Goal: Transaction & Acquisition: Subscribe to service/newsletter

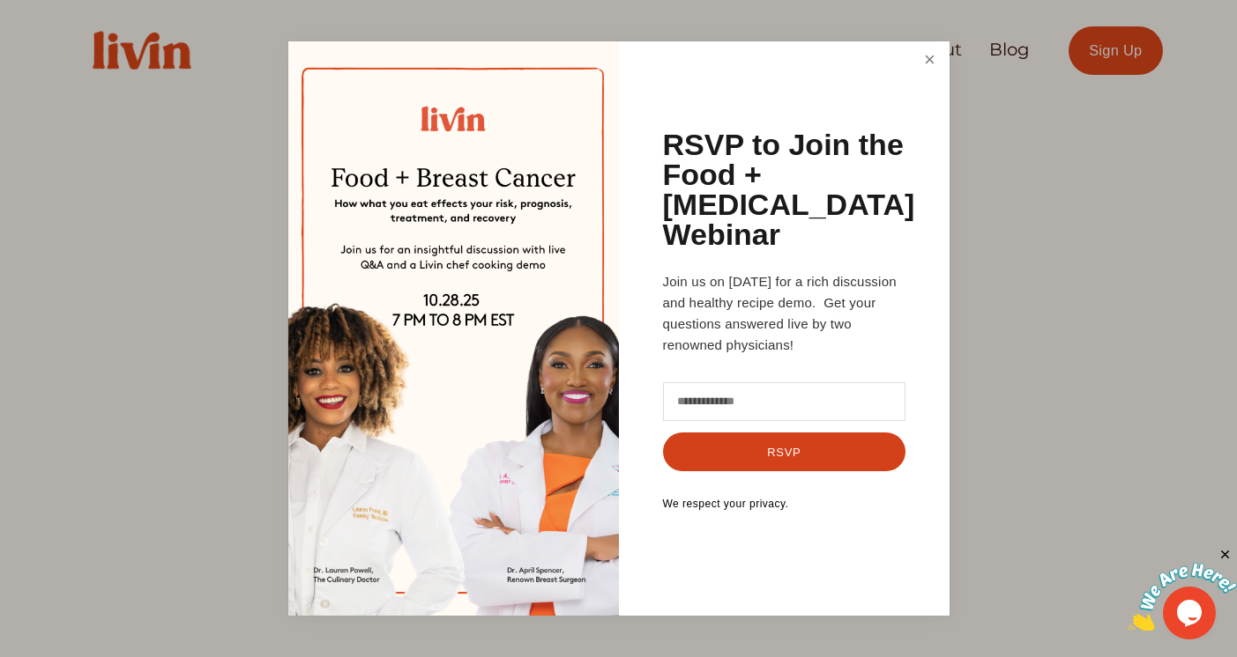
click at [933, 77] on link "Close" at bounding box center [928, 60] width 33 height 33
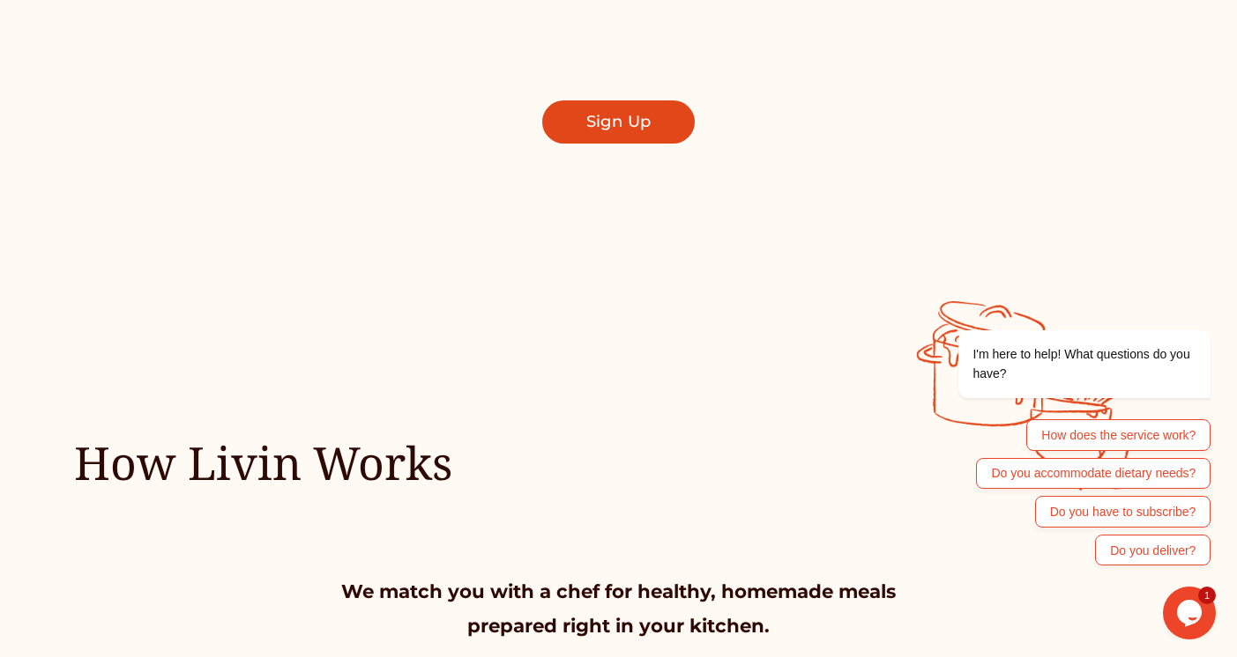
scroll to position [371, 0]
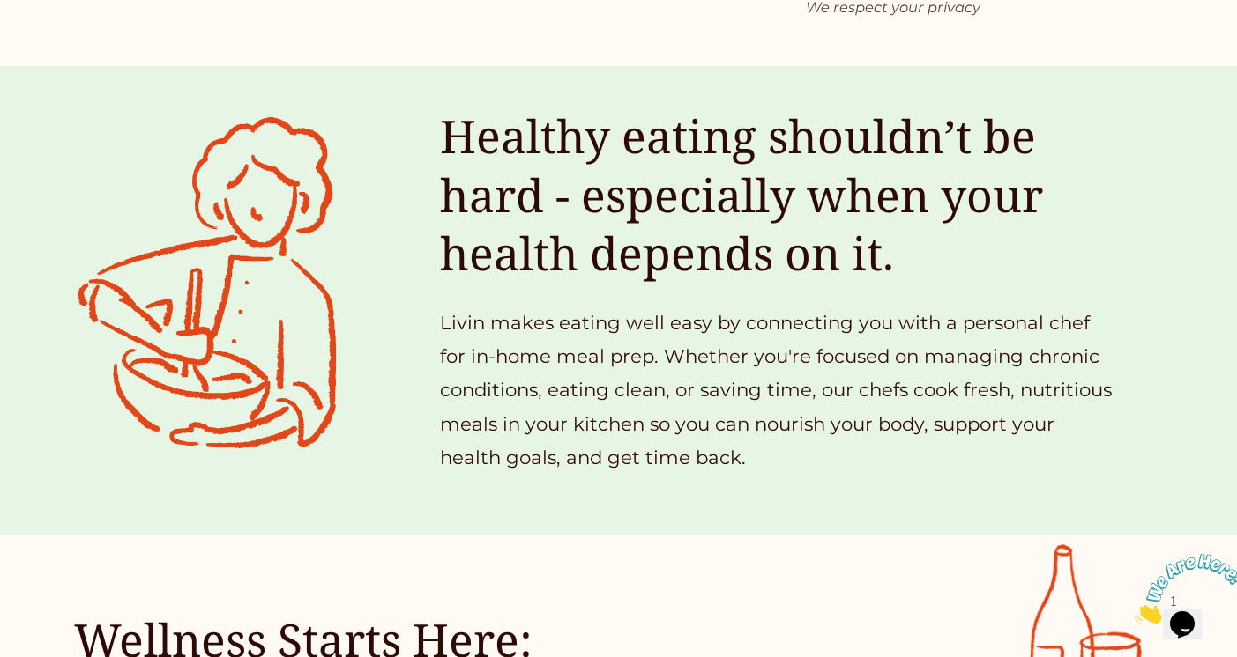
scroll to position [1270, 0]
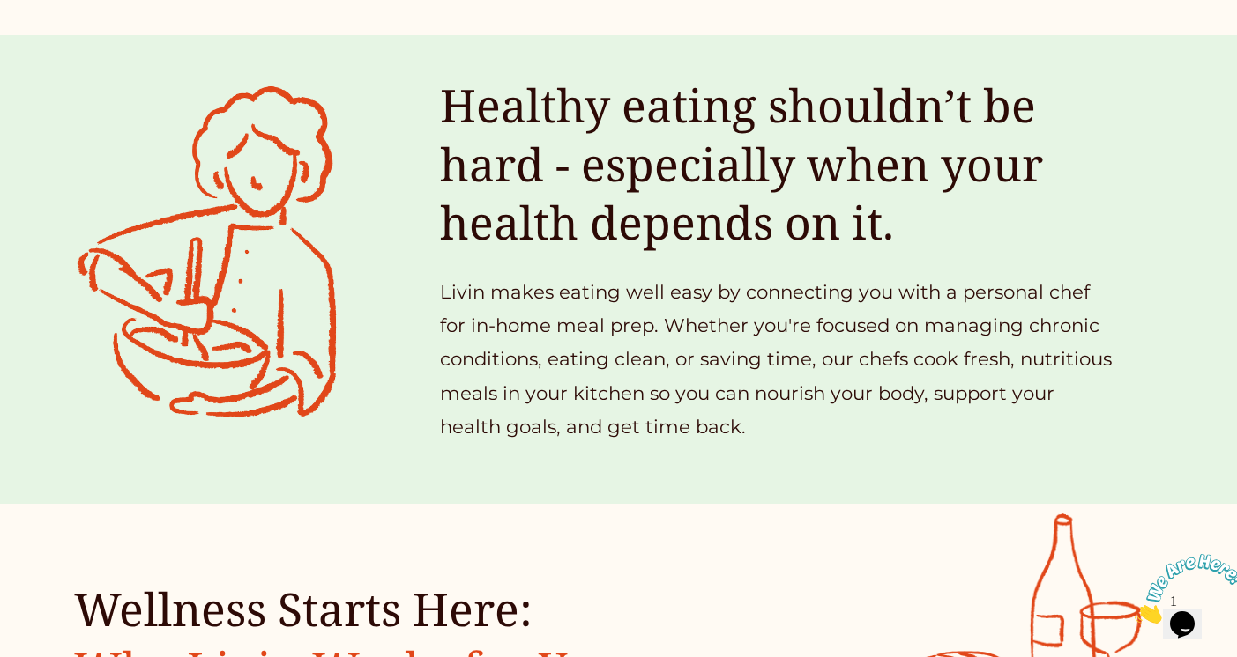
click at [498, 338] on p "Livin makes eating well easy by connecting you with a personal chef for in-home…" at bounding box center [778, 359] width 677 height 169
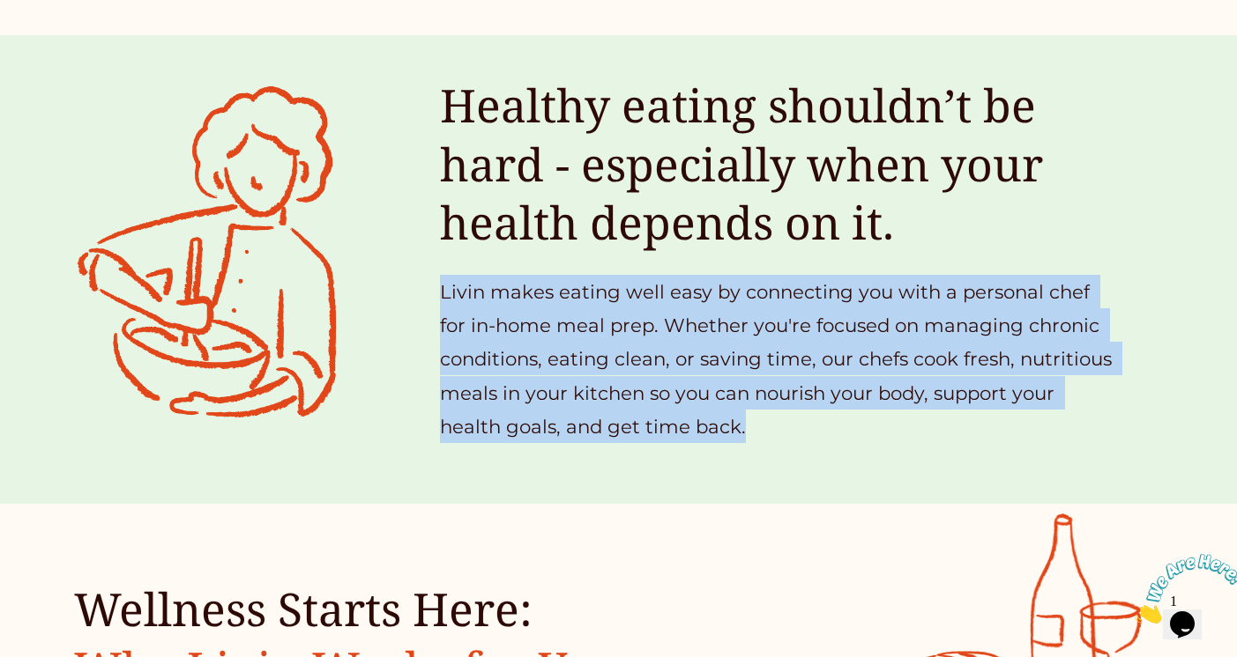
click at [498, 338] on p "Livin makes eating well easy by connecting you with a personal chef for in-home…" at bounding box center [778, 359] width 677 height 169
copy article "Livin makes eating well easy by connecting you with a personal chef for in-home…"
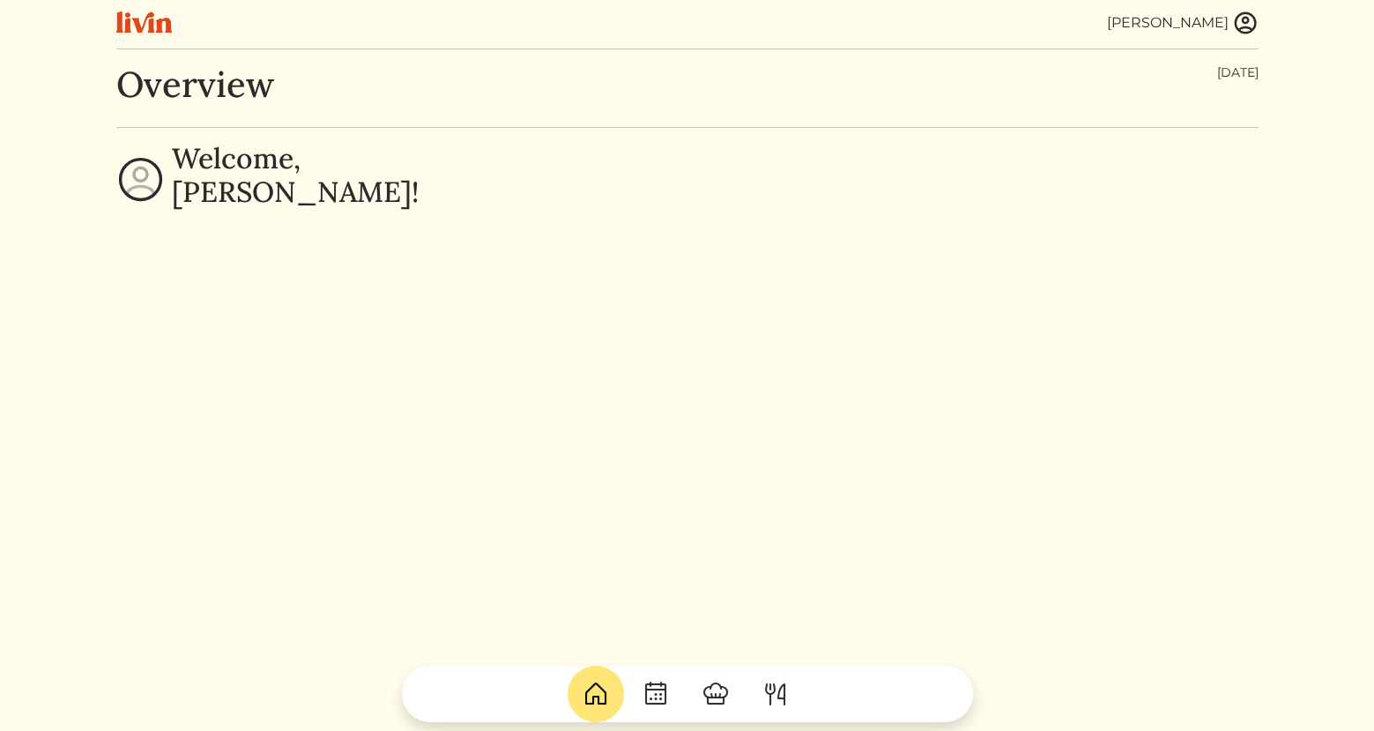
click at [1241, 26] on img at bounding box center [1245, 23] width 26 height 26
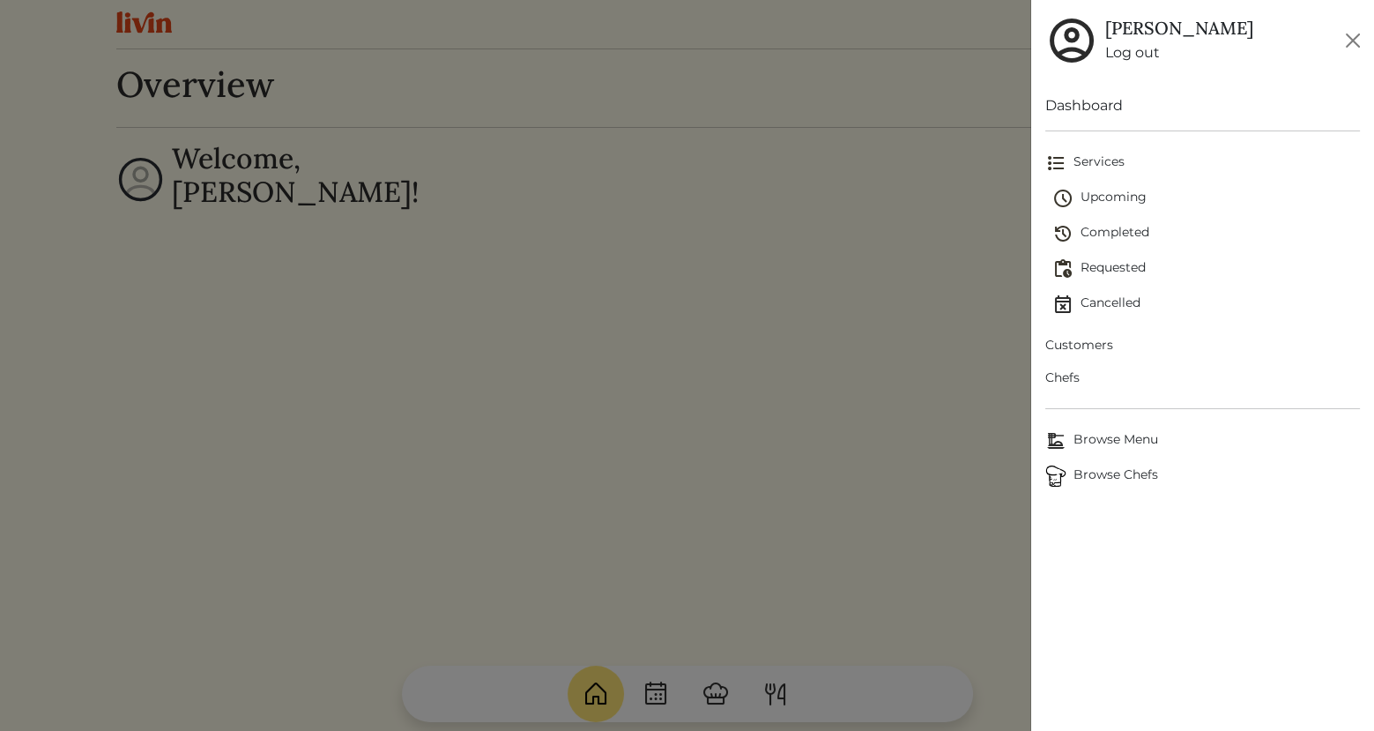
click at [1116, 60] on link "Log out" at bounding box center [1179, 52] width 148 height 21
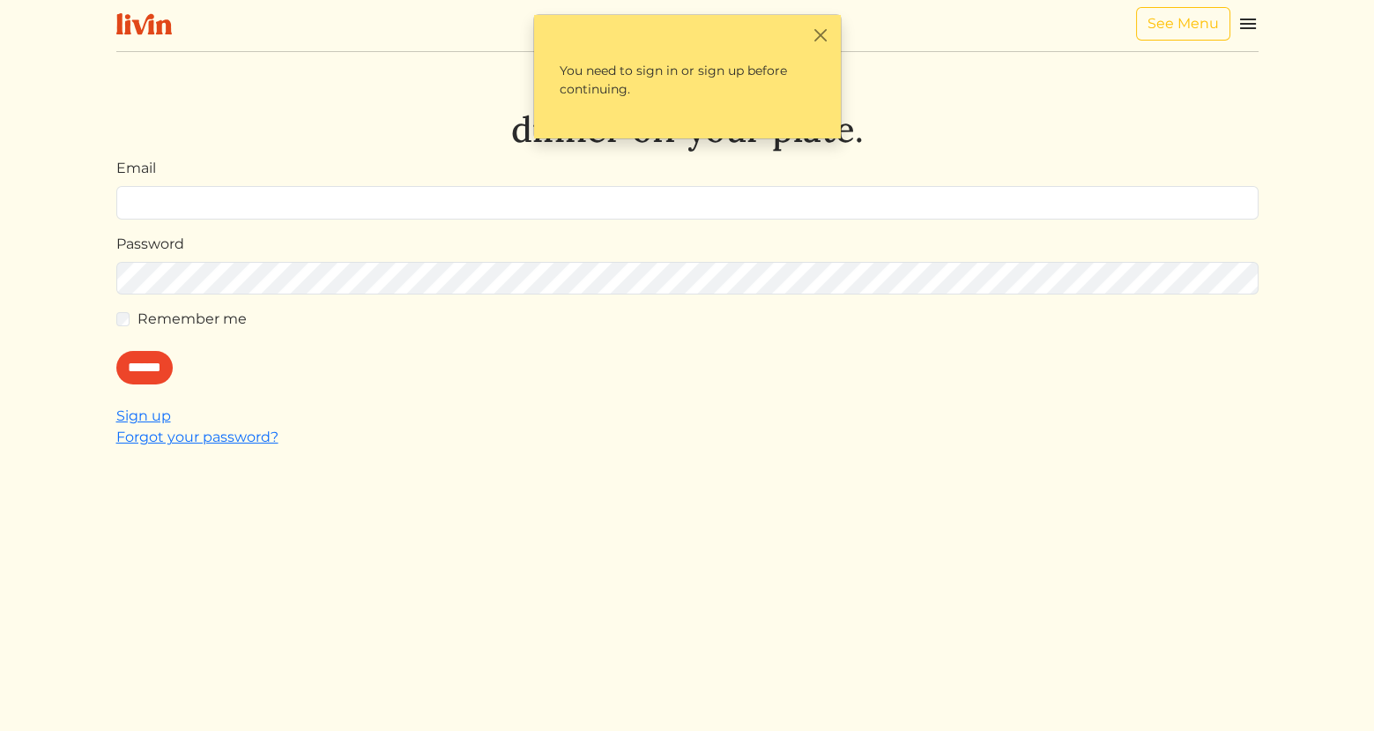
click at [1248, 20] on img at bounding box center [1247, 23] width 21 height 21
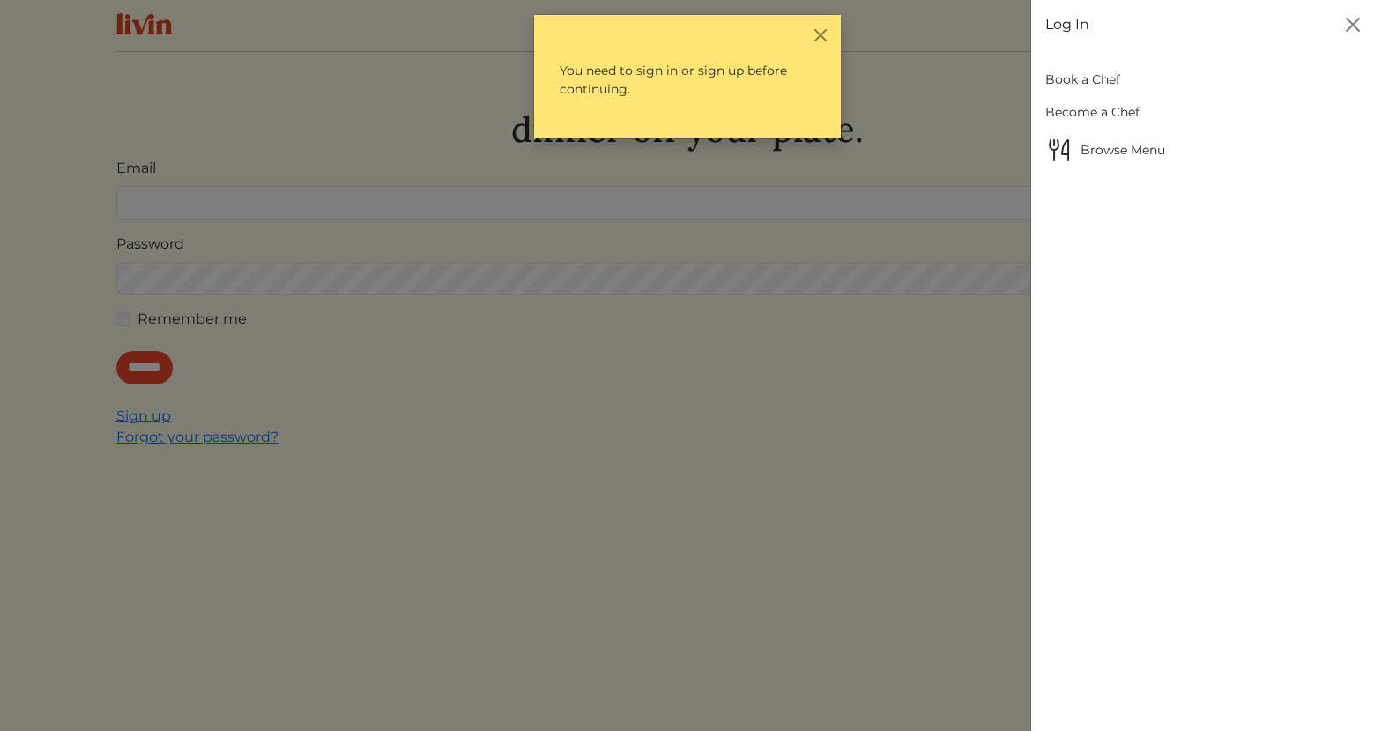
click at [1069, 83] on link "Book a Chef" at bounding box center [1202, 79] width 315 height 33
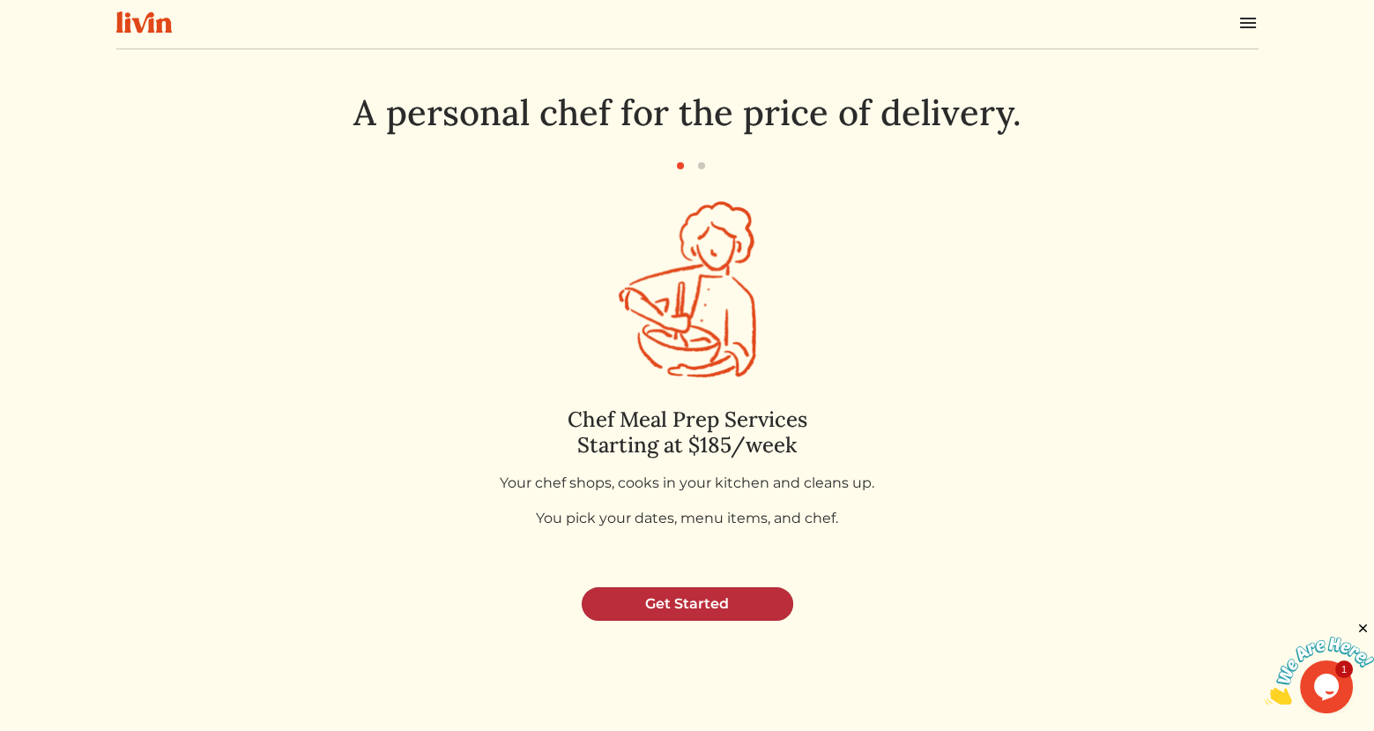
click at [726, 618] on link "Get Started" at bounding box center [688, 603] width 212 height 33
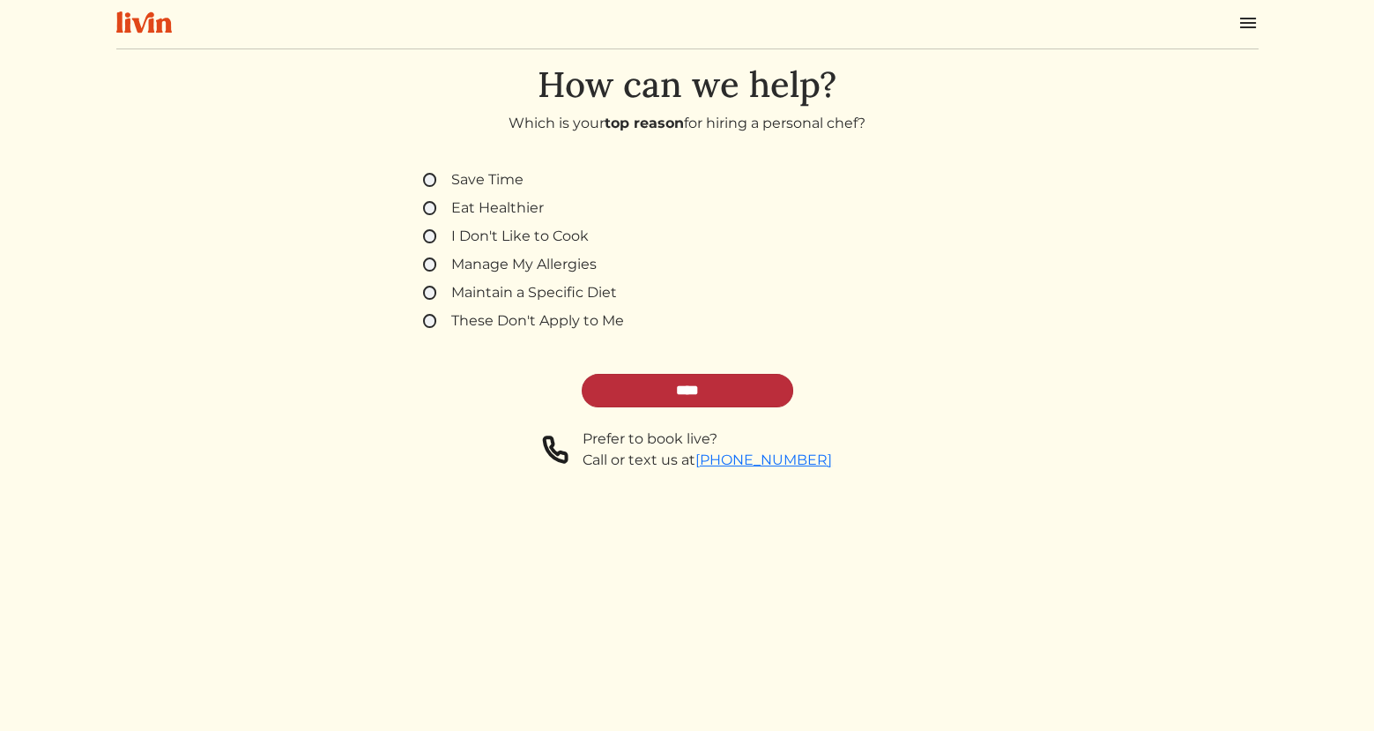
click at [721, 392] on input "****" at bounding box center [688, 390] width 212 height 33
click at [502, 244] on label "I Don't Like to Cook" at bounding box center [519, 236] width 137 height 21
click at [722, 389] on input "****" at bounding box center [688, 390] width 212 height 33
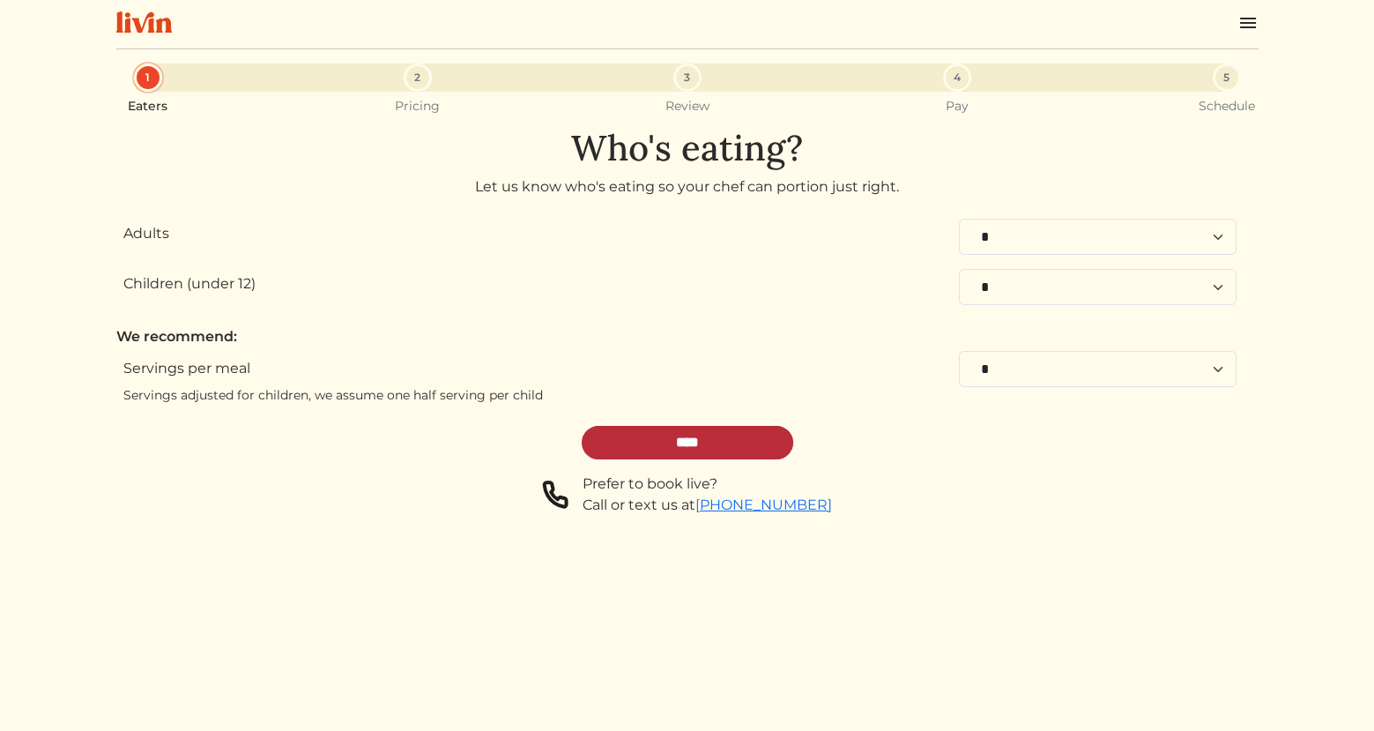
click at [720, 434] on input "****" at bounding box center [688, 442] width 212 height 33
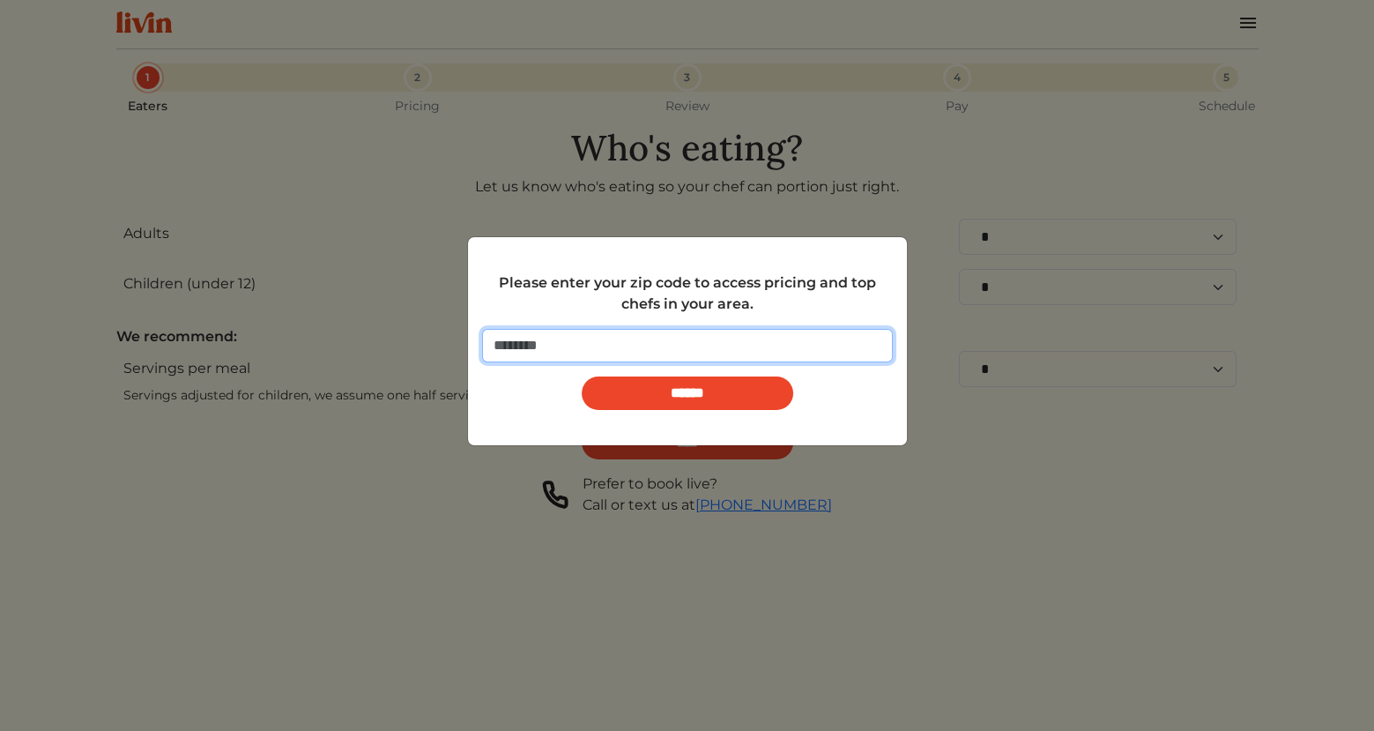
click at [635, 342] on input "number" at bounding box center [687, 345] width 411 height 33
type input "*****"
click at [582, 376] on input "******" at bounding box center [688, 392] width 212 height 33
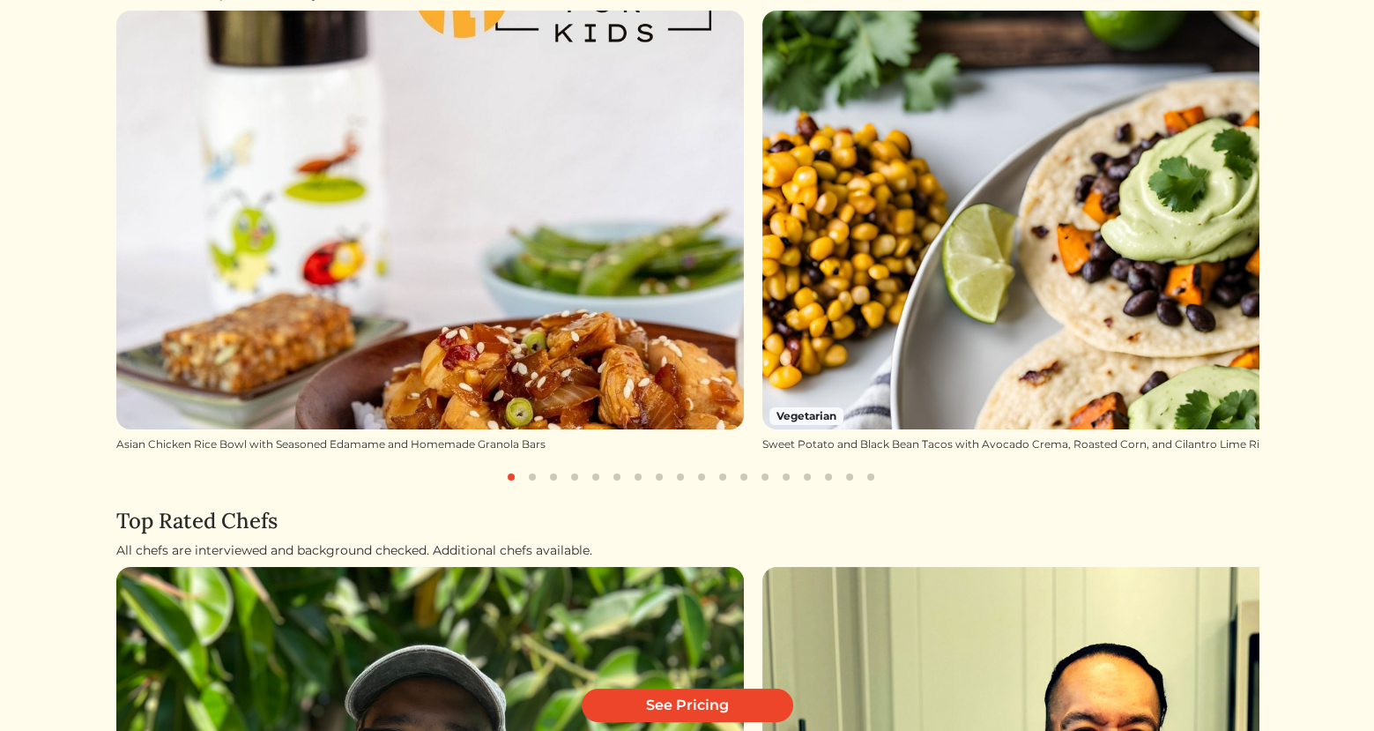
scroll to position [259, 0]
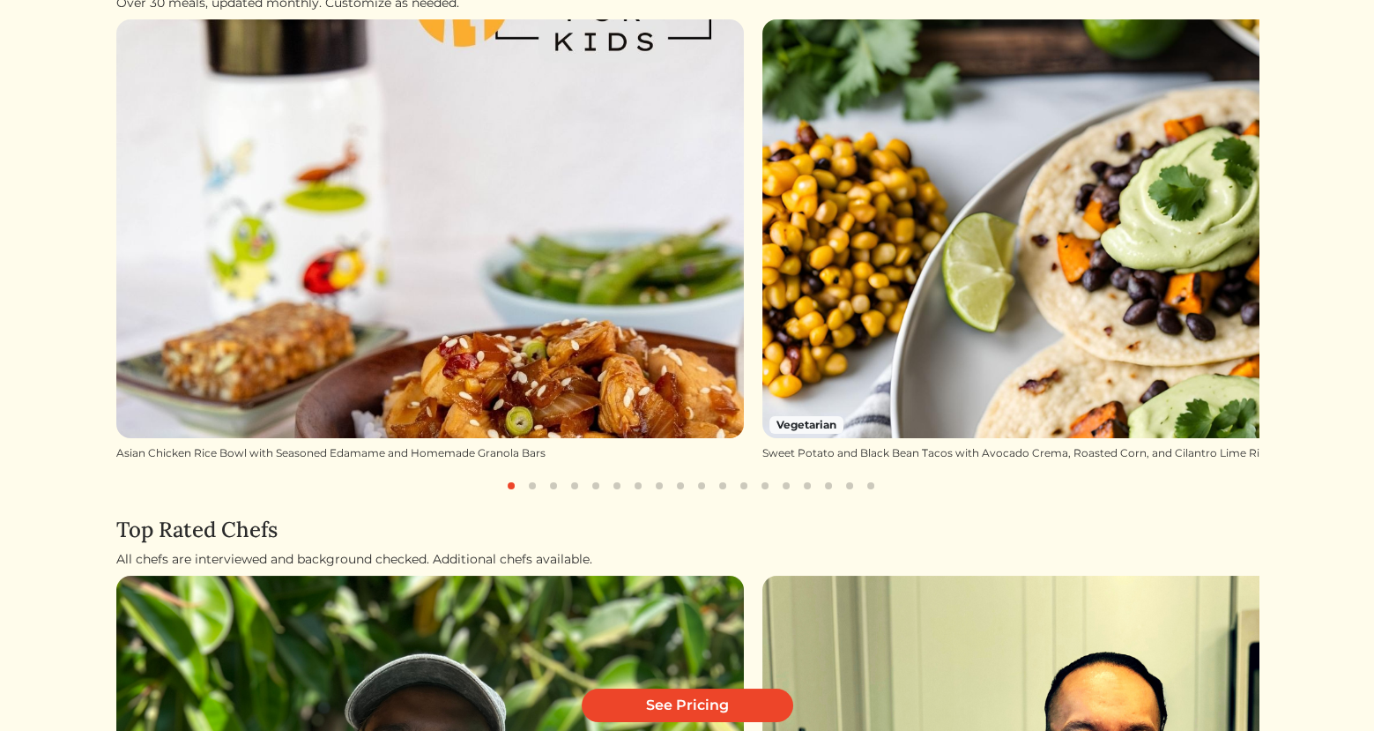
click at [530, 488] on button "button" at bounding box center [532, 485] width 21 height 21
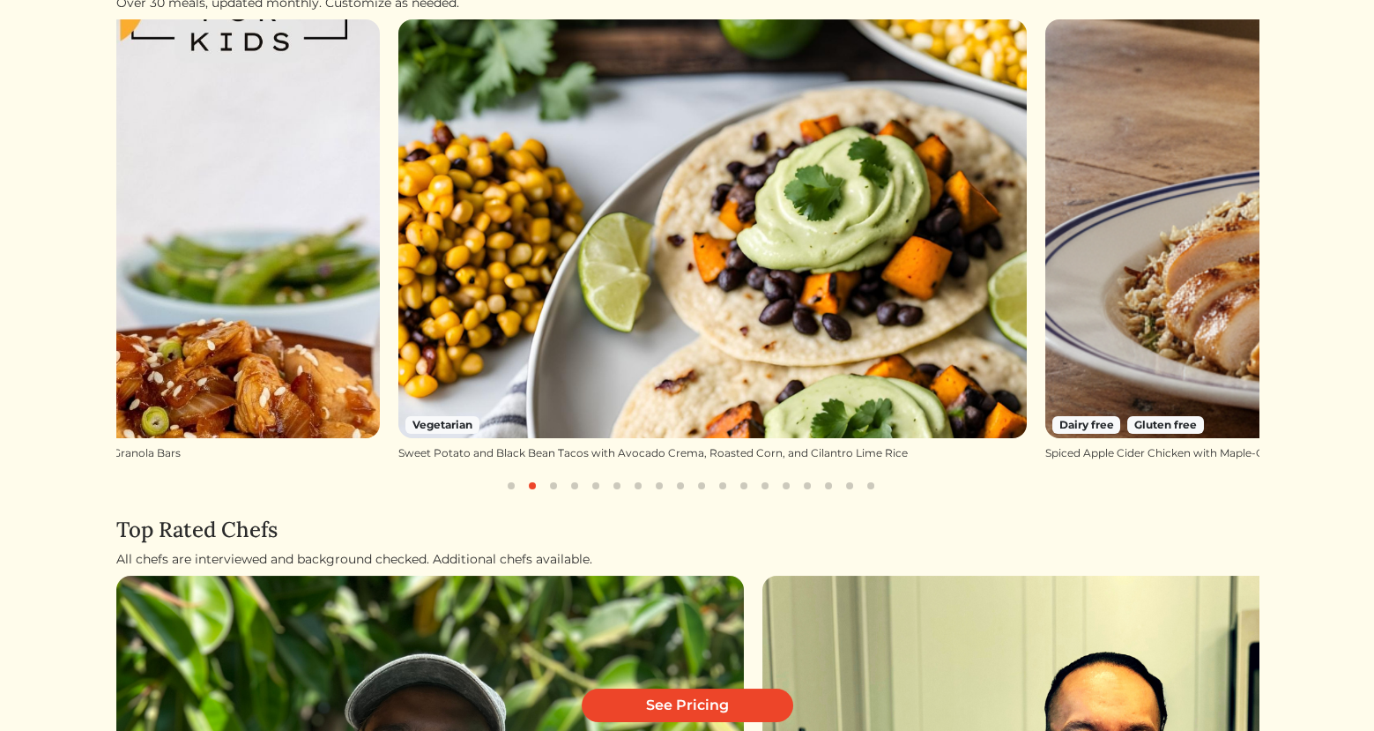
click at [552, 487] on button "button" at bounding box center [553, 485] width 21 height 21
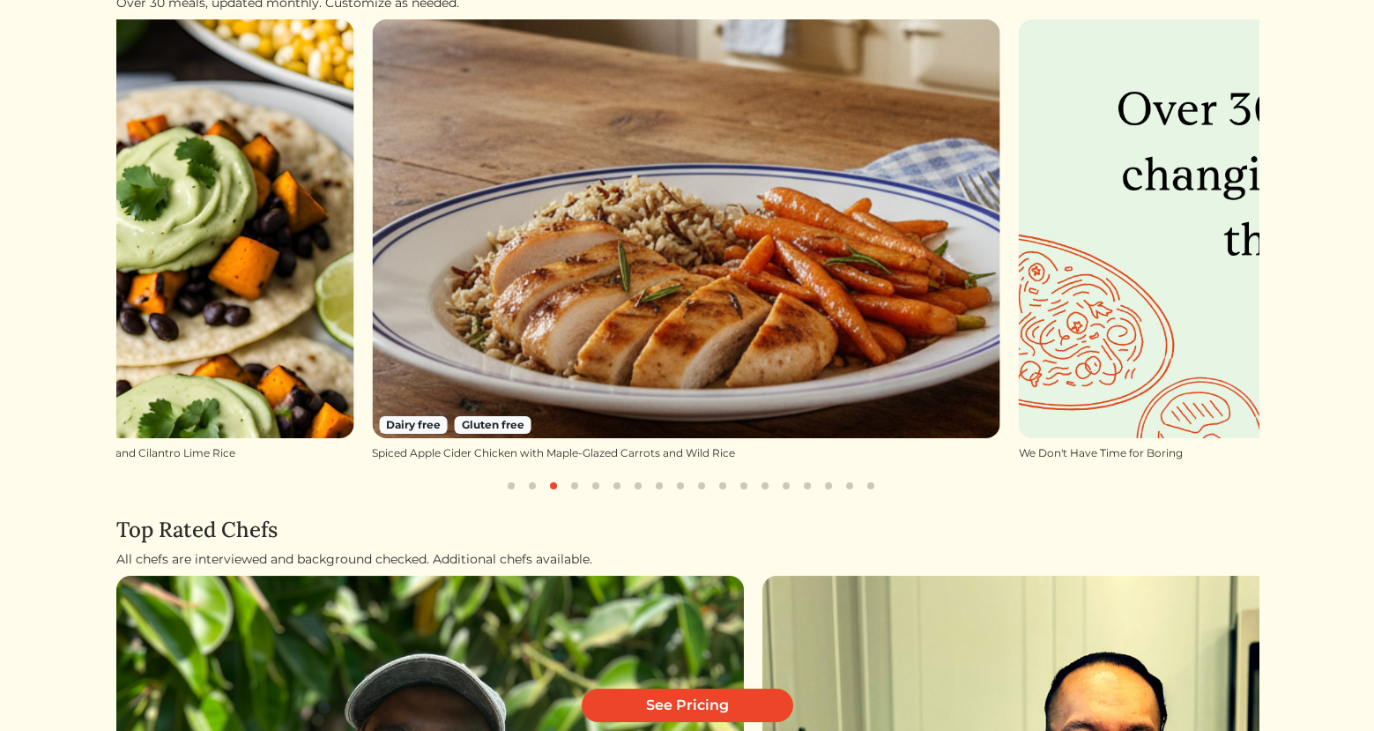
click at [569, 479] on button "button" at bounding box center [574, 485] width 21 height 21
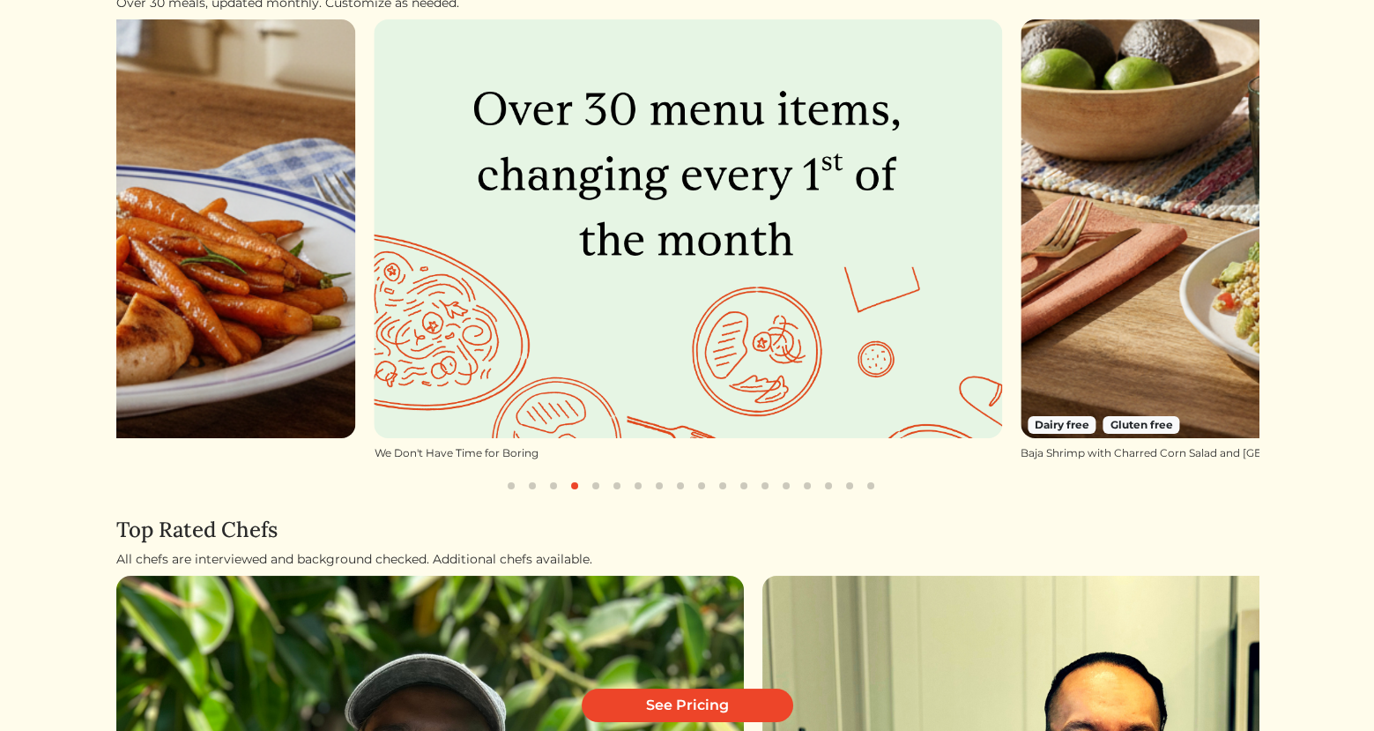
click at [595, 483] on button "button" at bounding box center [595, 485] width 21 height 21
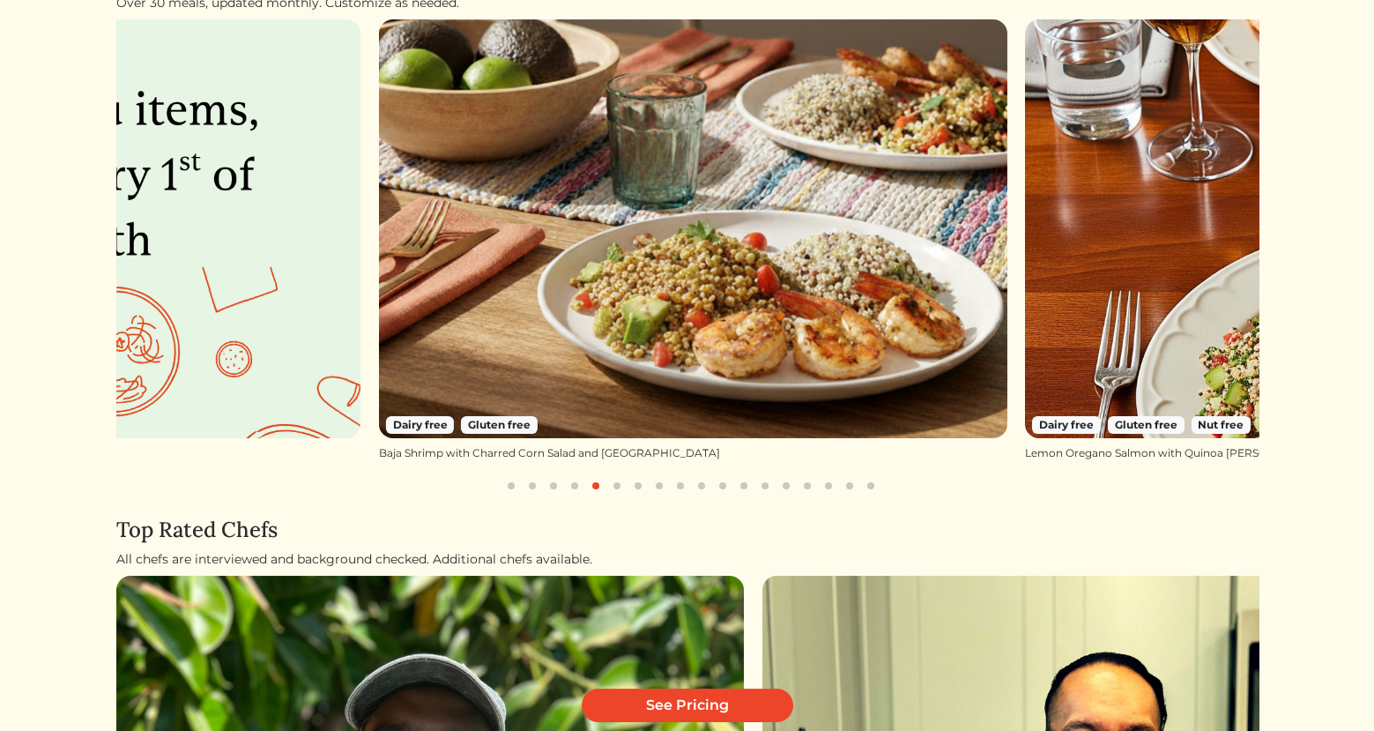
click at [617, 487] on button "button" at bounding box center [616, 485] width 21 height 21
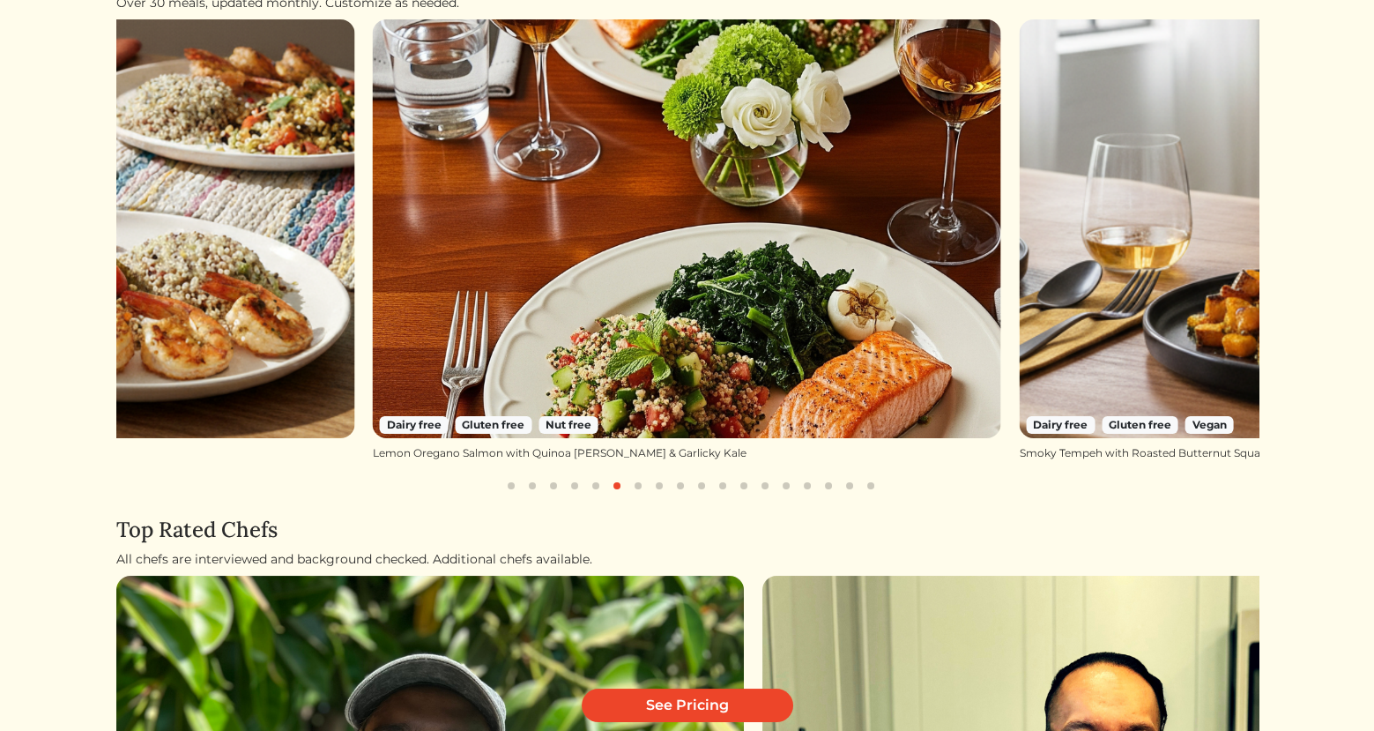
click at [646, 486] on button "button" at bounding box center [638, 485] width 21 height 21
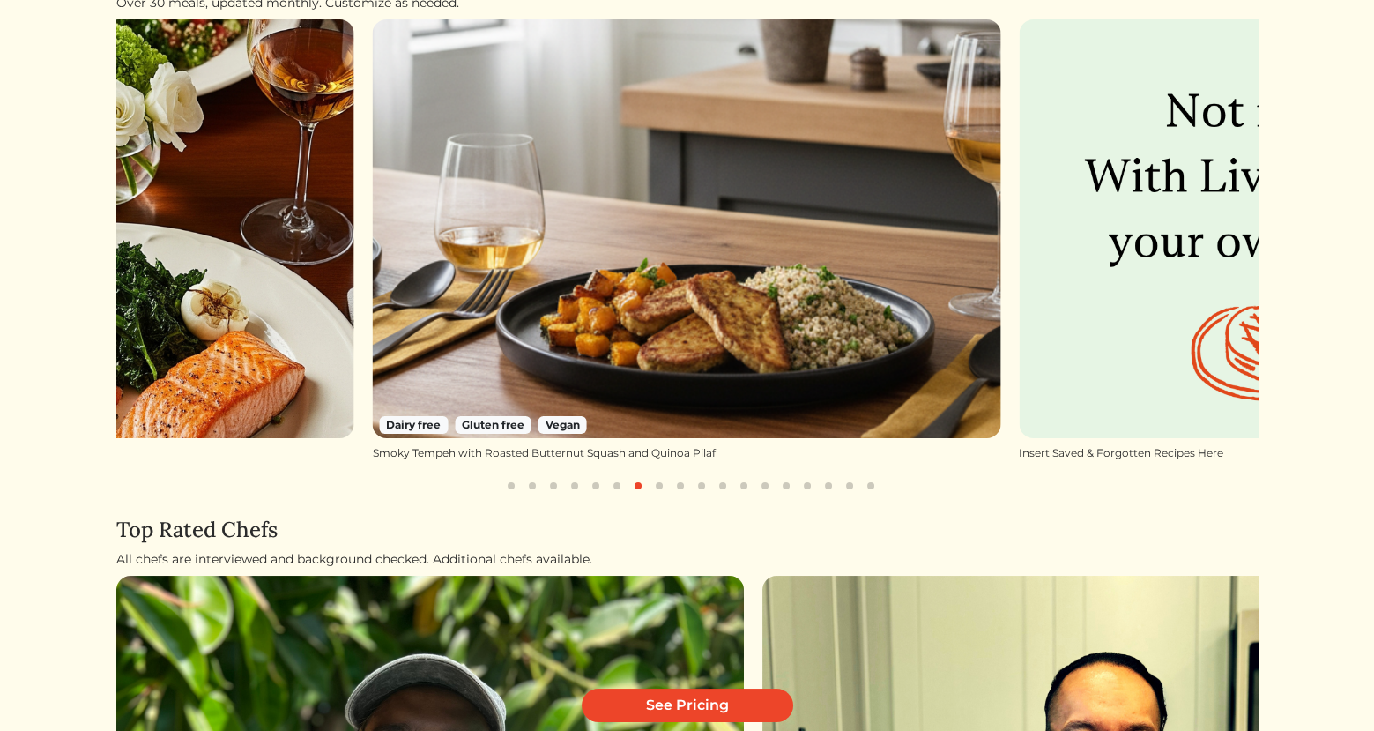
click at [651, 486] on button "button" at bounding box center [659, 485] width 21 height 21
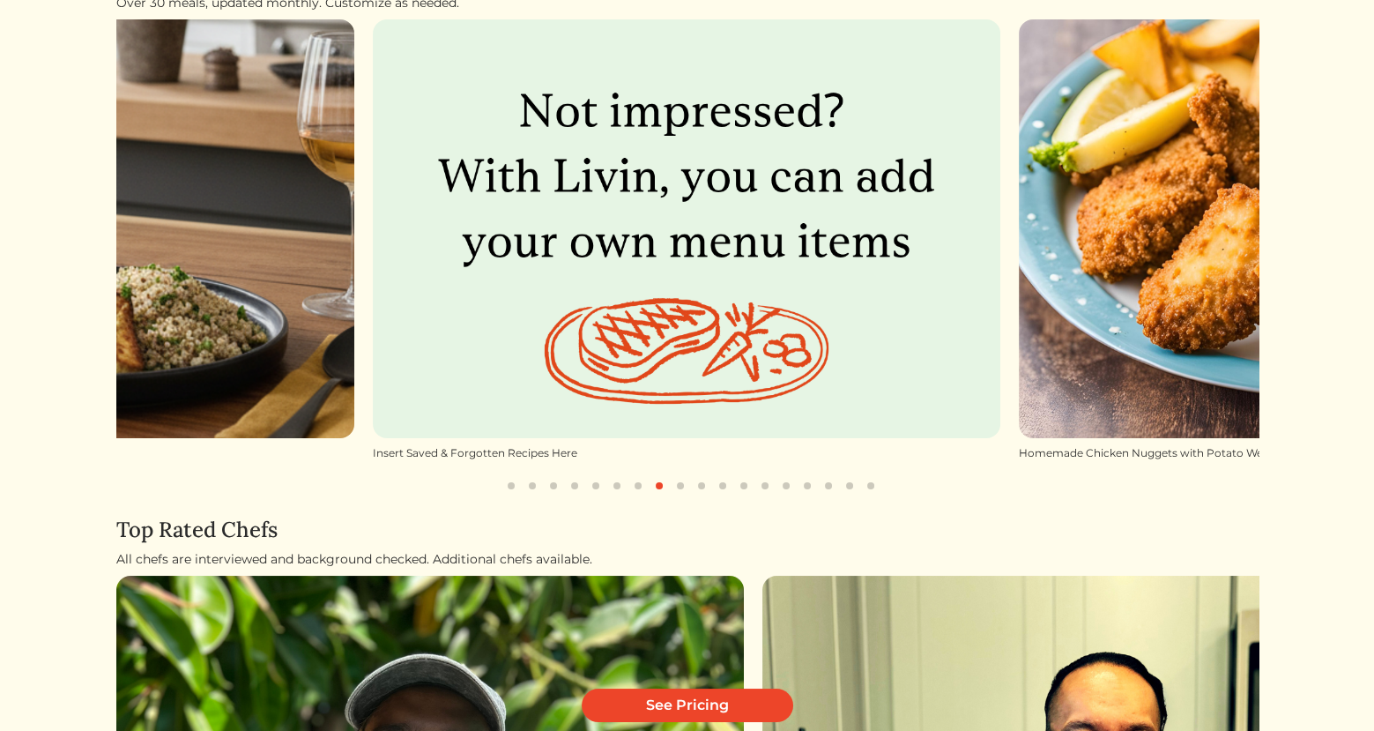
click at [677, 488] on button "button" at bounding box center [680, 485] width 21 height 21
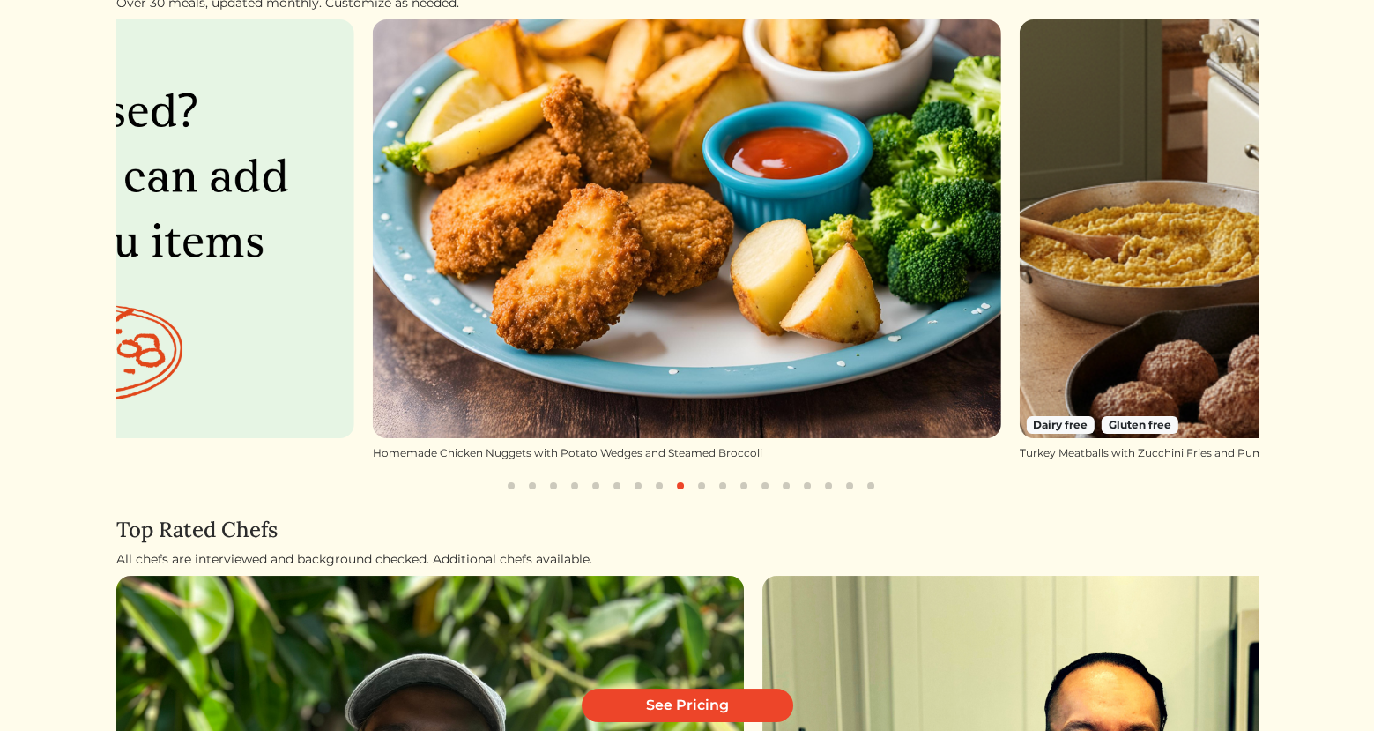
click at [702, 485] on button "button" at bounding box center [701, 485] width 21 height 21
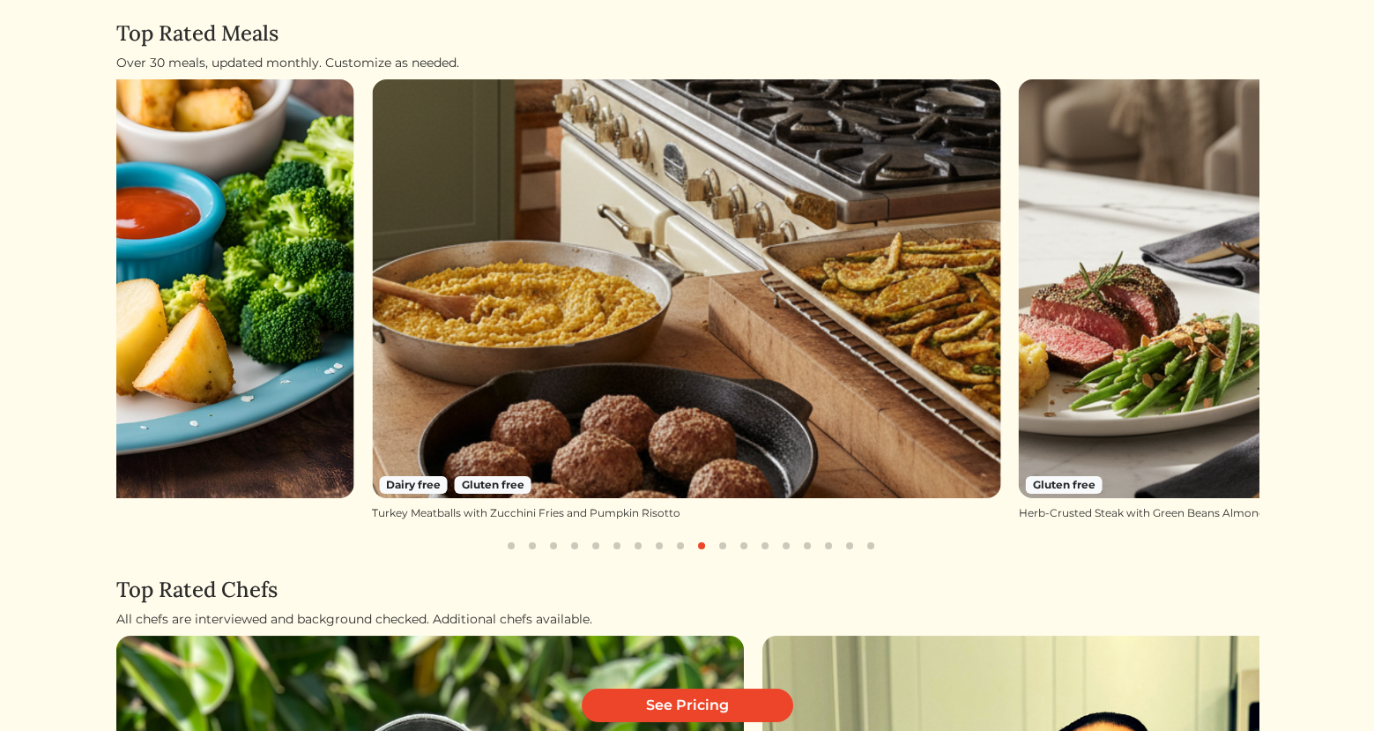
scroll to position [194, 0]
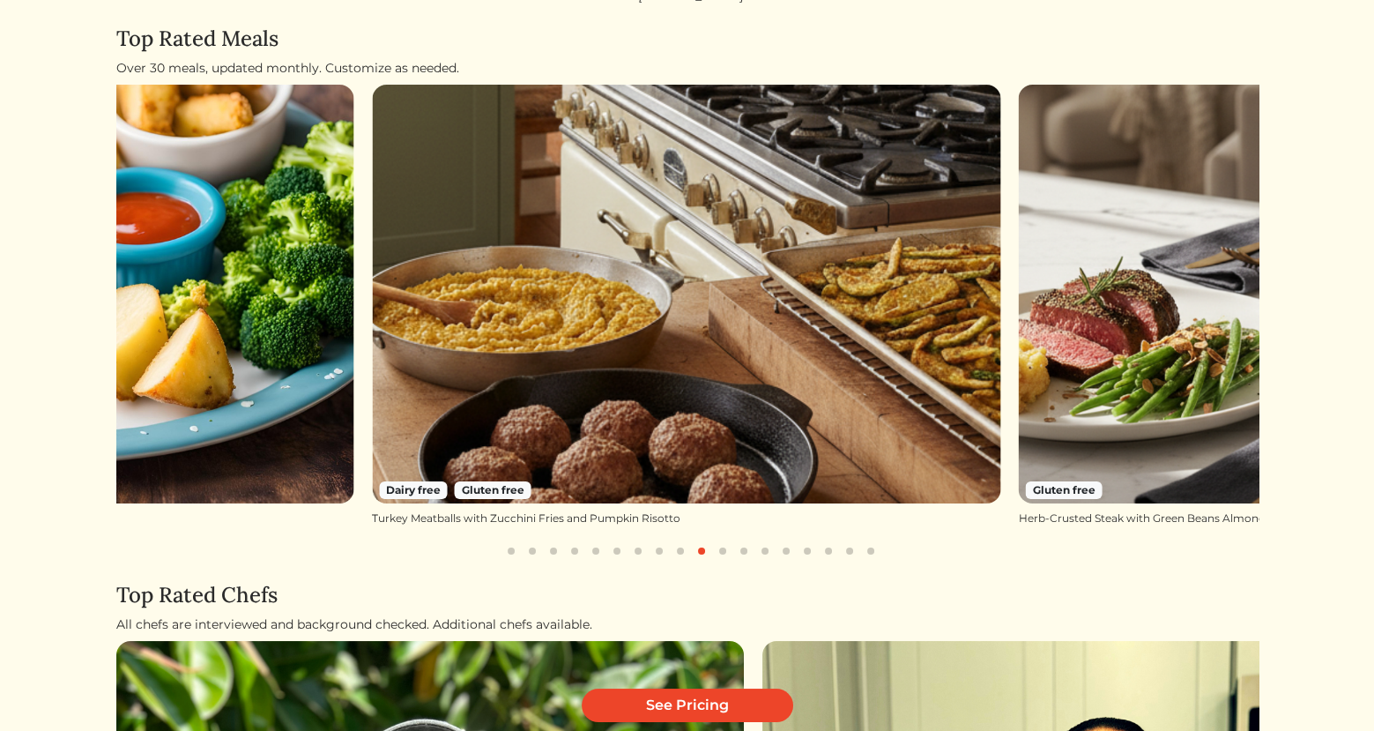
click at [719, 548] on button "button" at bounding box center [722, 550] width 21 height 21
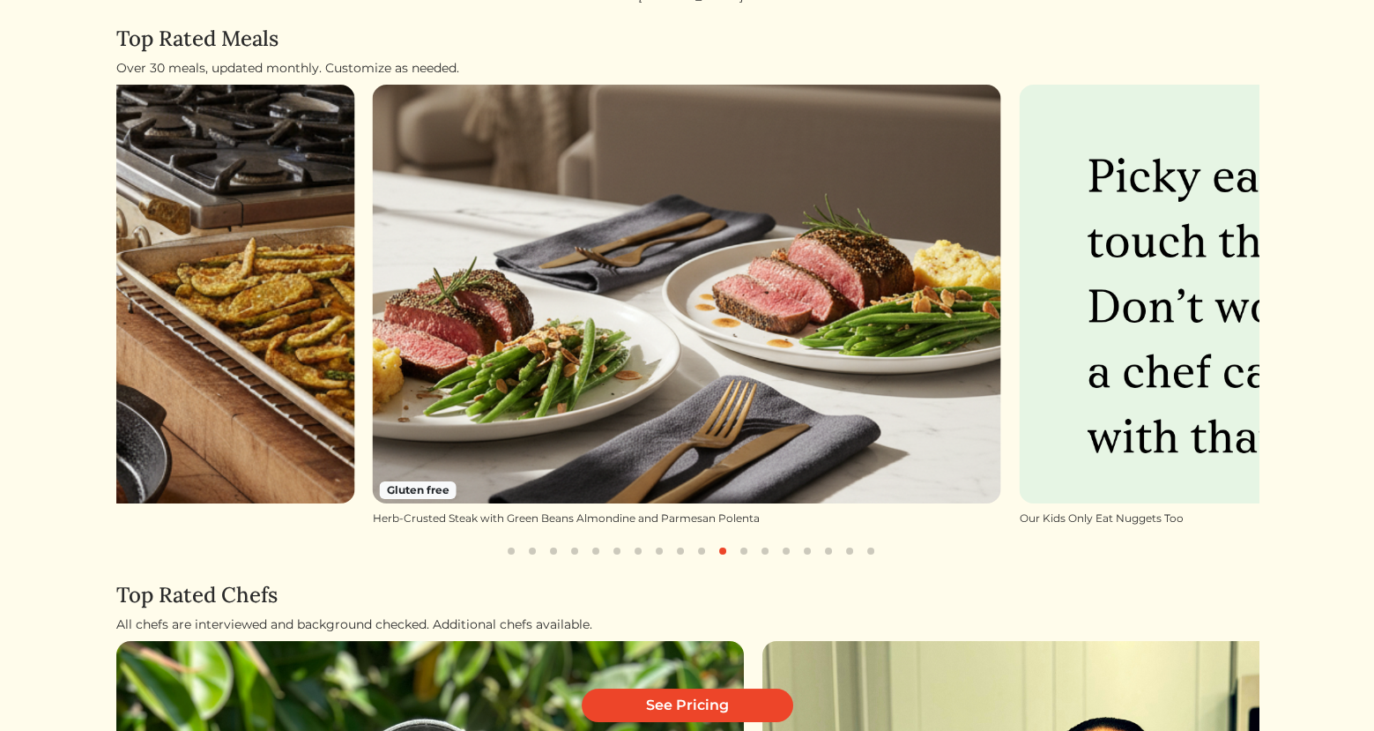
click at [759, 551] on button "button" at bounding box center [764, 550] width 21 height 21
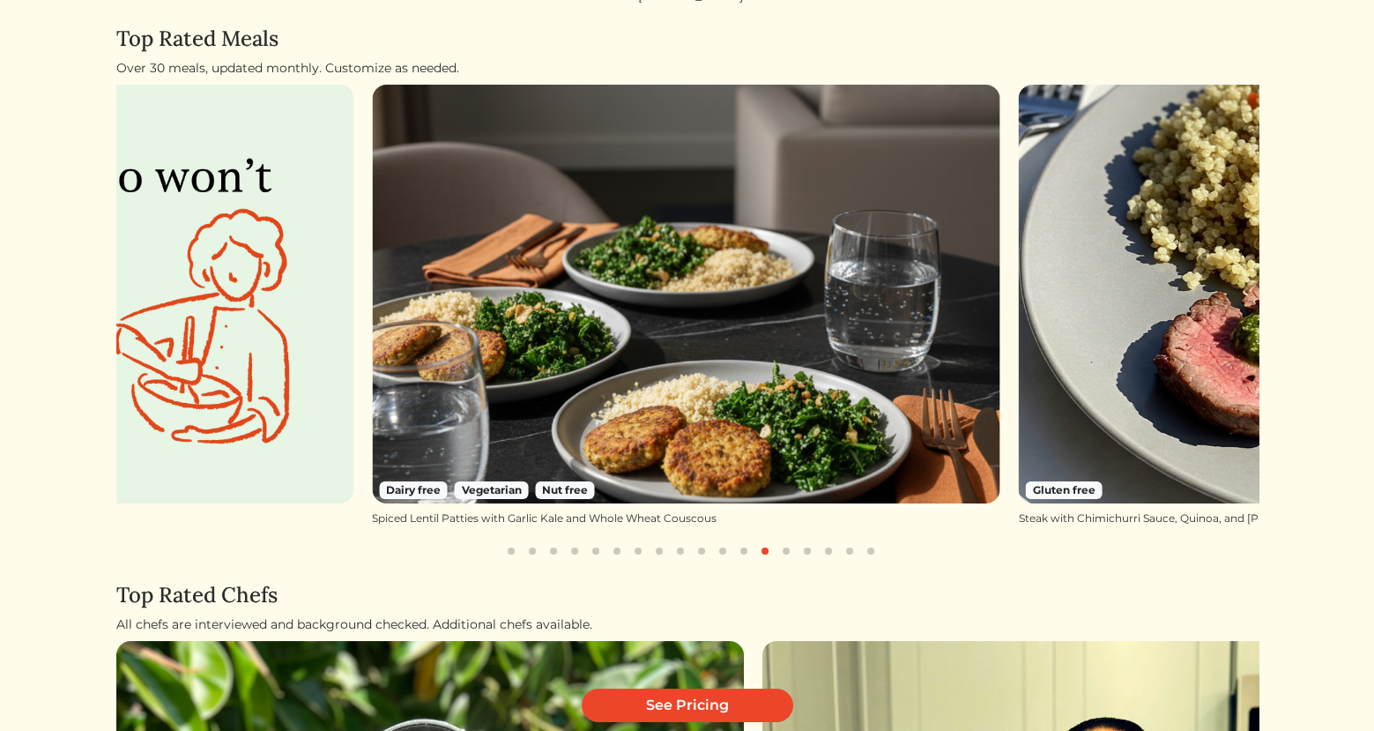
click at [791, 552] on button "button" at bounding box center [786, 550] width 21 height 21
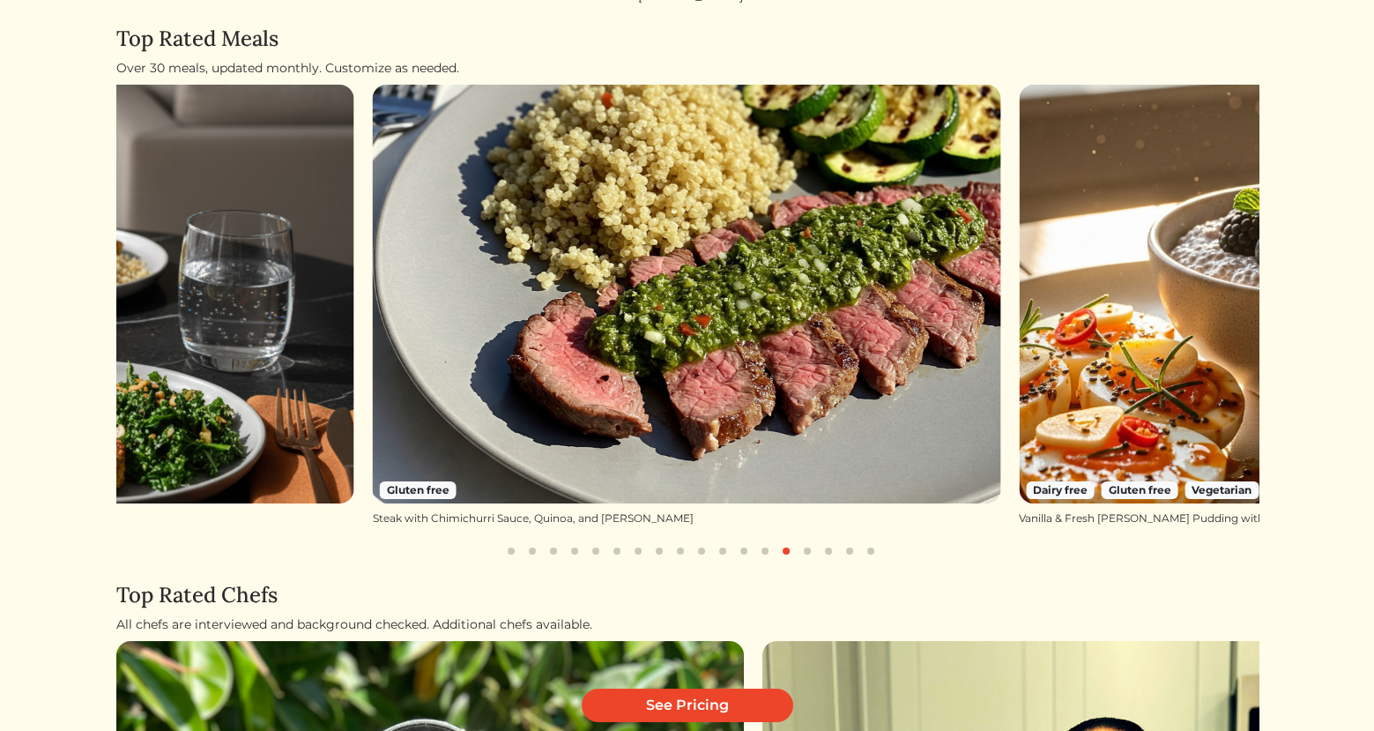
click at [767, 552] on button "button" at bounding box center [764, 550] width 21 height 21
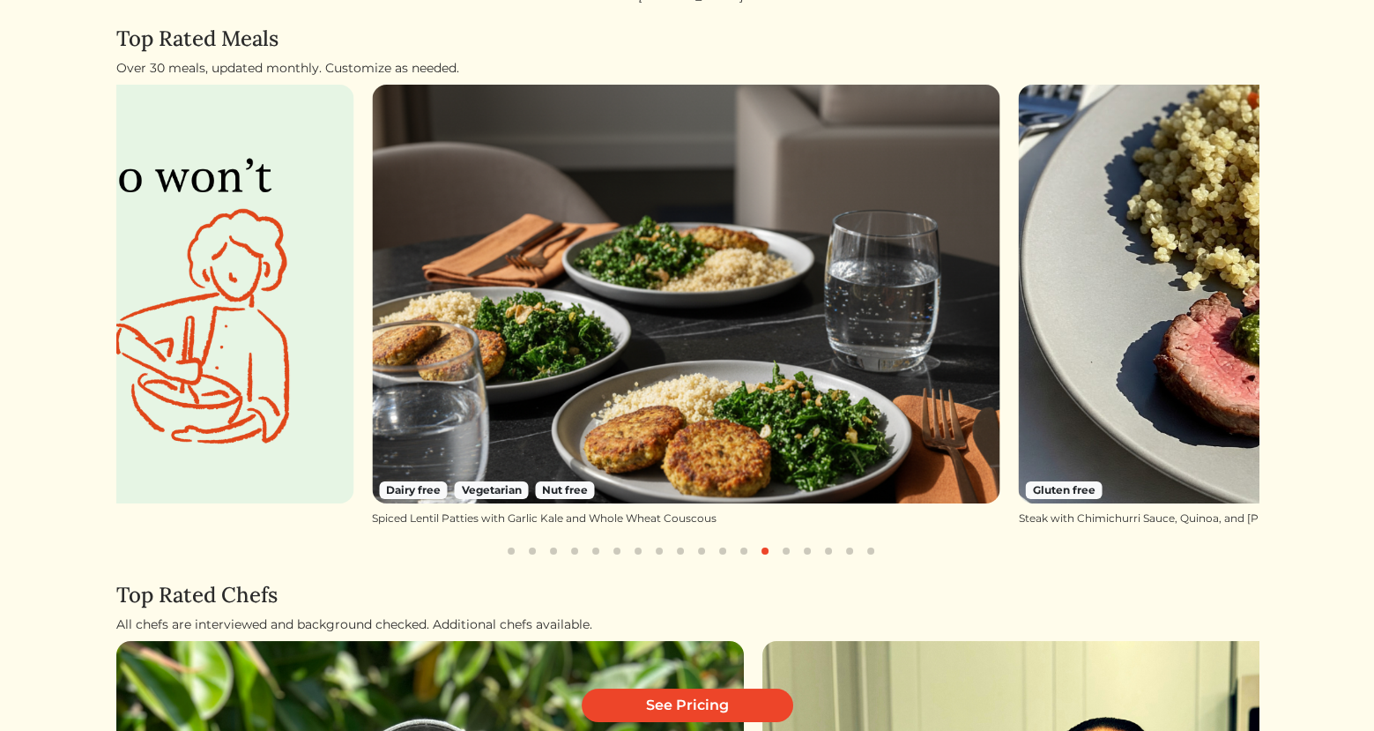
click at [813, 552] on button "button" at bounding box center [807, 550] width 21 height 21
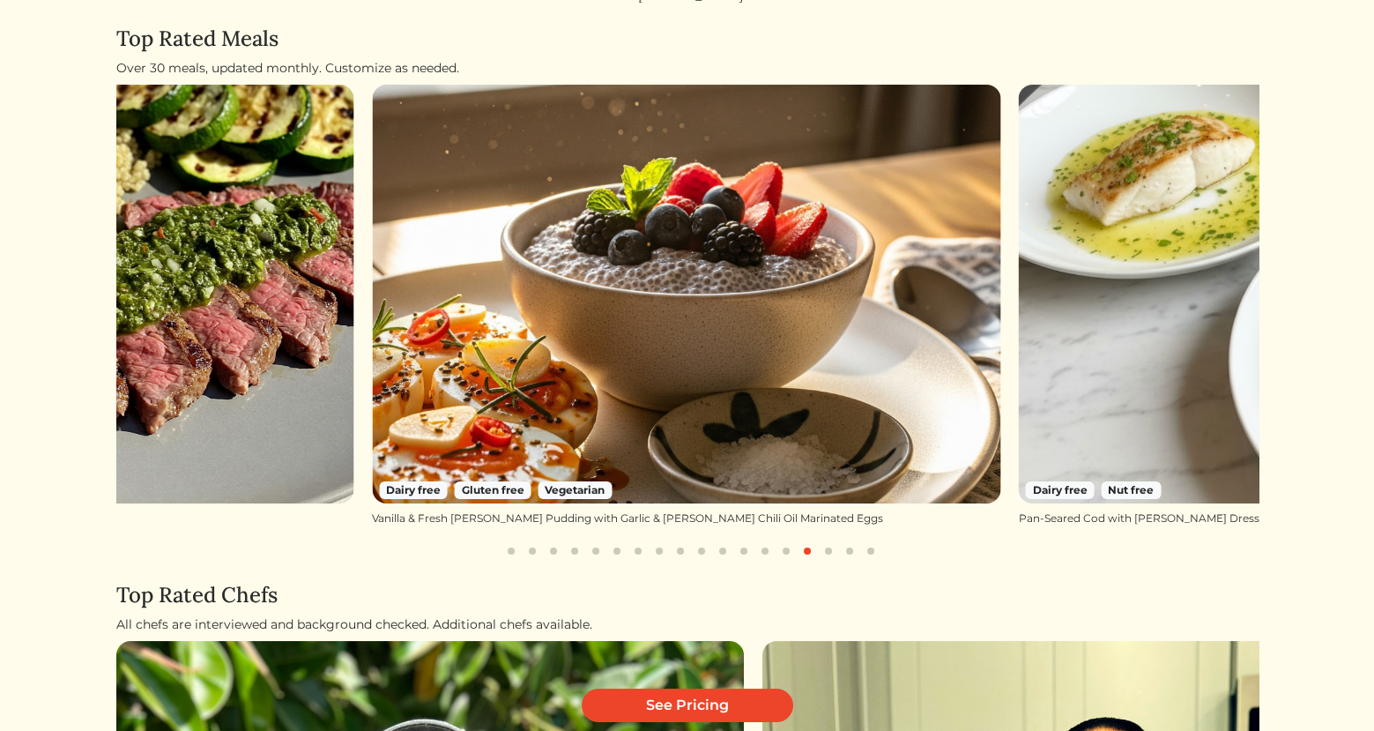
click at [824, 552] on button "button" at bounding box center [828, 550] width 21 height 21
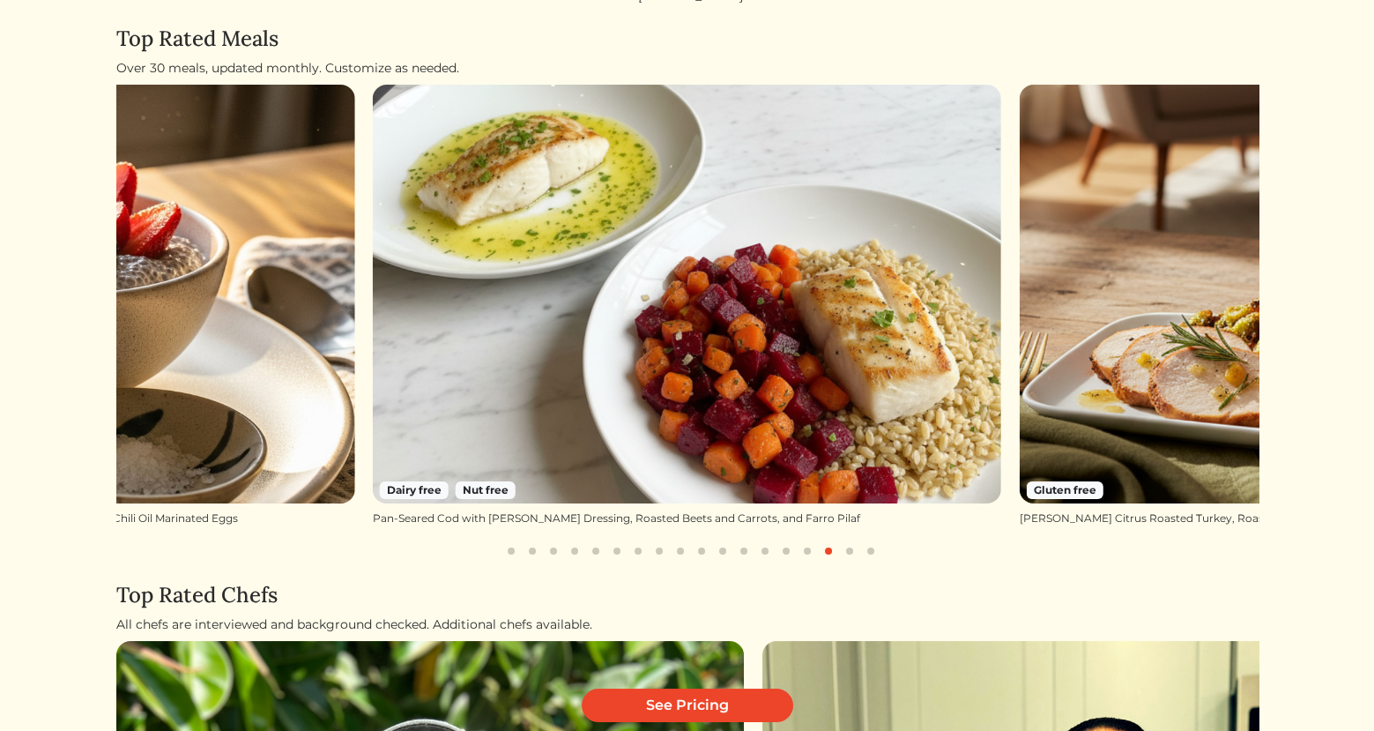
click at [849, 549] on button "button" at bounding box center [849, 550] width 21 height 21
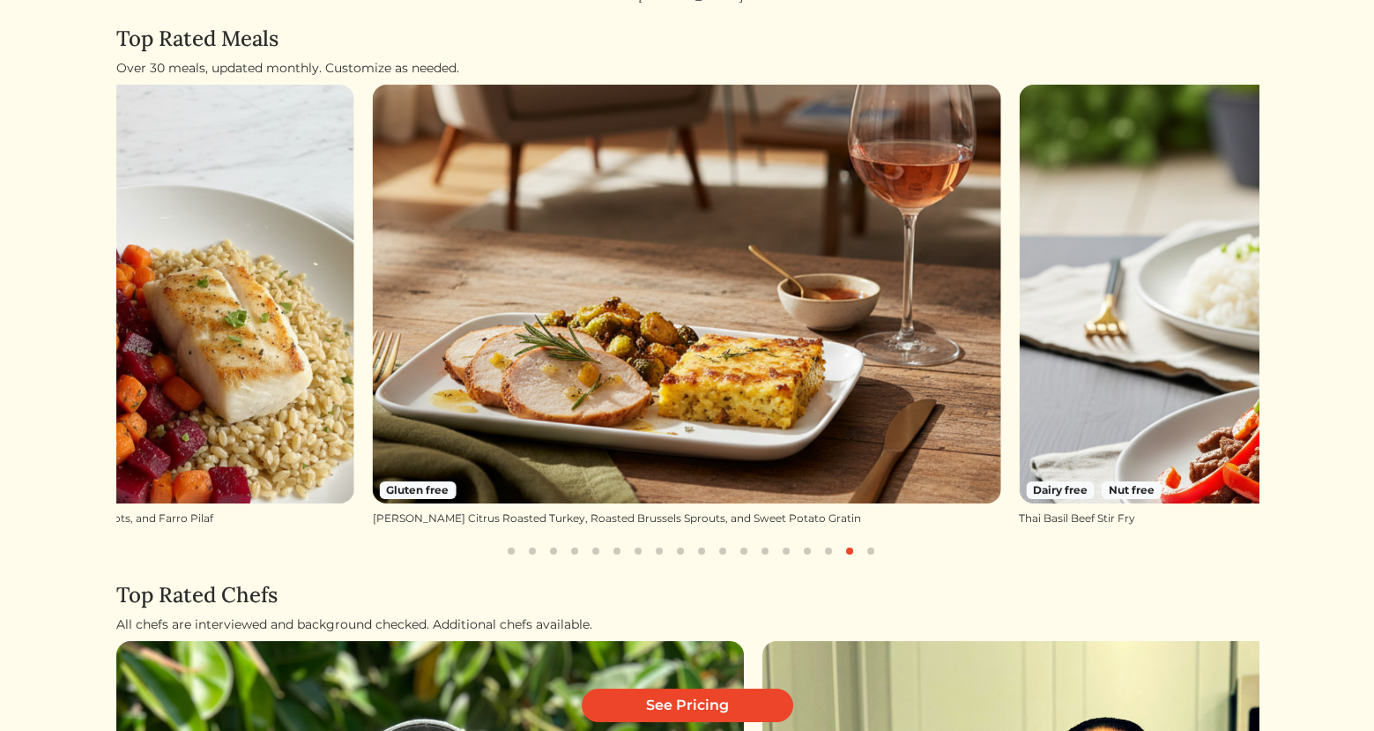
click at [874, 546] on button "button" at bounding box center [870, 550] width 21 height 21
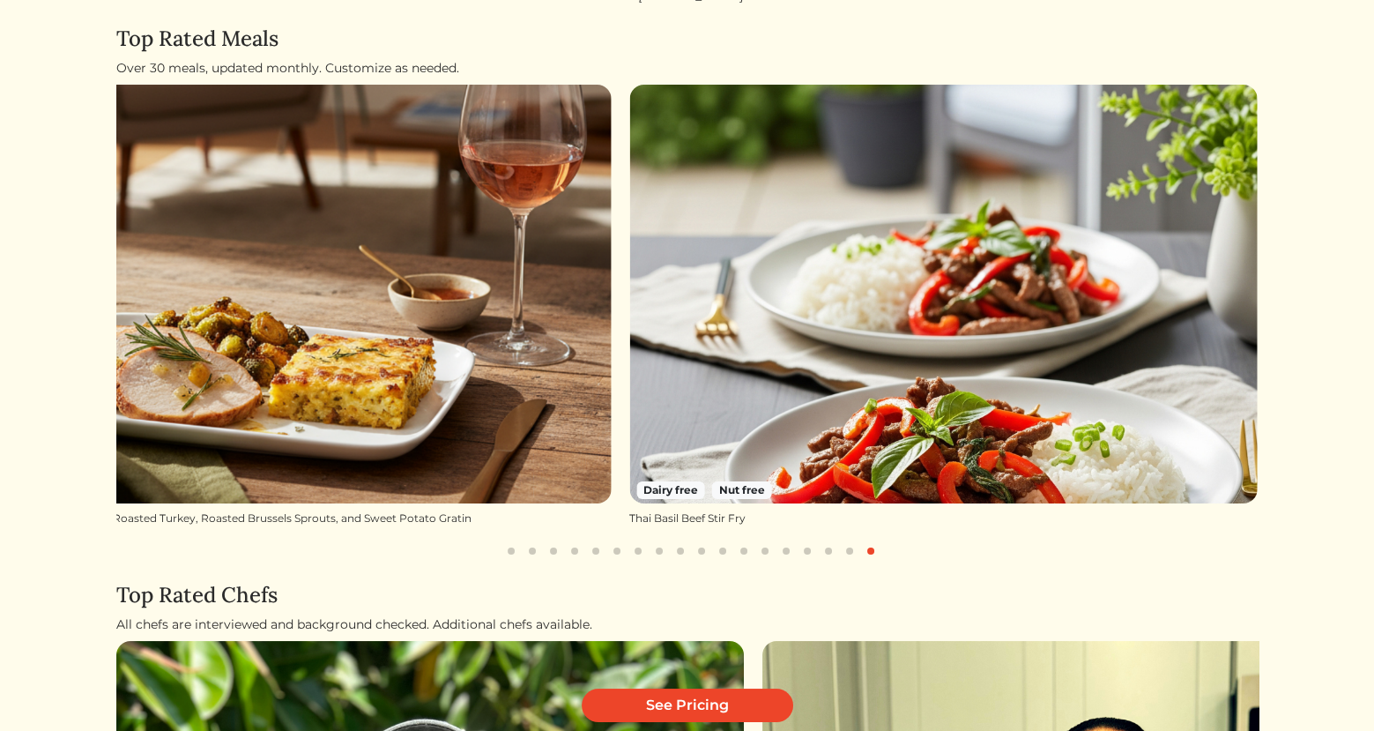
click at [806, 549] on button "button" at bounding box center [807, 550] width 21 height 21
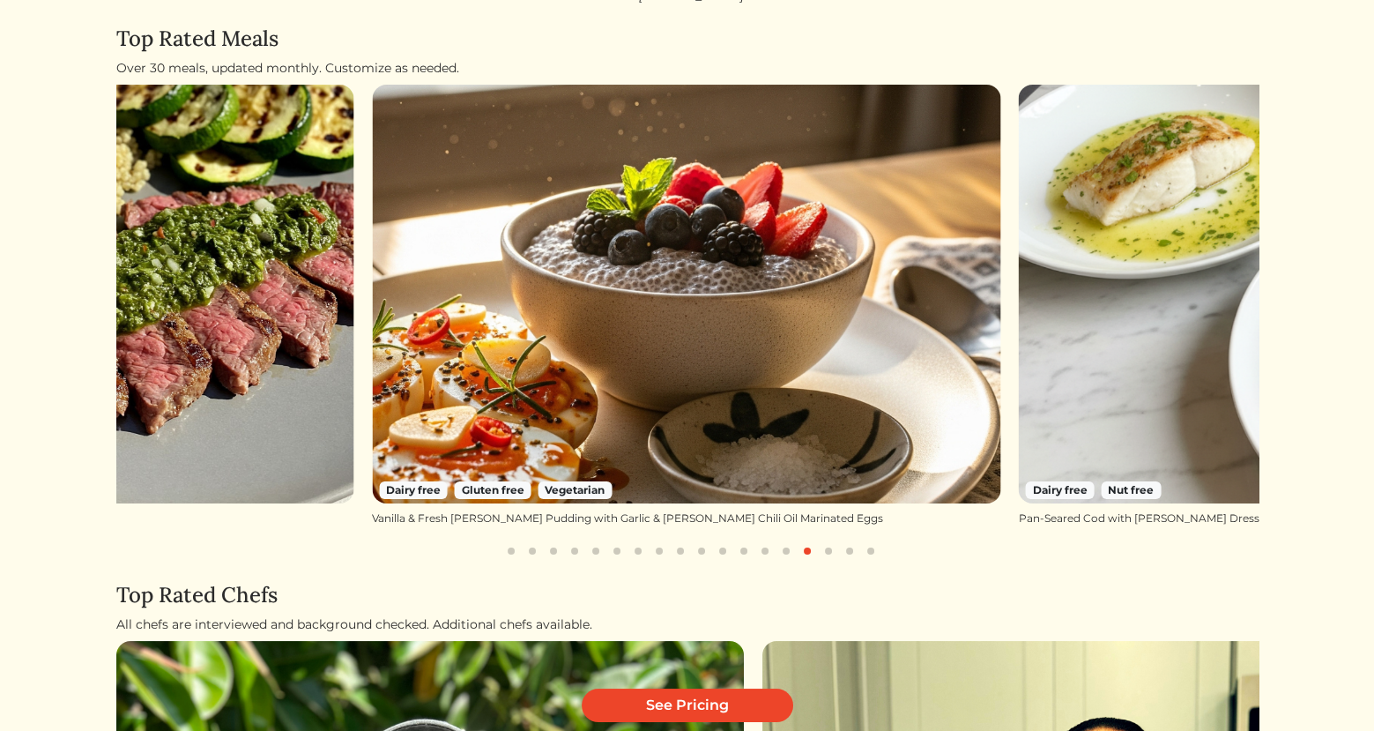
click at [828, 548] on button "button" at bounding box center [828, 550] width 21 height 21
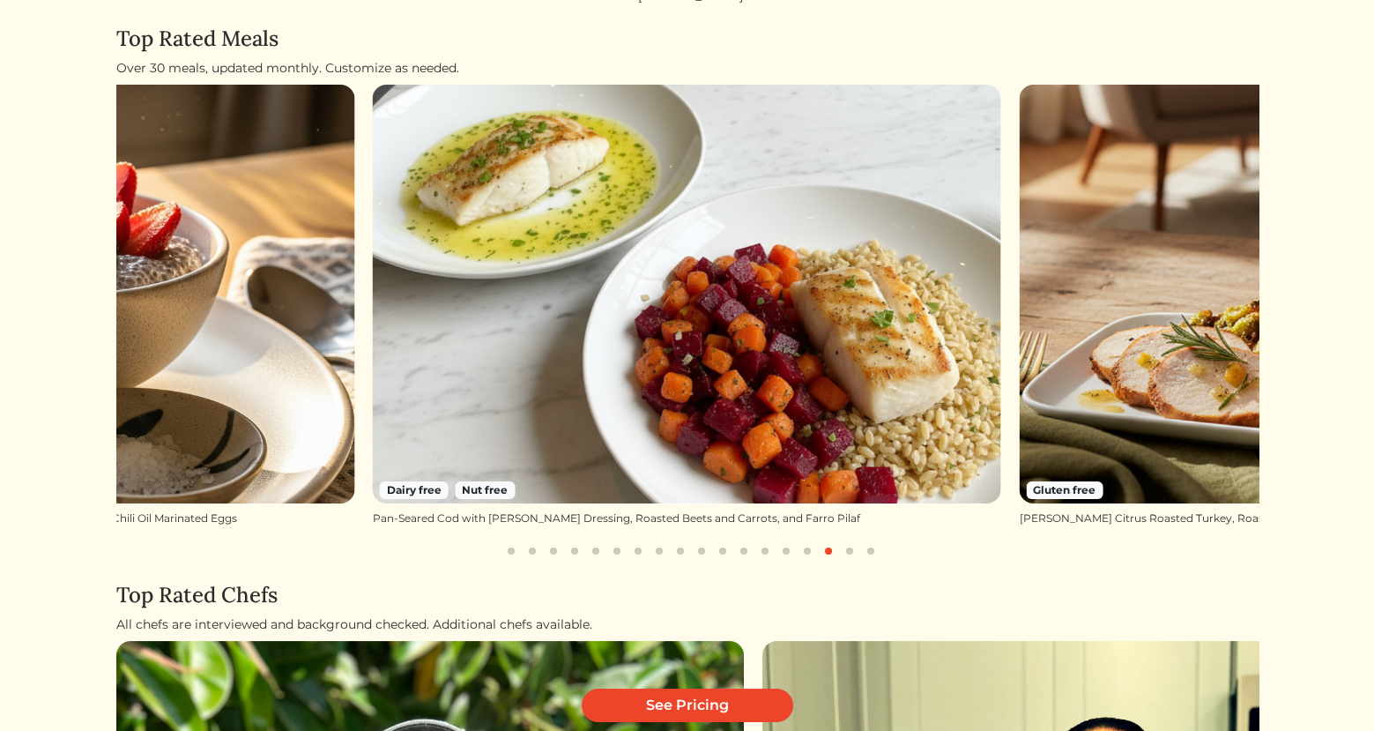
click at [838, 551] on button "button" at bounding box center [828, 550] width 21 height 21
click at [850, 551] on button "button" at bounding box center [849, 550] width 21 height 21
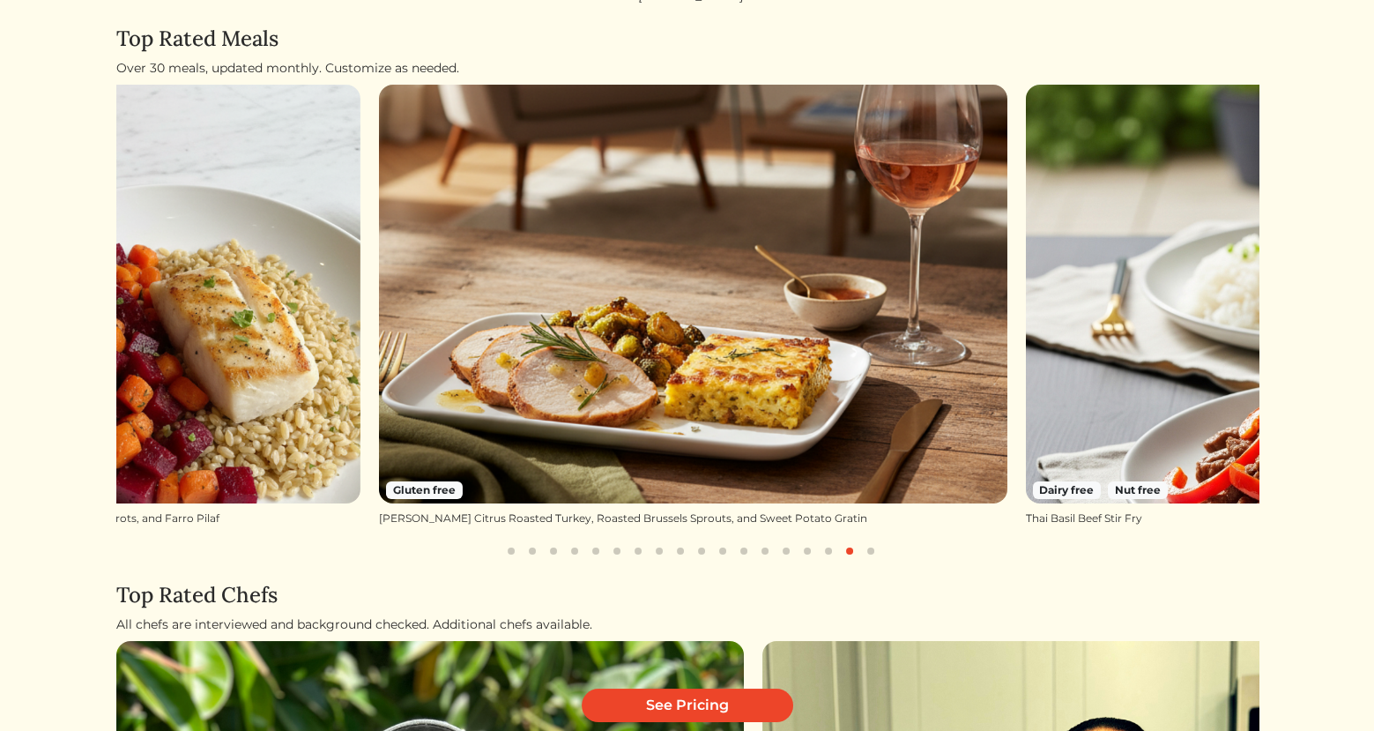
click at [861, 551] on button "button" at bounding box center [870, 550] width 21 height 21
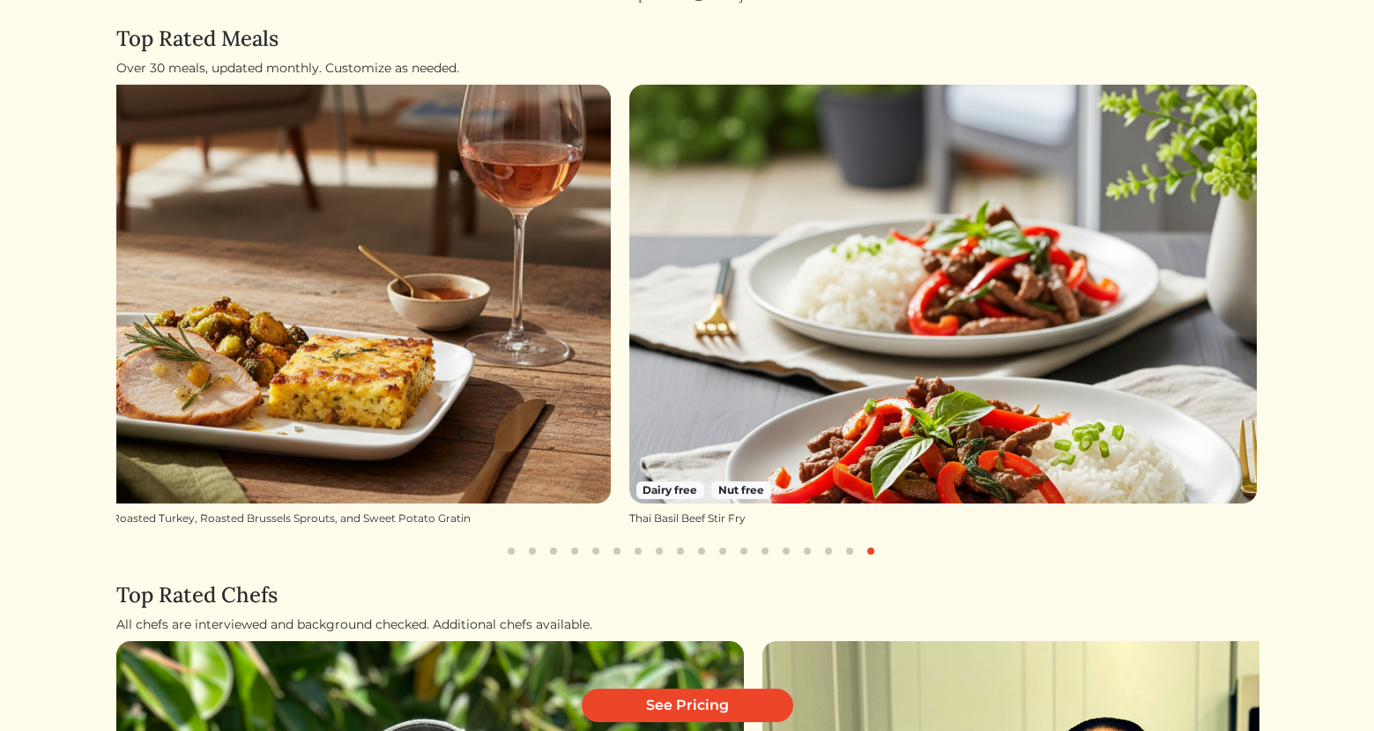
click at [516, 550] on button "button" at bounding box center [511, 550] width 21 height 21
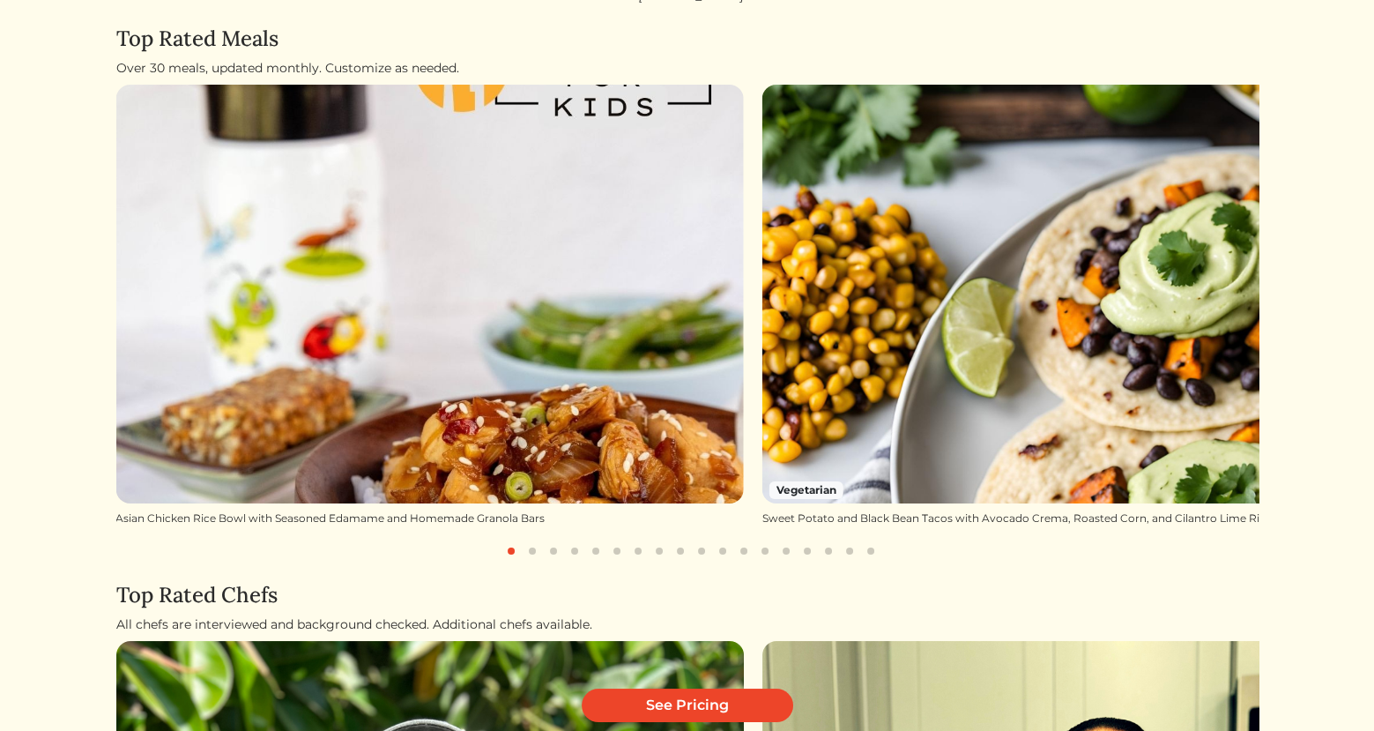
click at [538, 550] on button "button" at bounding box center [532, 550] width 21 height 21
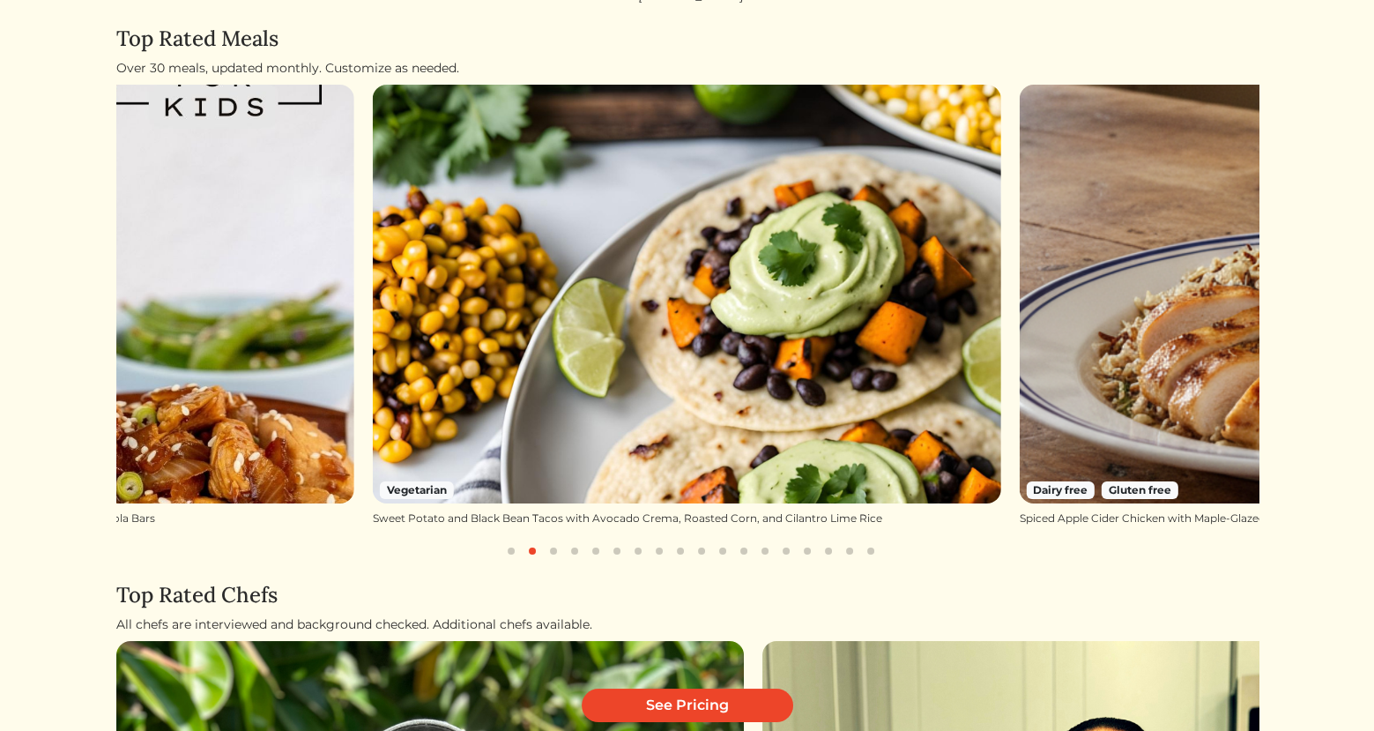
click at [553, 553] on button "button" at bounding box center [553, 550] width 21 height 21
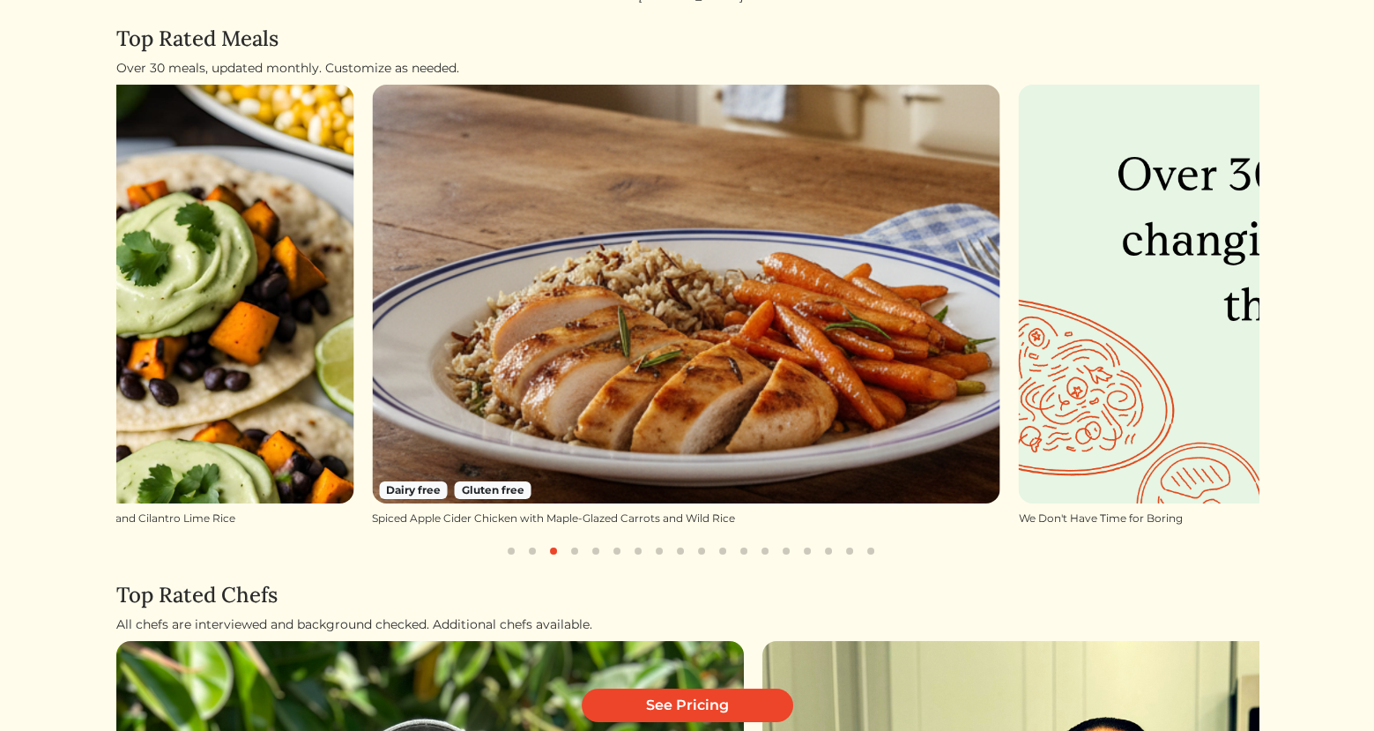
click at [574, 553] on button "button" at bounding box center [574, 550] width 21 height 21
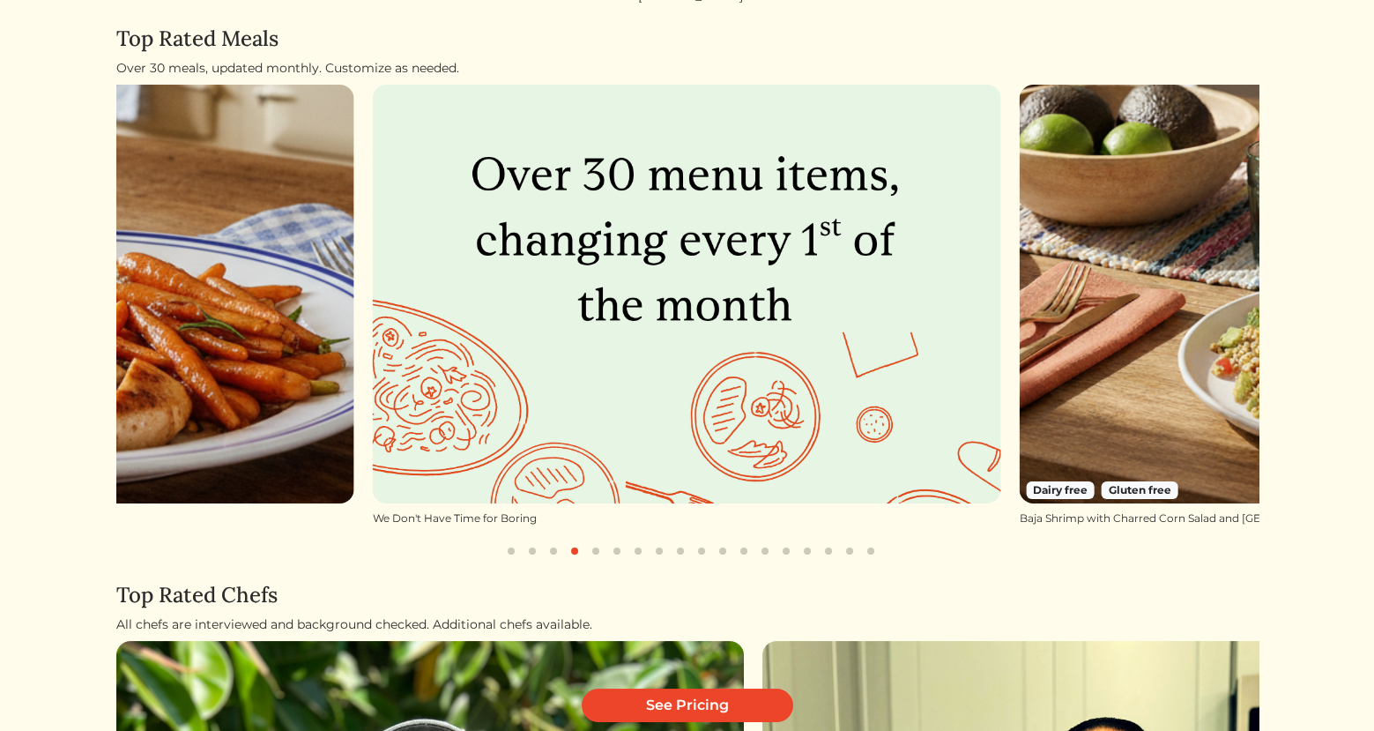
click at [599, 548] on button "button" at bounding box center [595, 550] width 21 height 21
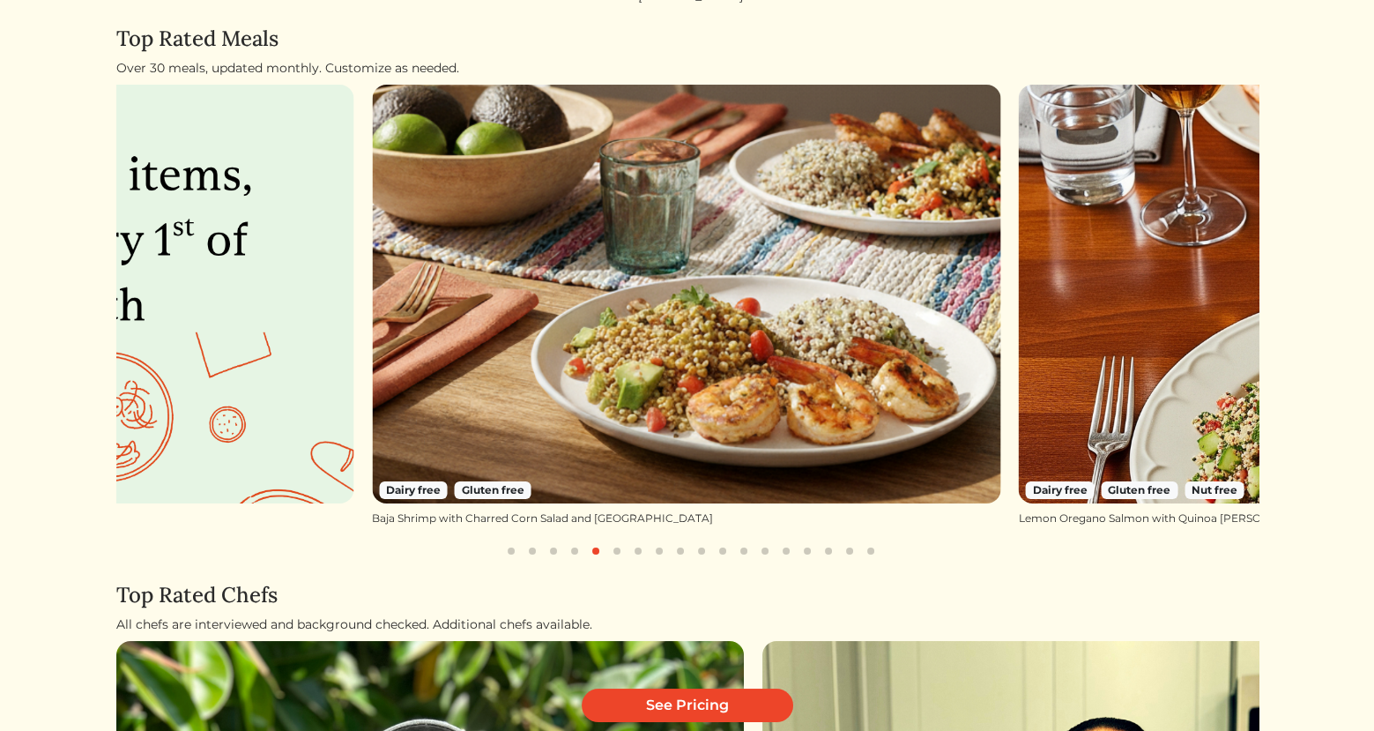
click at [612, 549] on button "button" at bounding box center [616, 550] width 21 height 21
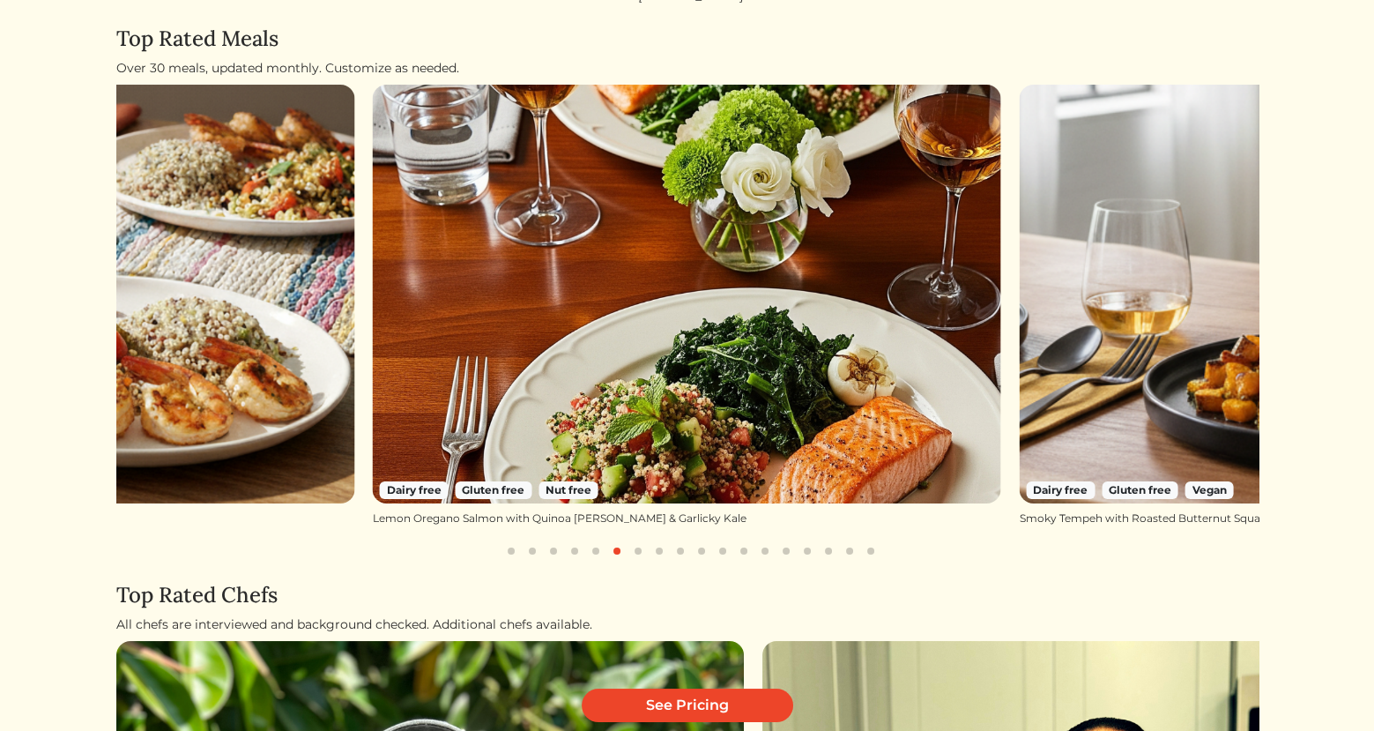
click at [624, 547] on button "button" at bounding box center [616, 550] width 21 height 21
click at [616, 548] on button "button" at bounding box center [616, 550] width 21 height 21
click at [653, 548] on button "button" at bounding box center [659, 550] width 21 height 21
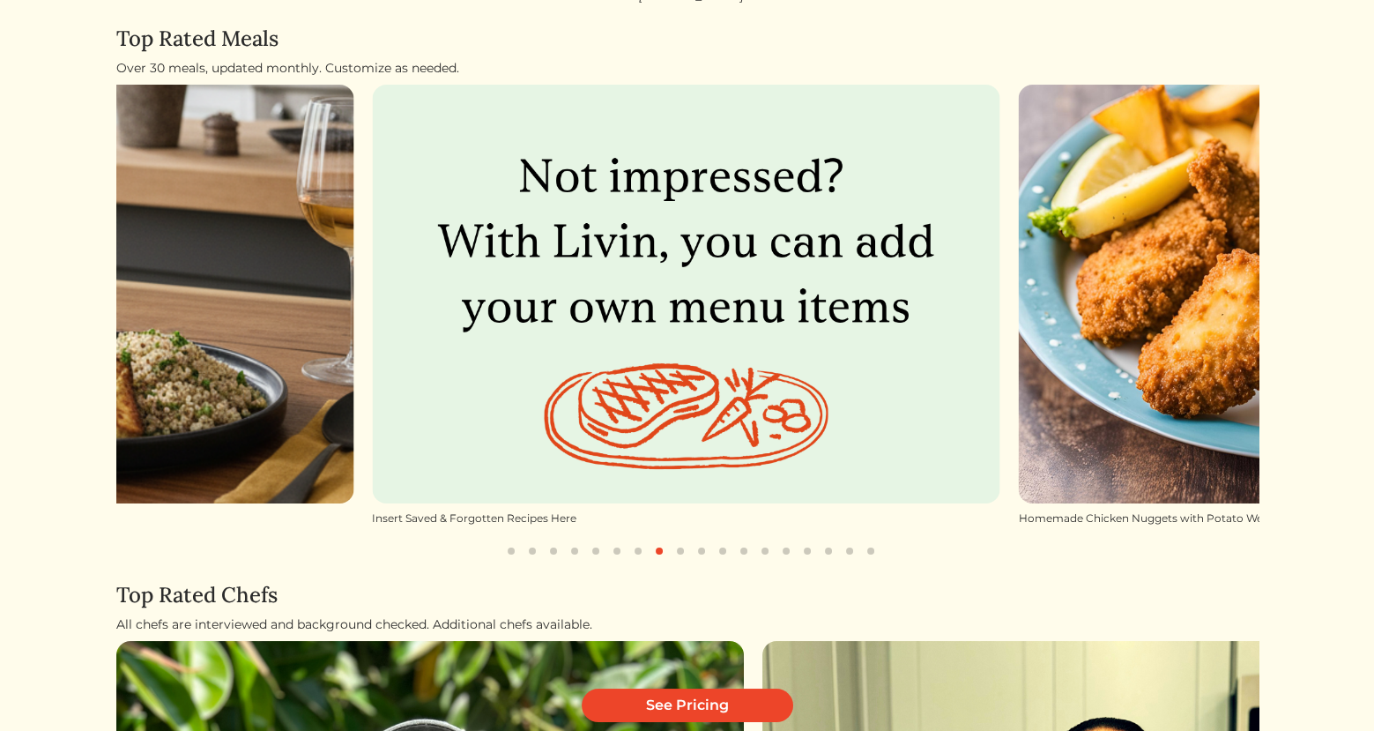
click at [622, 552] on button "button" at bounding box center [616, 550] width 21 height 21
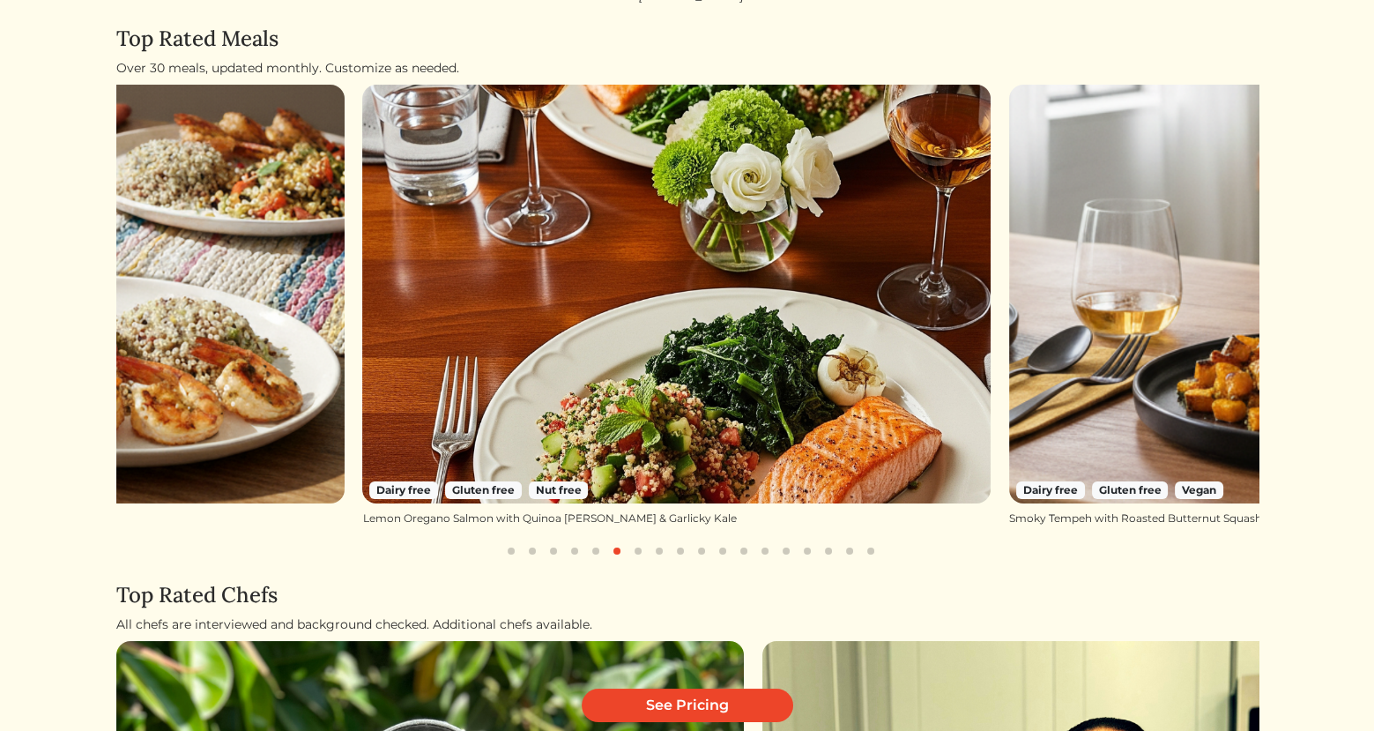
click at [642, 552] on button "button" at bounding box center [638, 550] width 21 height 21
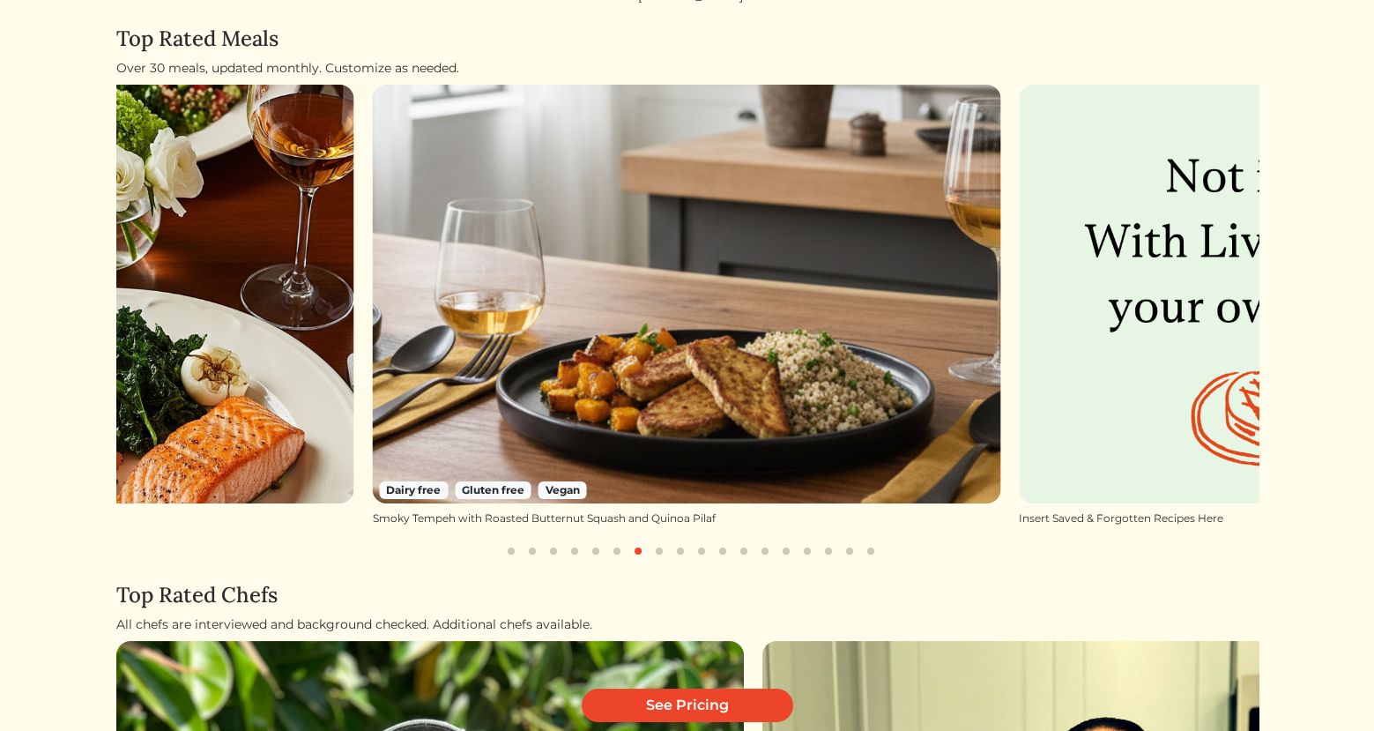
click at [659, 548] on button "button" at bounding box center [659, 550] width 21 height 21
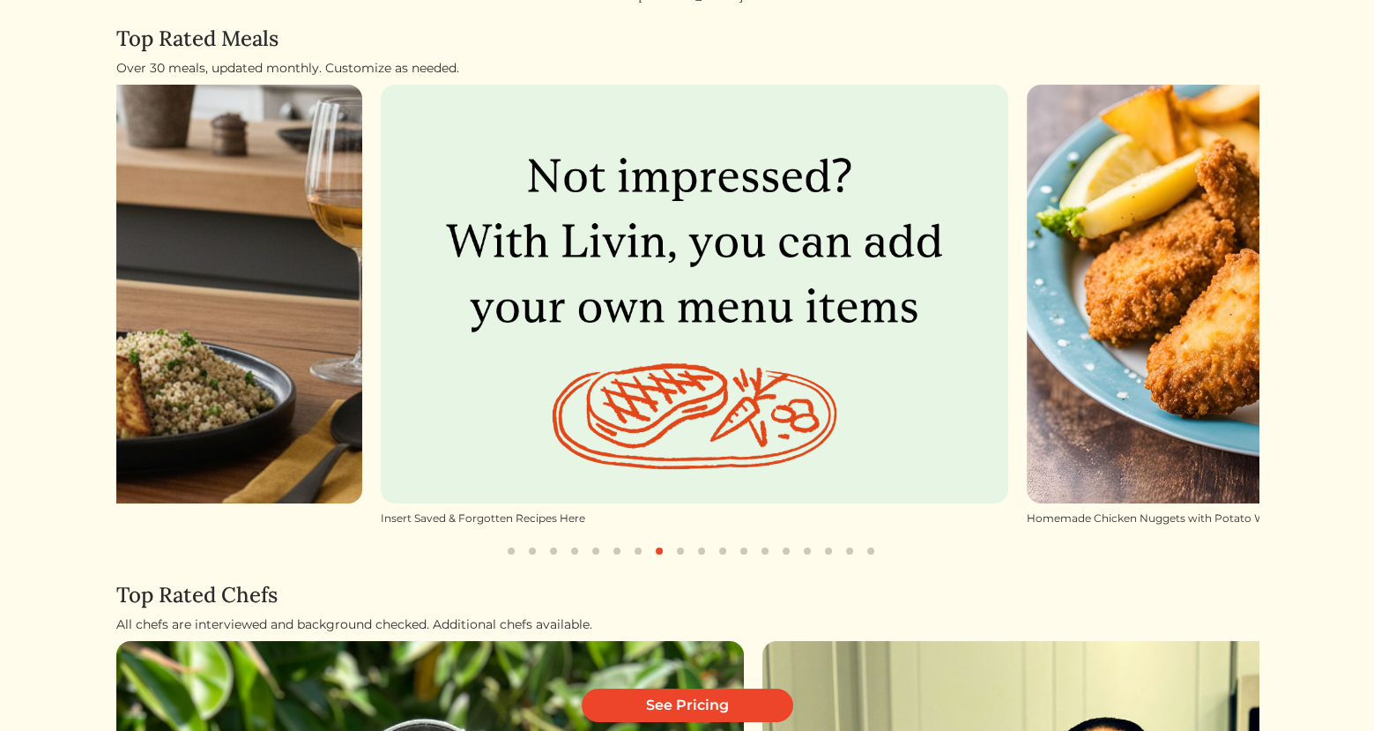
click at [672, 548] on button "button" at bounding box center [680, 550] width 21 height 21
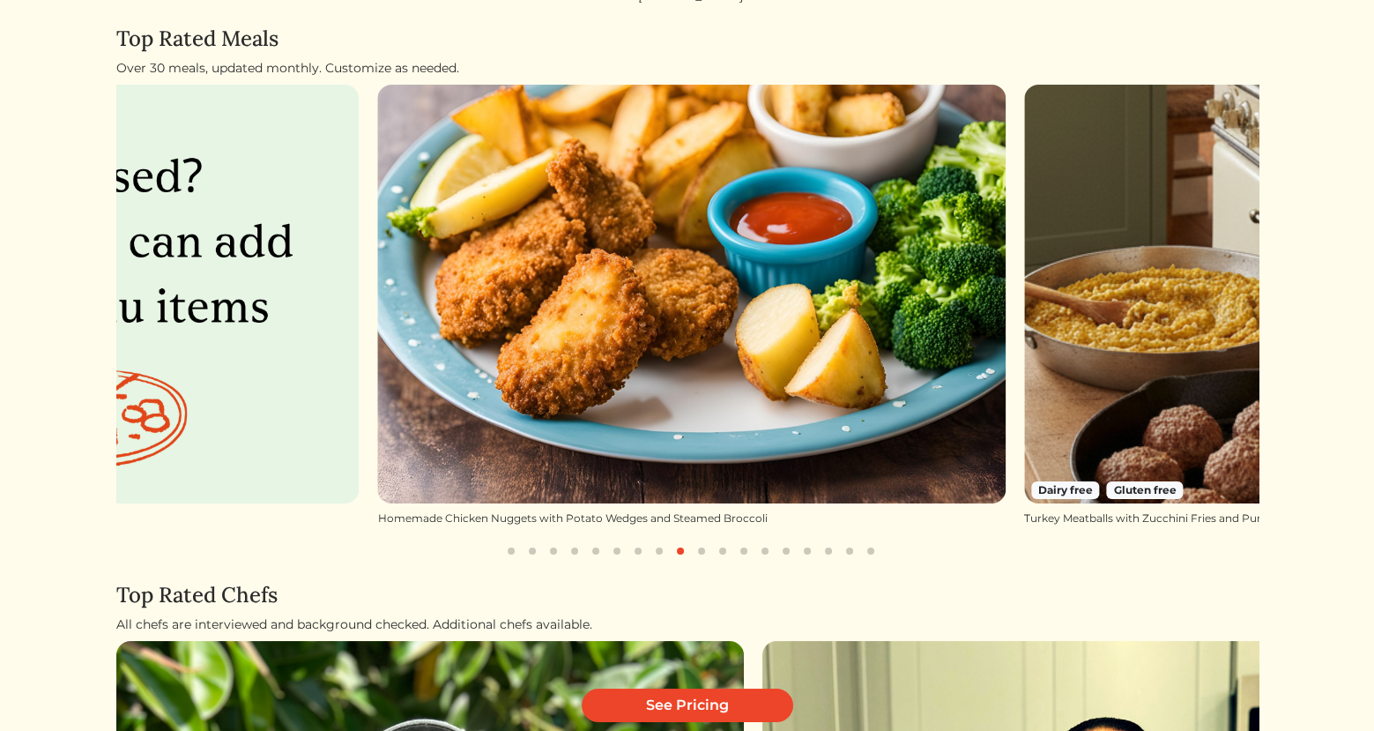
click at [692, 548] on button "button" at bounding box center [701, 550] width 21 height 21
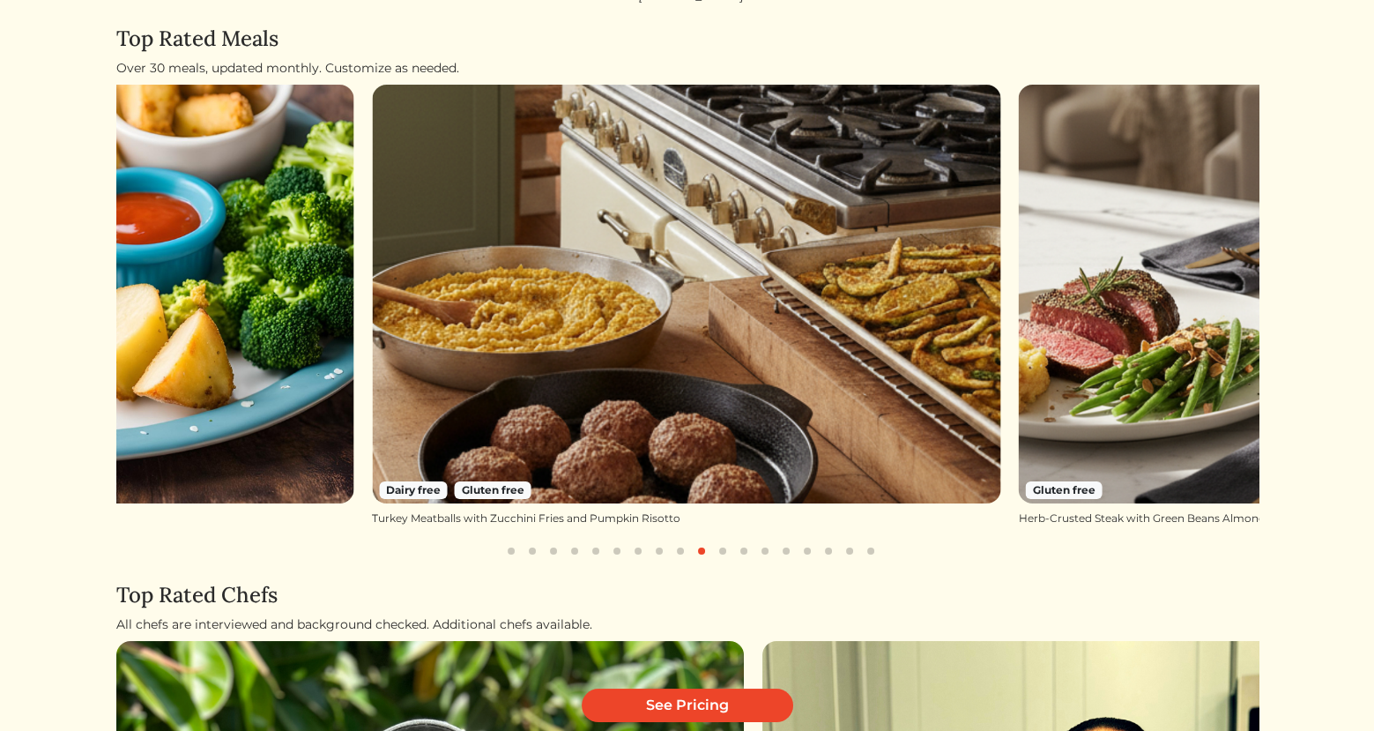
click at [710, 548] on button "button" at bounding box center [701, 550] width 21 height 21
click at [719, 551] on button "button" at bounding box center [722, 550] width 21 height 21
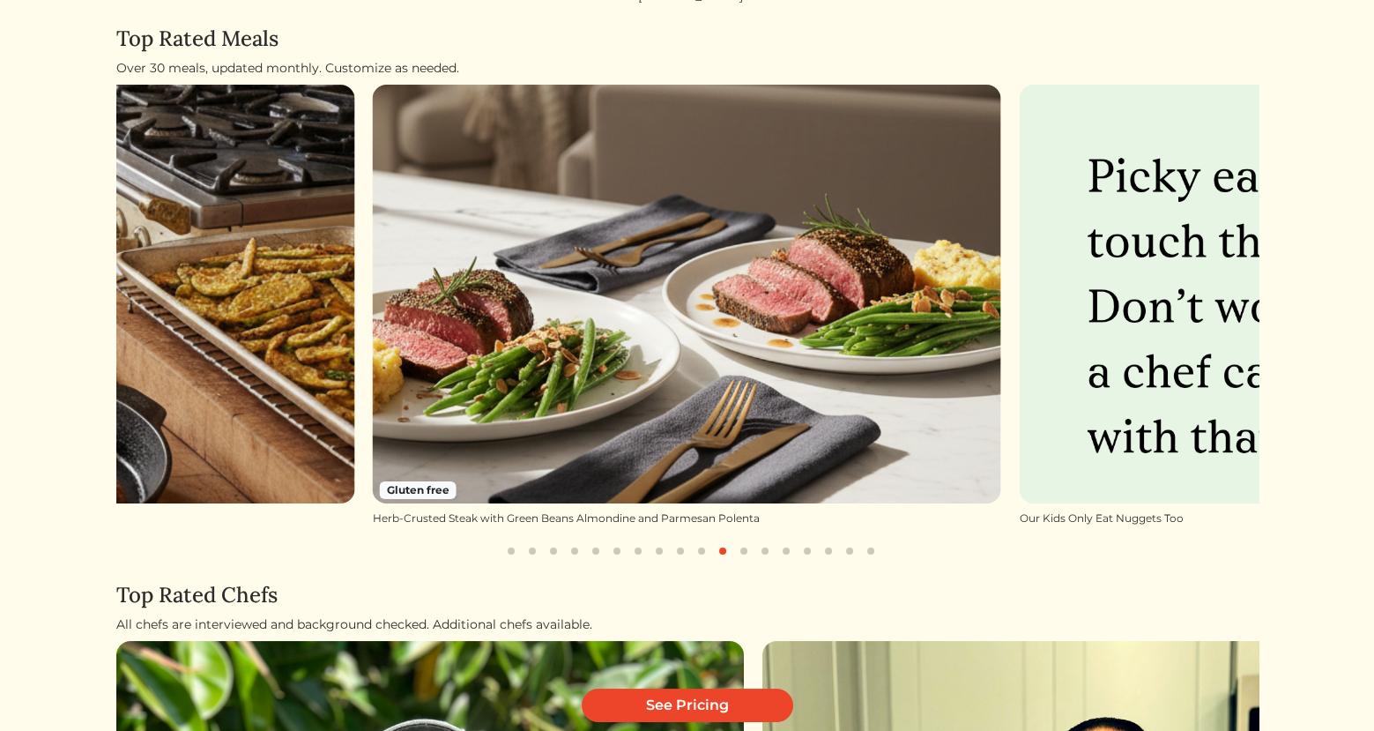
click at [737, 552] on button "button" at bounding box center [743, 550] width 21 height 21
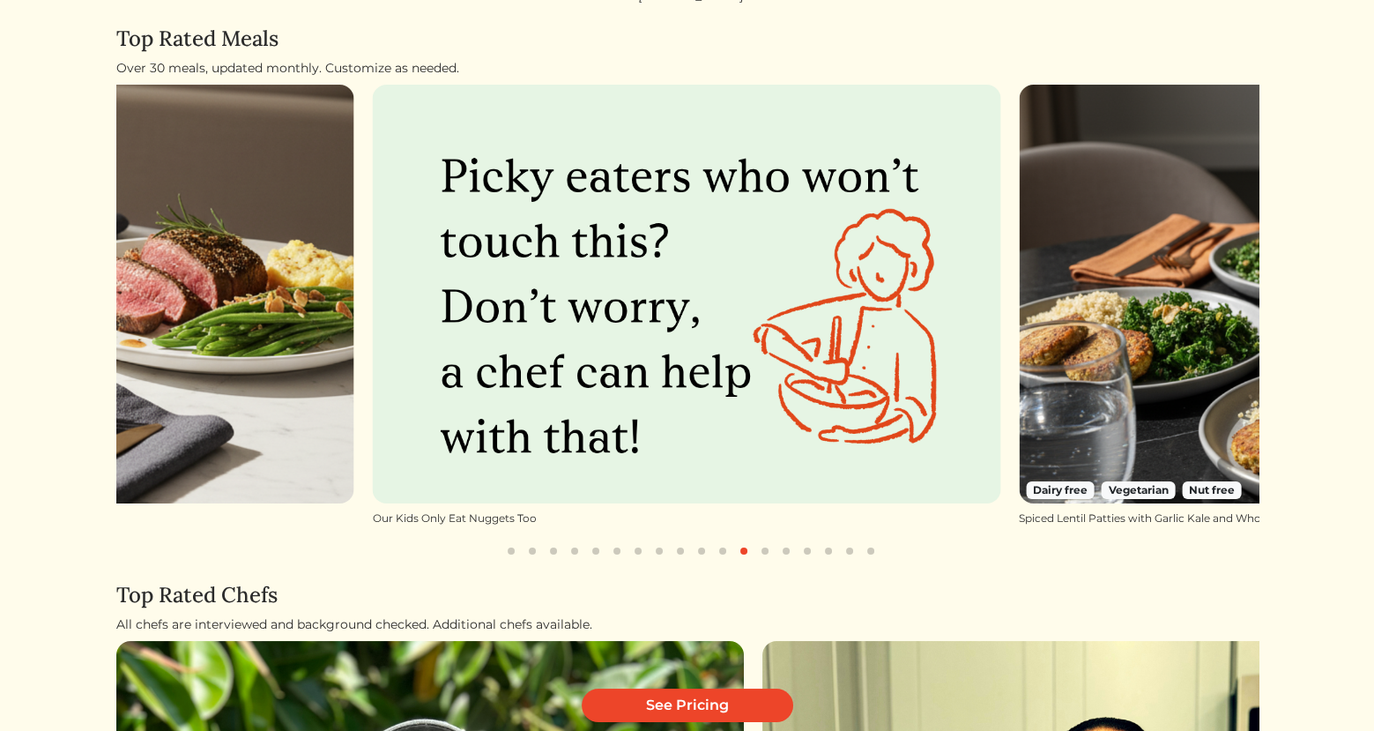
click at [757, 550] on button "button" at bounding box center [764, 550] width 21 height 21
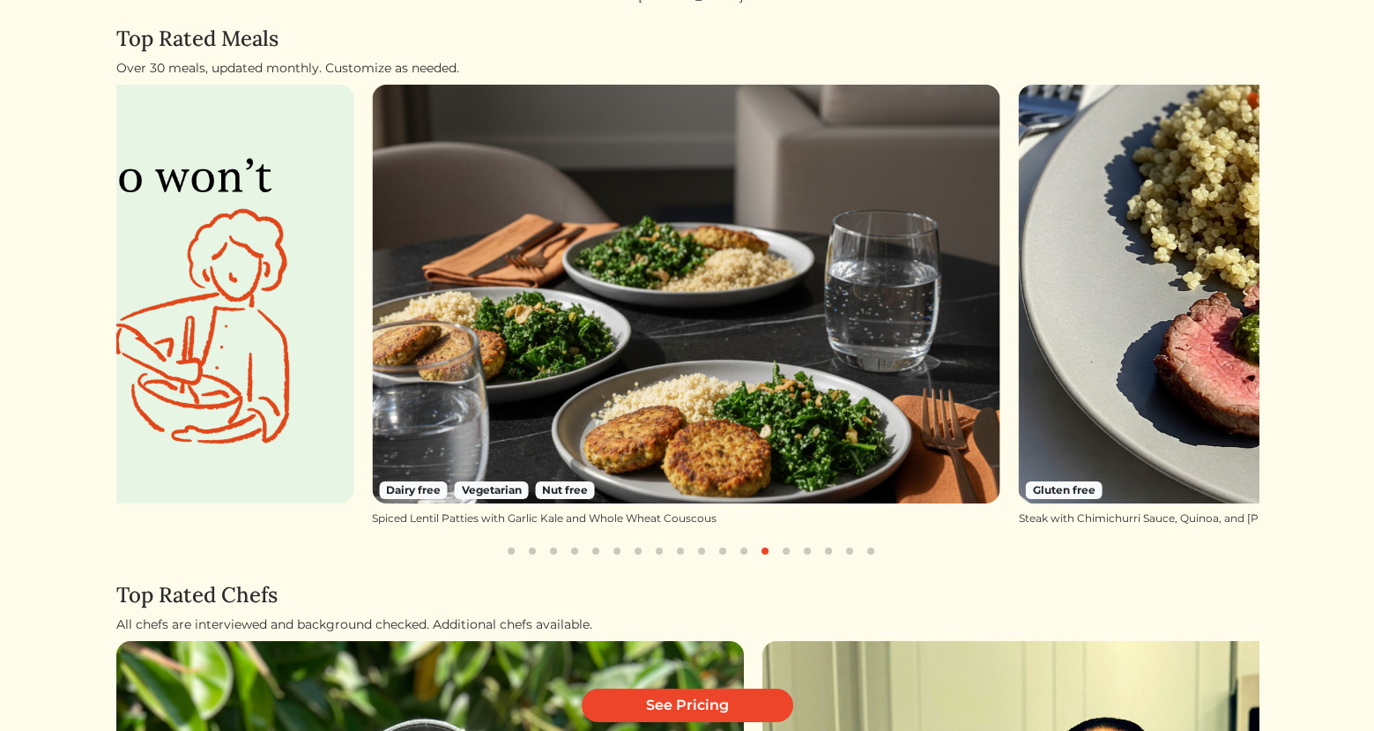
click at [782, 550] on button "button" at bounding box center [786, 550] width 21 height 21
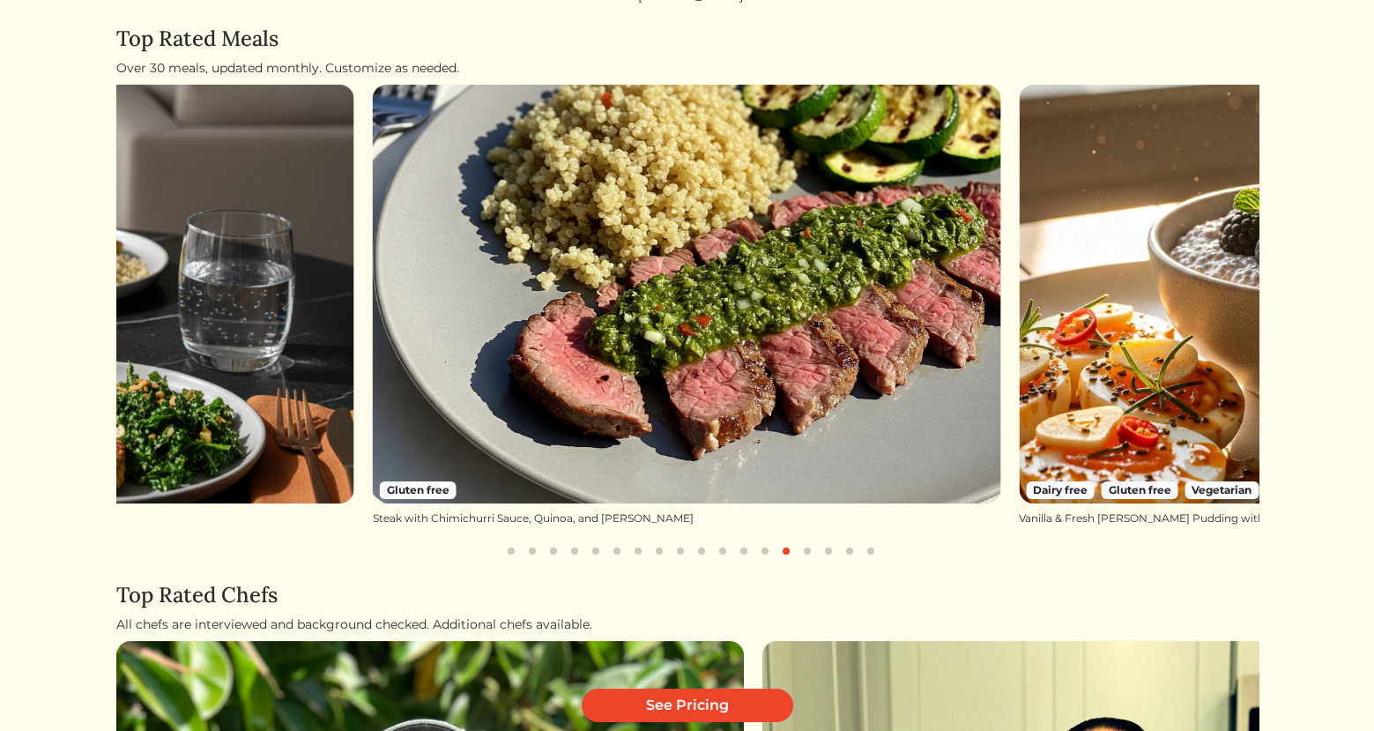
click at [763, 551] on button "button" at bounding box center [764, 550] width 21 height 21
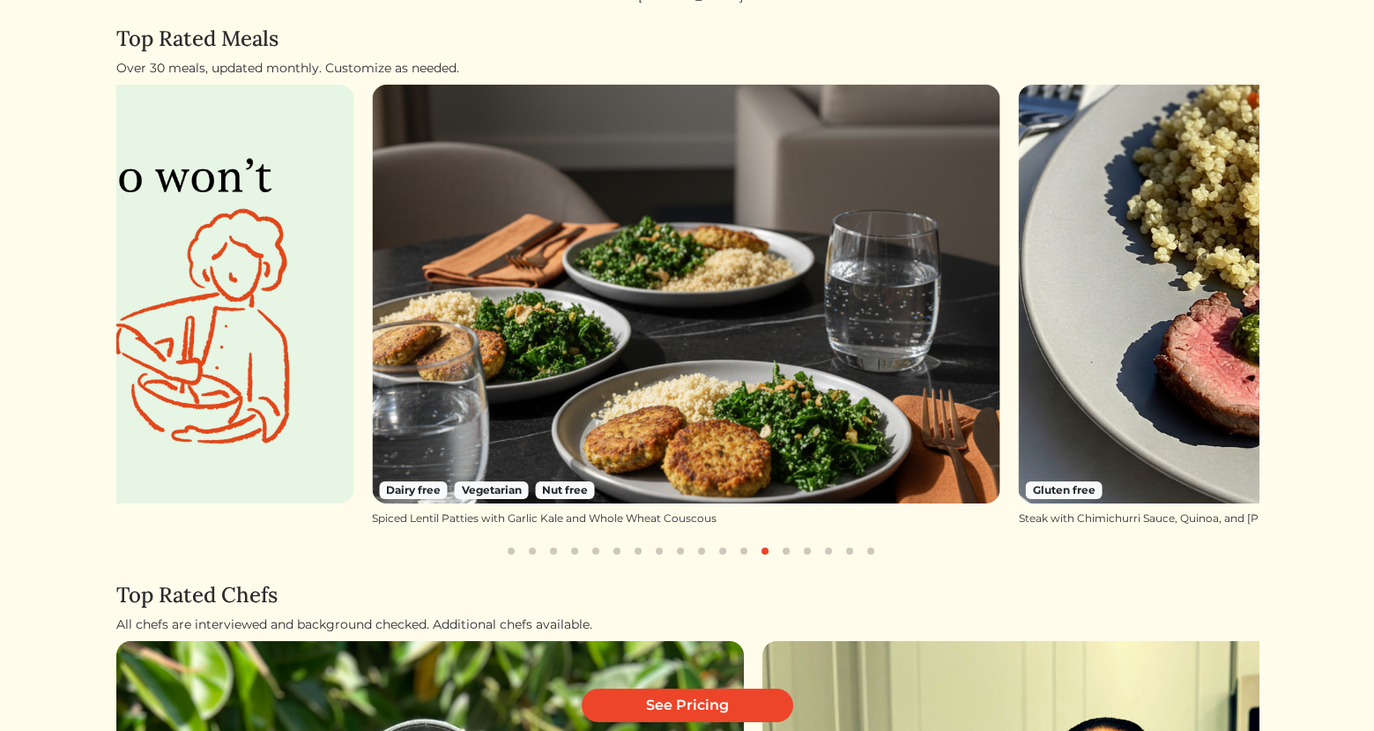
click at [795, 551] on button "button" at bounding box center [786, 550] width 21 height 21
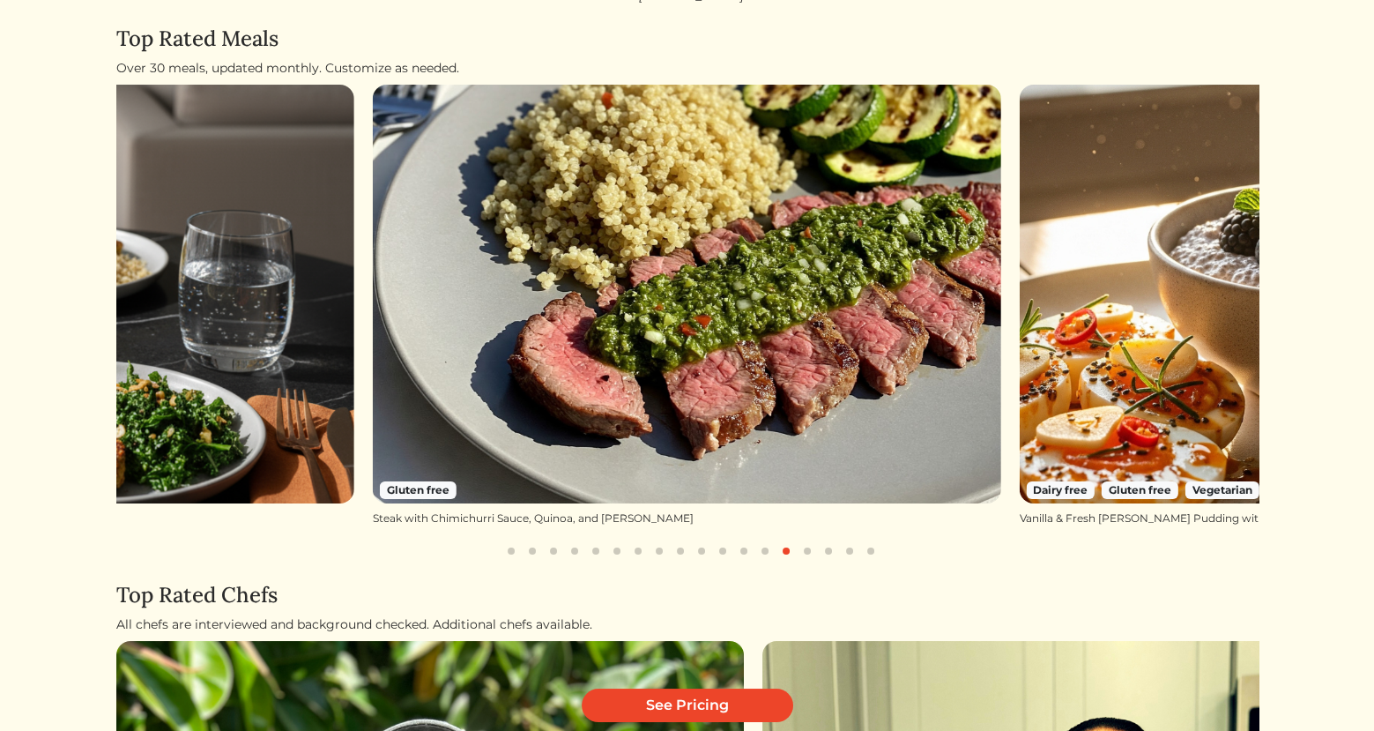
click at [799, 551] on button "button" at bounding box center [807, 550] width 21 height 21
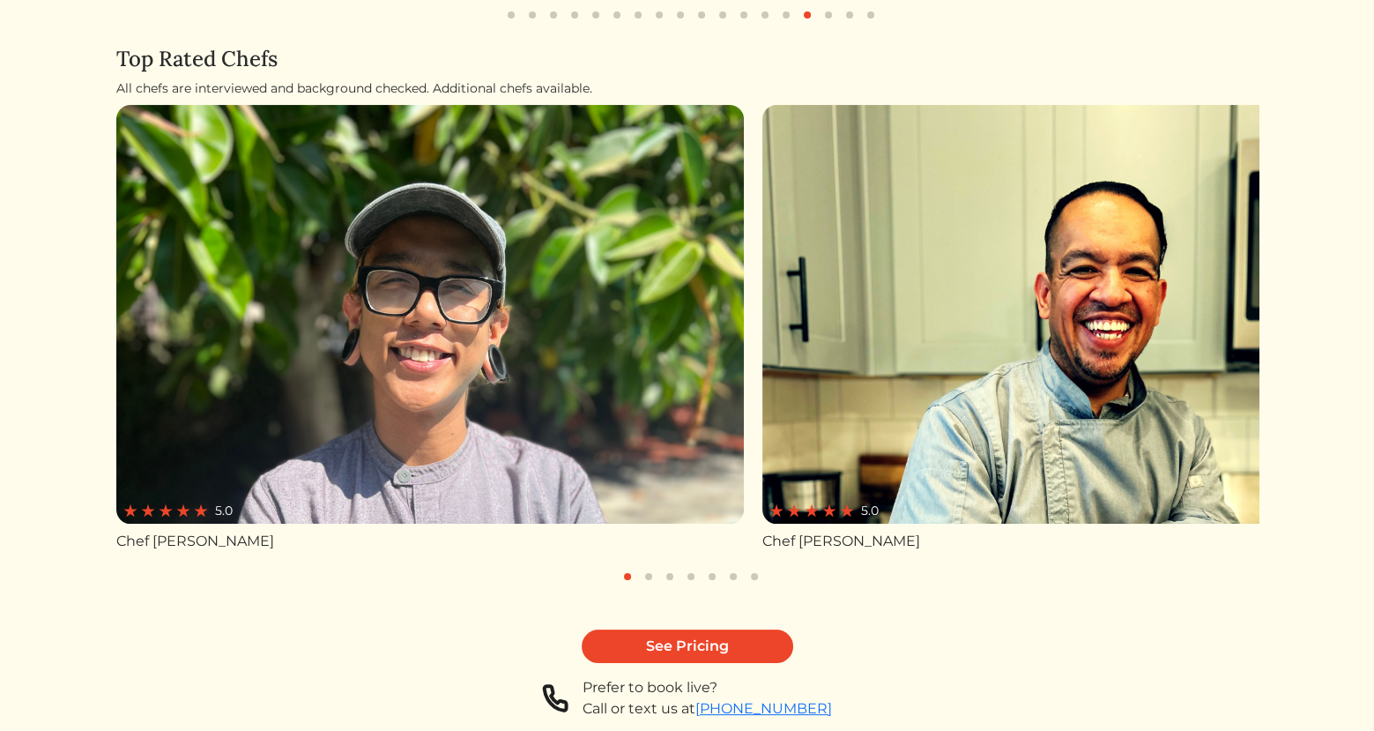
scroll to position [798, 0]
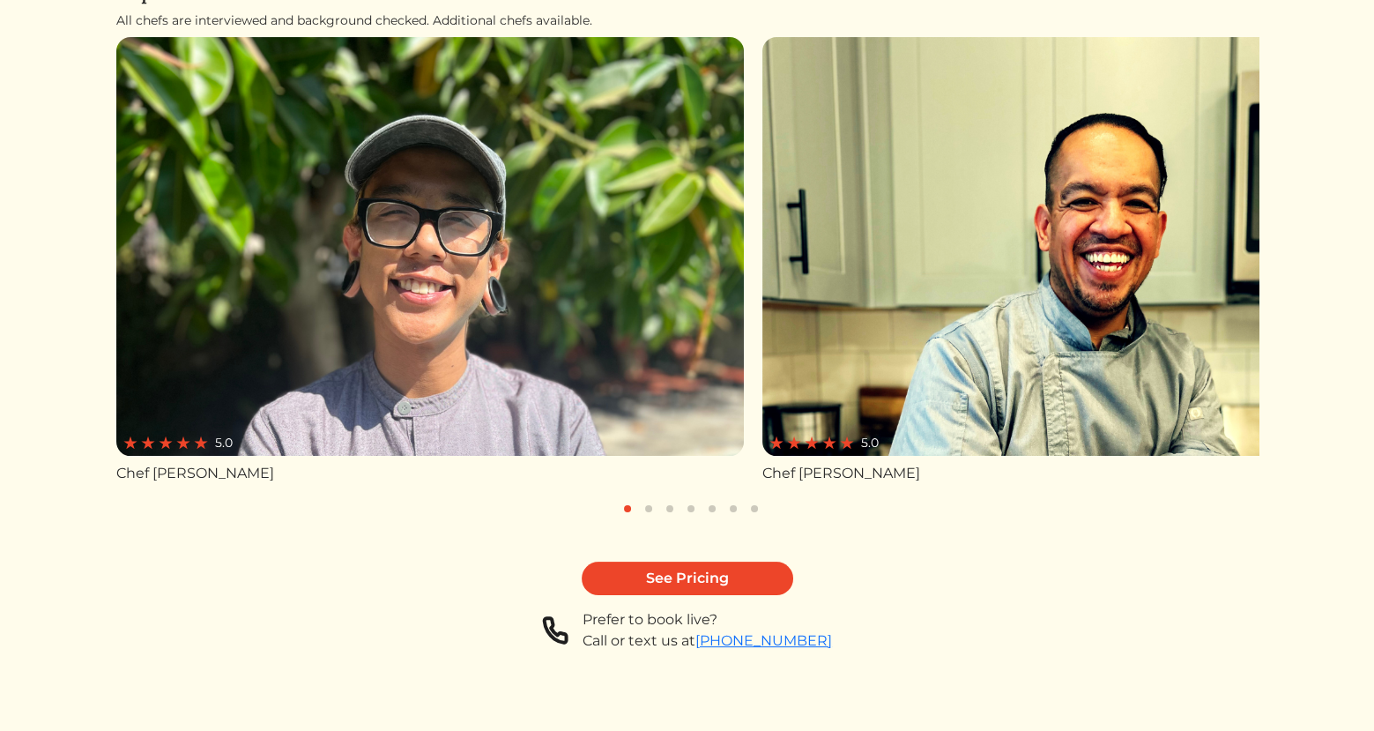
click at [650, 512] on button "button" at bounding box center [648, 508] width 21 height 21
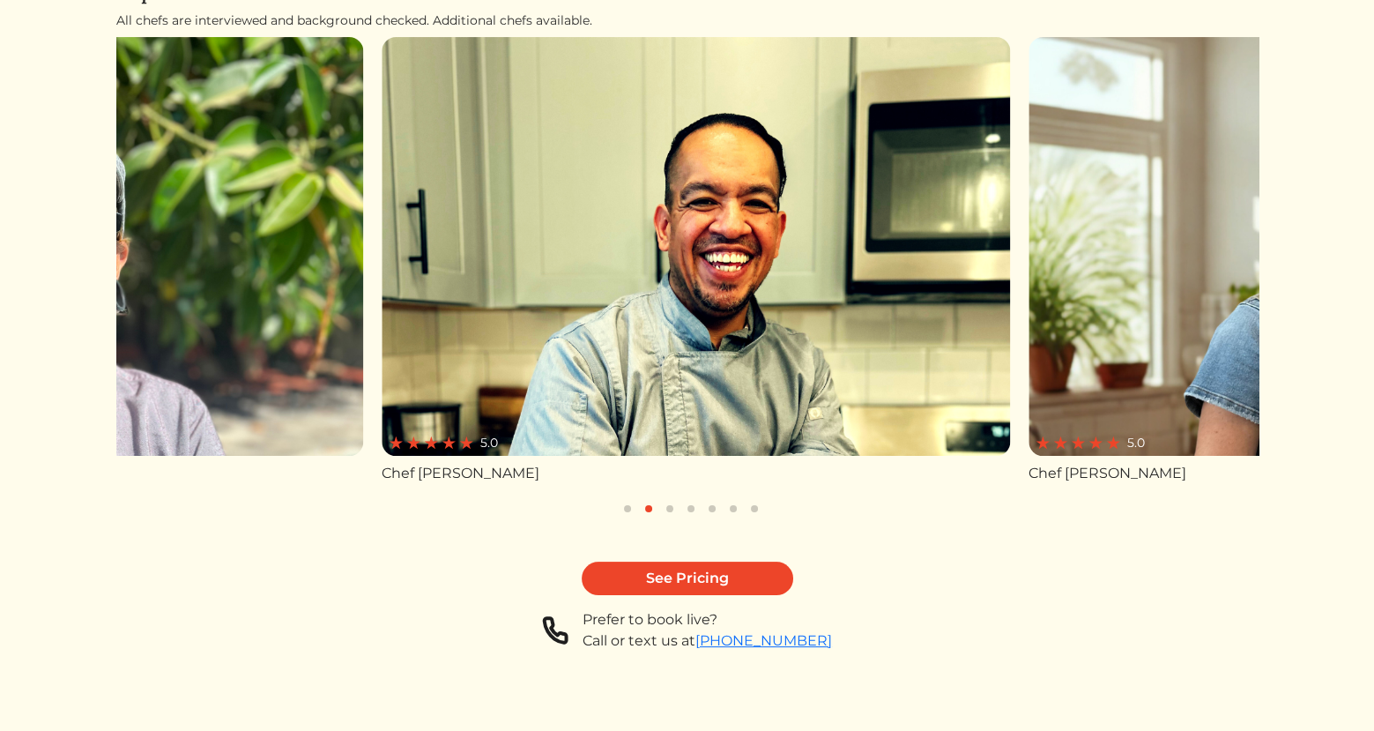
click at [661, 512] on button "button" at bounding box center [669, 508] width 21 height 21
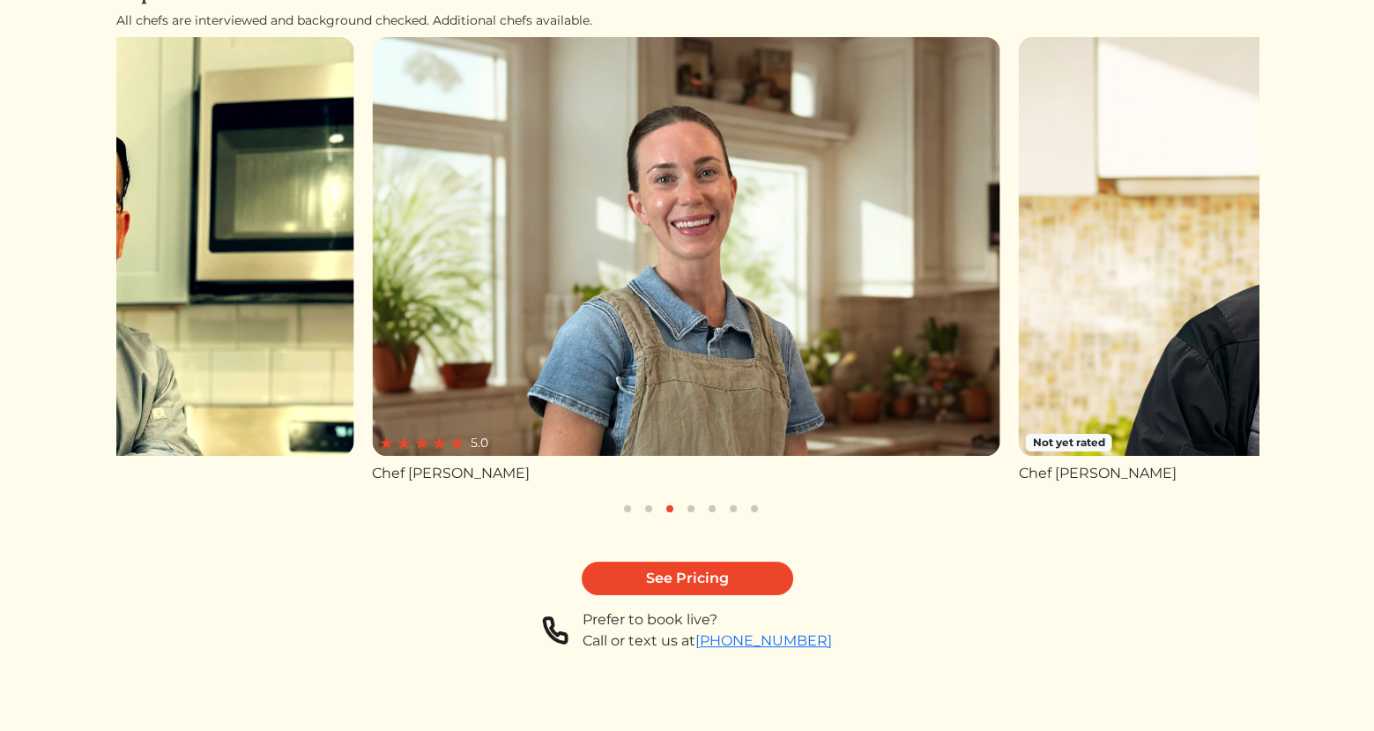
click at [689, 512] on button "button" at bounding box center [690, 508] width 21 height 21
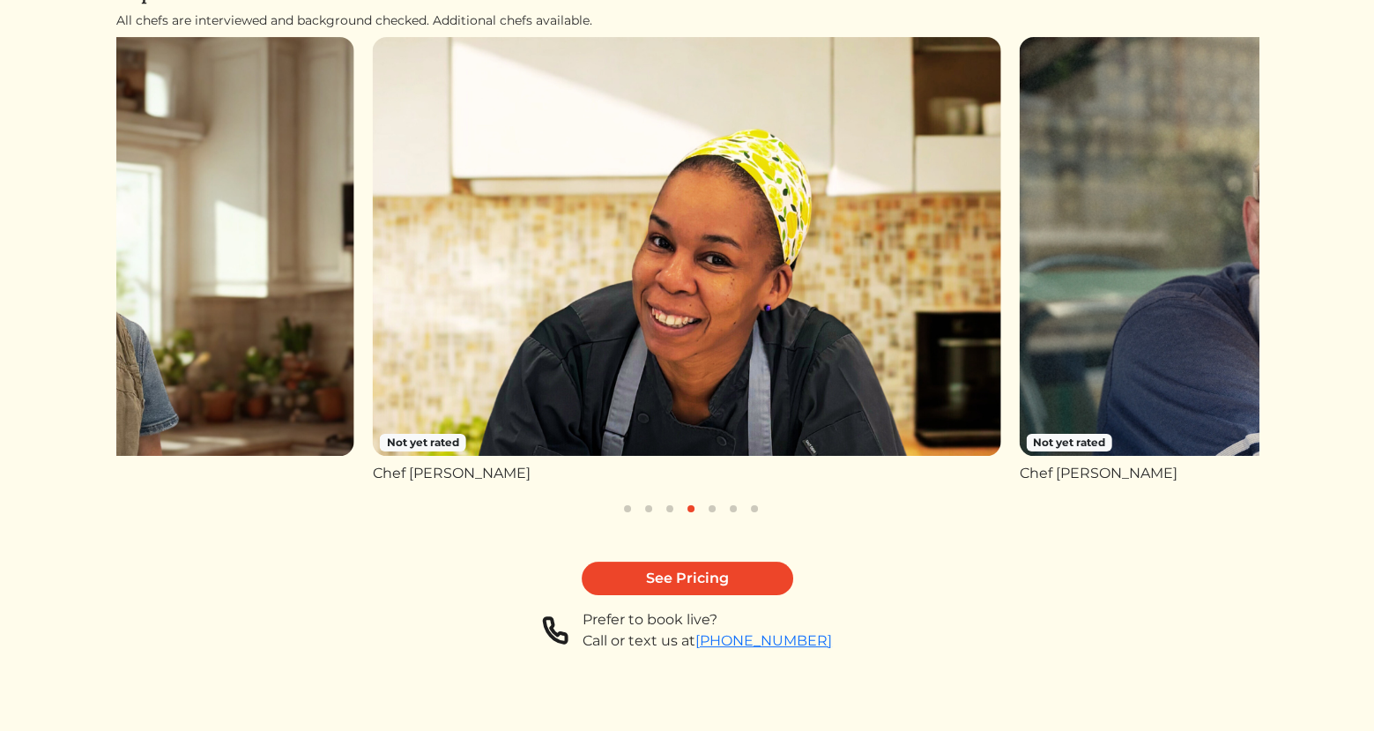
click at [705, 511] on button "button" at bounding box center [712, 508] width 21 height 21
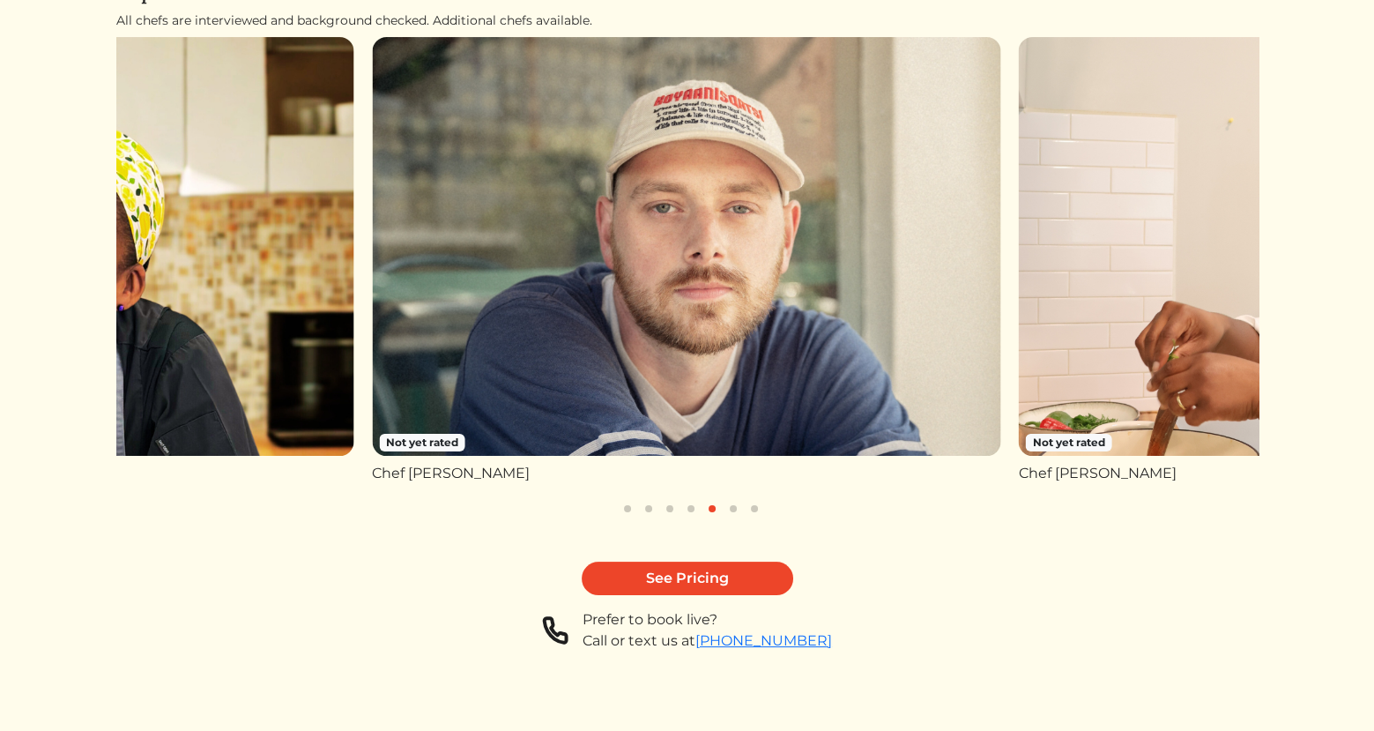
click at [735, 511] on button "button" at bounding box center [733, 508] width 21 height 21
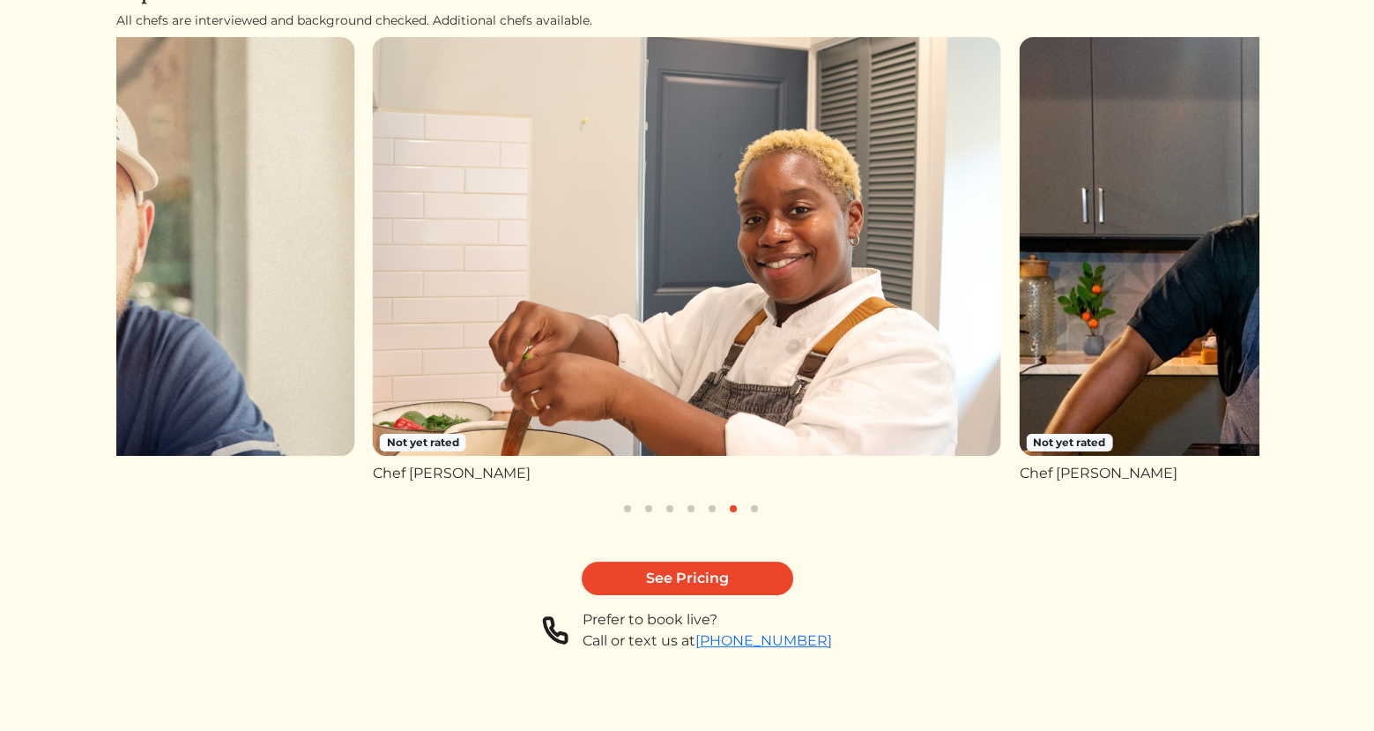
click at [761, 509] on button "button" at bounding box center [754, 508] width 21 height 21
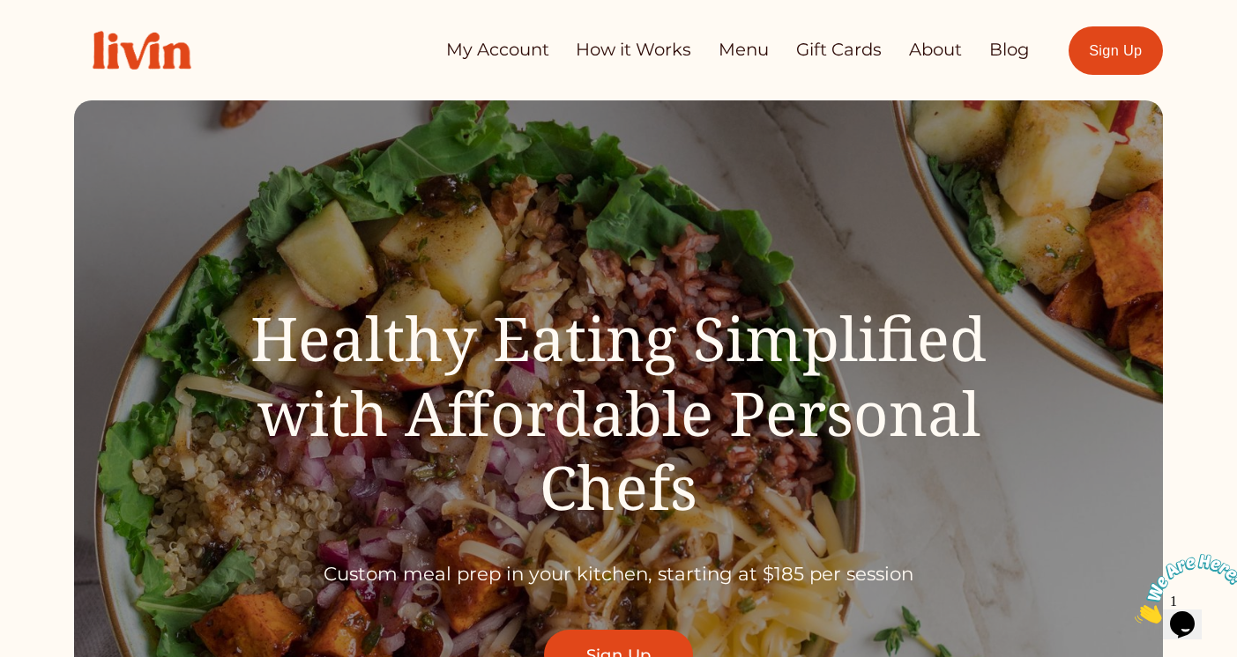
click at [625, 637] on link "Sign Up" at bounding box center [618, 655] width 149 height 50
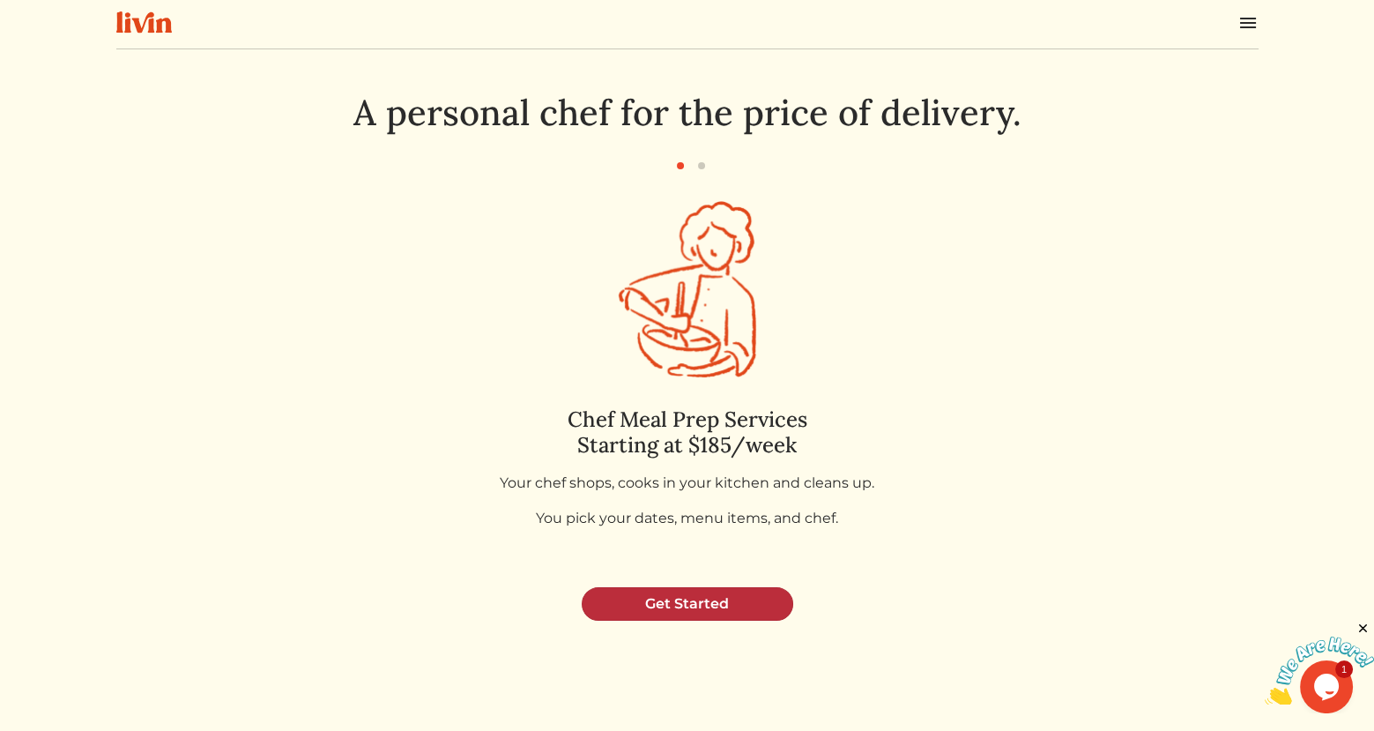
click at [679, 594] on link "Get Started" at bounding box center [688, 603] width 212 height 33
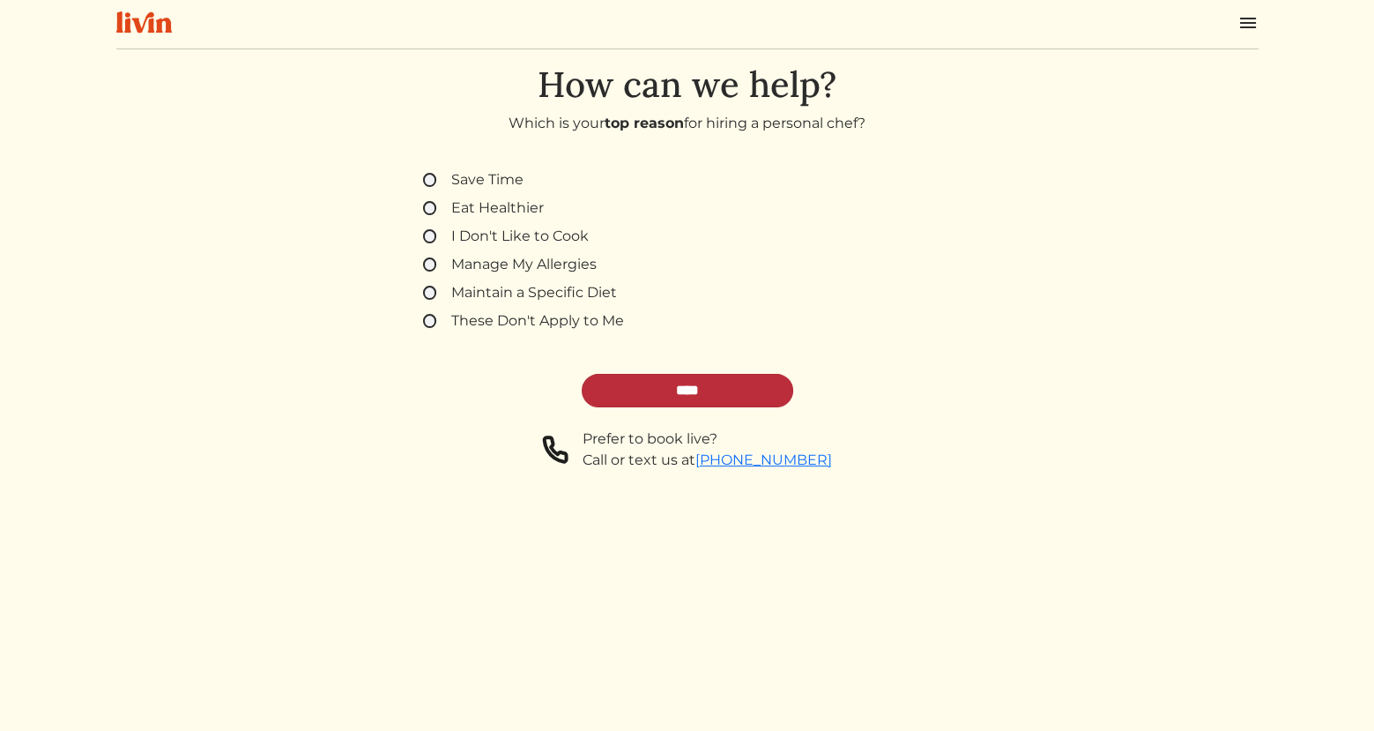
click at [647, 381] on input "****" at bounding box center [688, 390] width 212 height 33
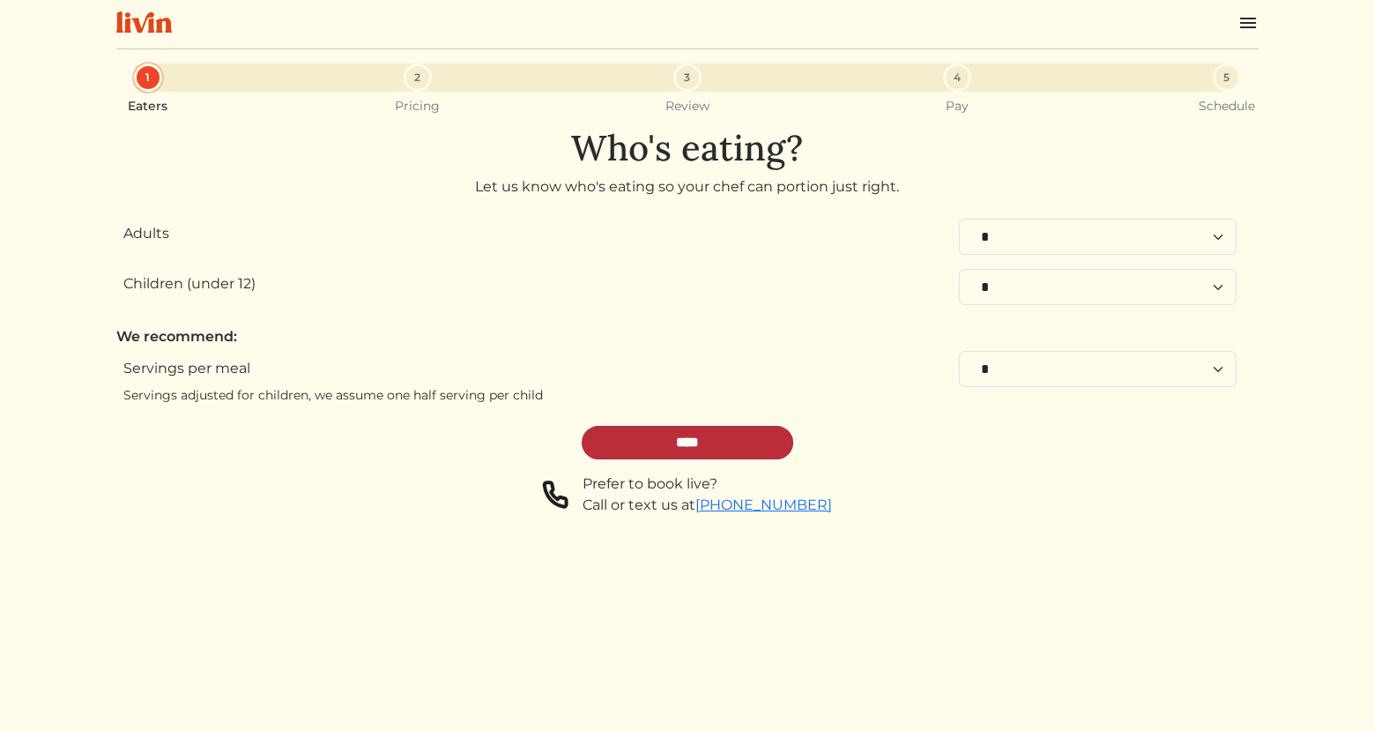
click at [643, 435] on input "****" at bounding box center [688, 442] width 212 height 33
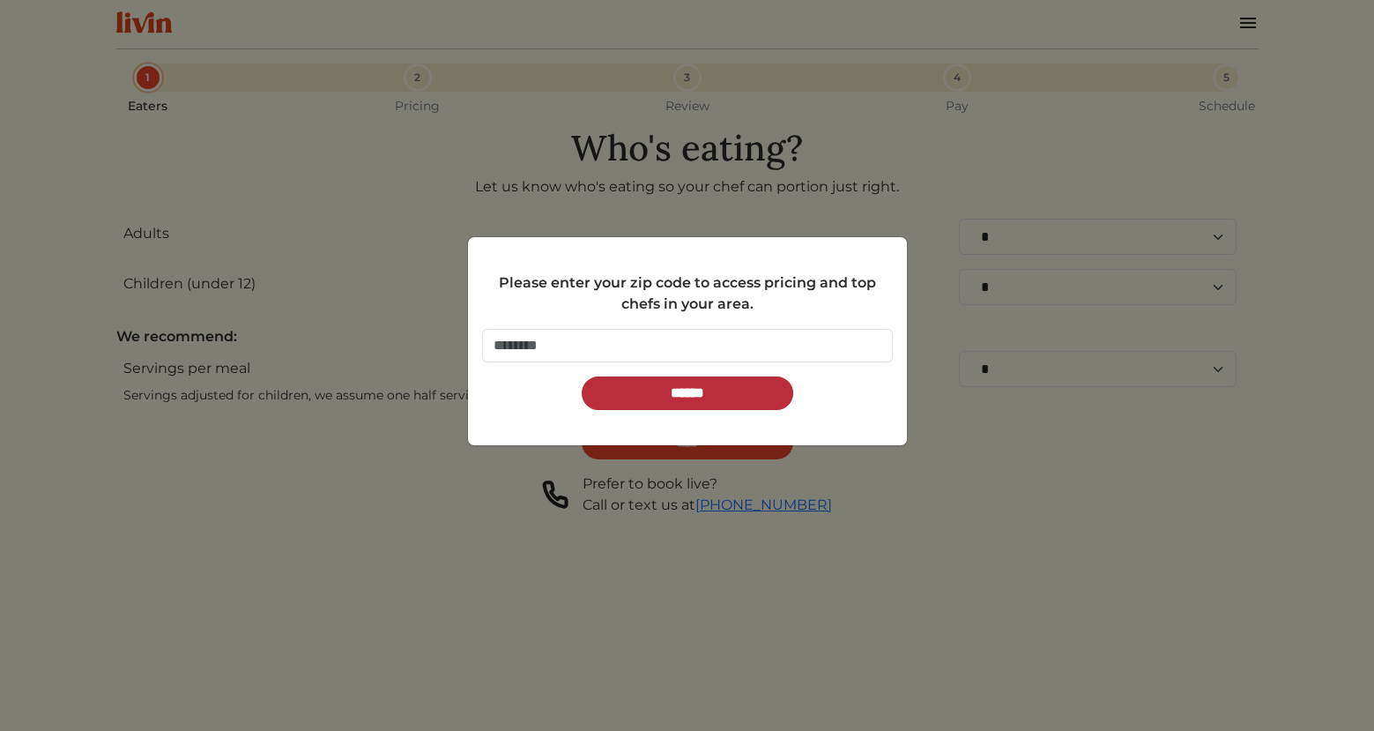
click at [671, 391] on input "******" at bounding box center [688, 392] width 212 height 33
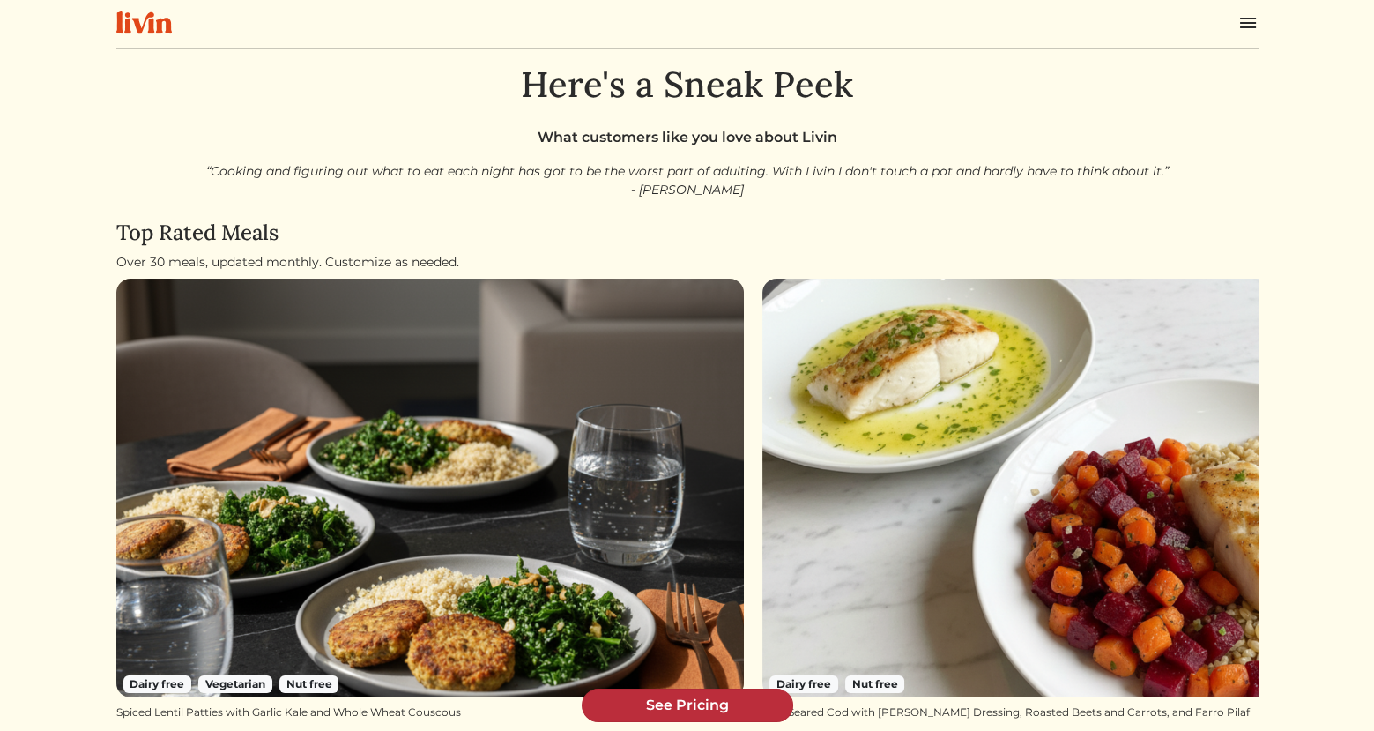
click at [694, 711] on link "See Pricing" at bounding box center [688, 704] width 212 height 33
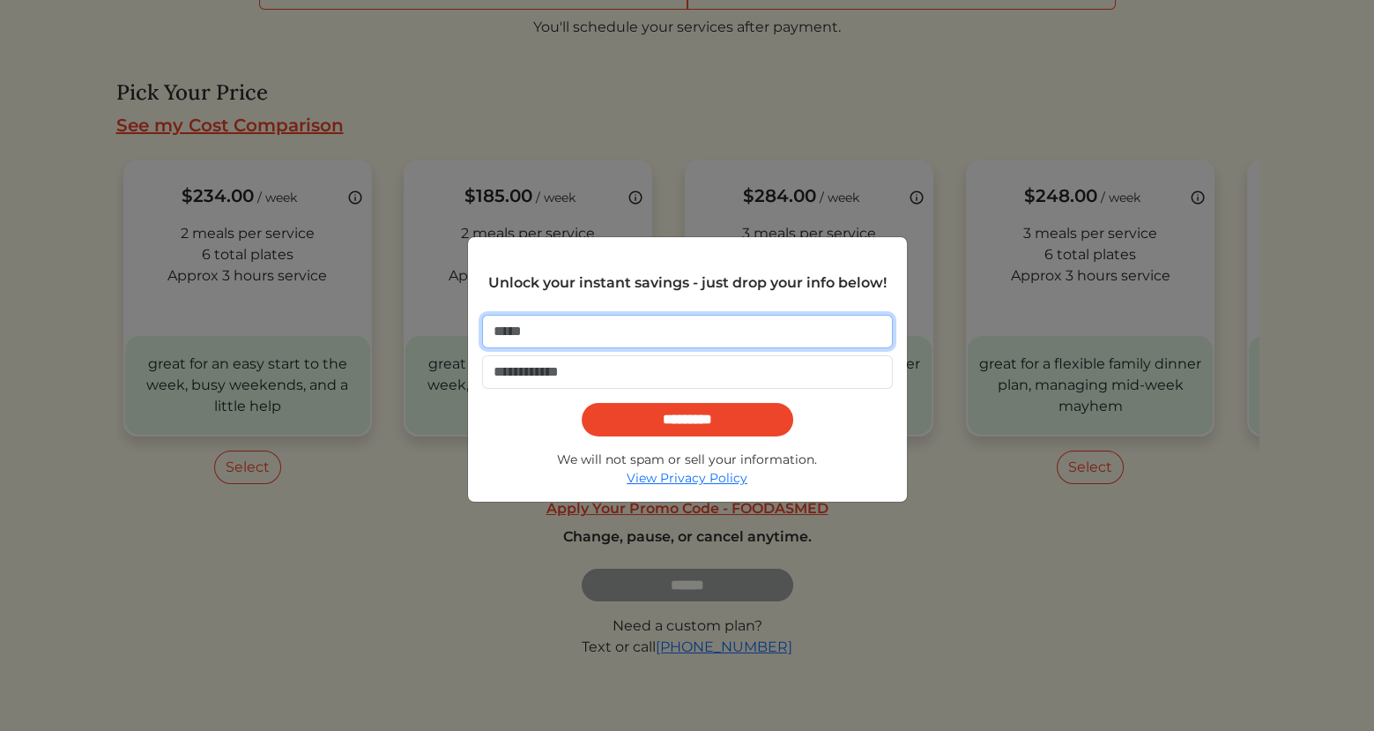
click at [629, 338] on input "email" at bounding box center [687, 331] width 411 height 33
click at [885, 548] on div "Unlock your instant savings - just drop your info below! ********* We will not …" at bounding box center [687, 365] width 1374 height 731
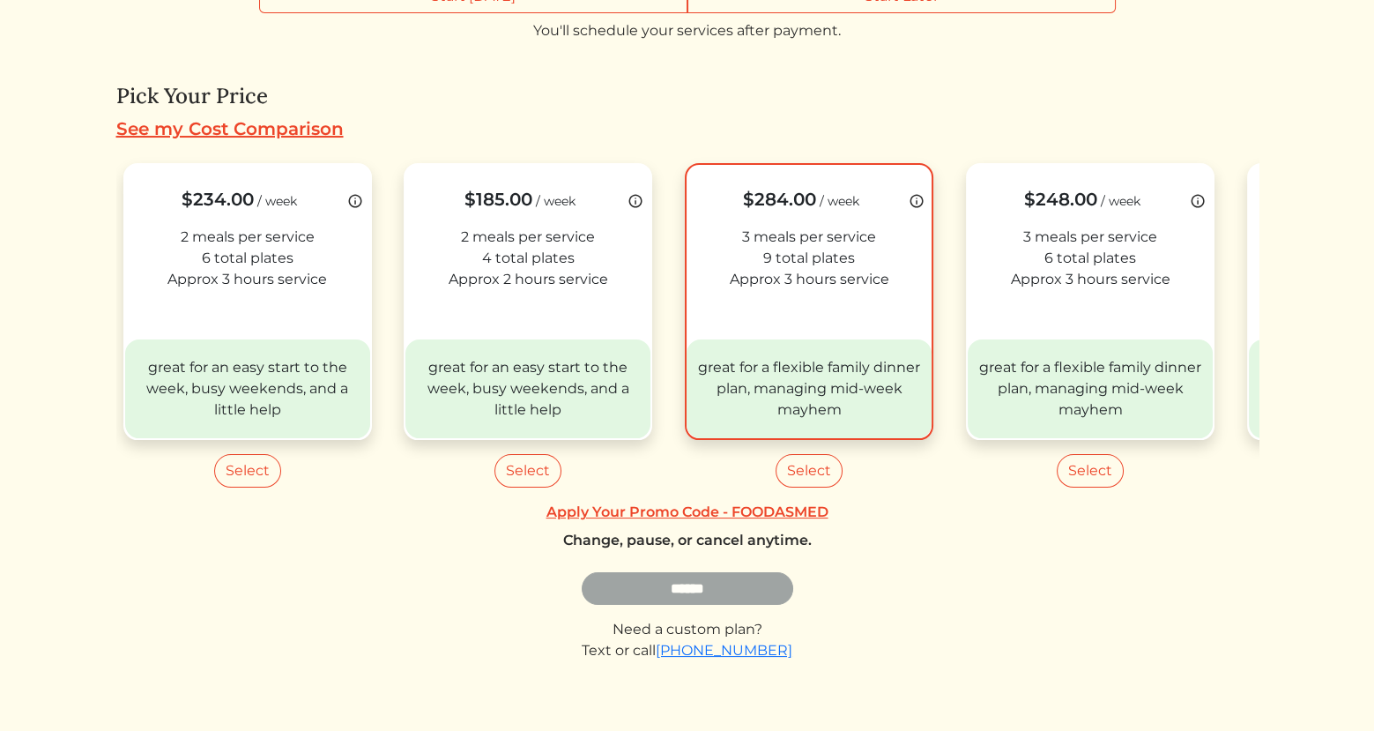
scroll to position [516, 0]
